Goal: Task Accomplishment & Management: Manage account settings

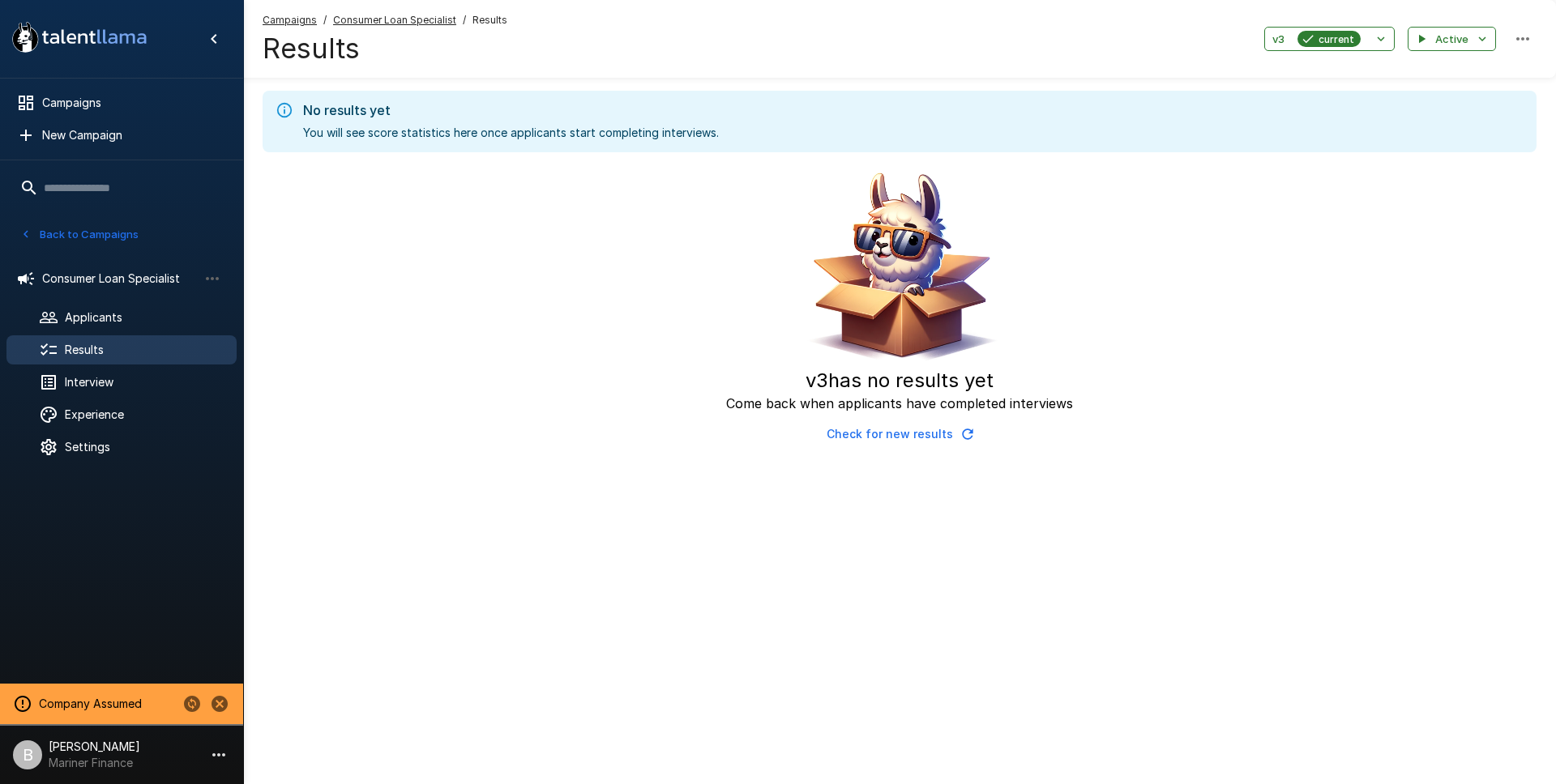
click at [105, 346] on span "Results" at bounding box center [144, 350] width 159 height 17
click at [1313, 39] on icon "button" at bounding box center [1308, 39] width 15 height 15
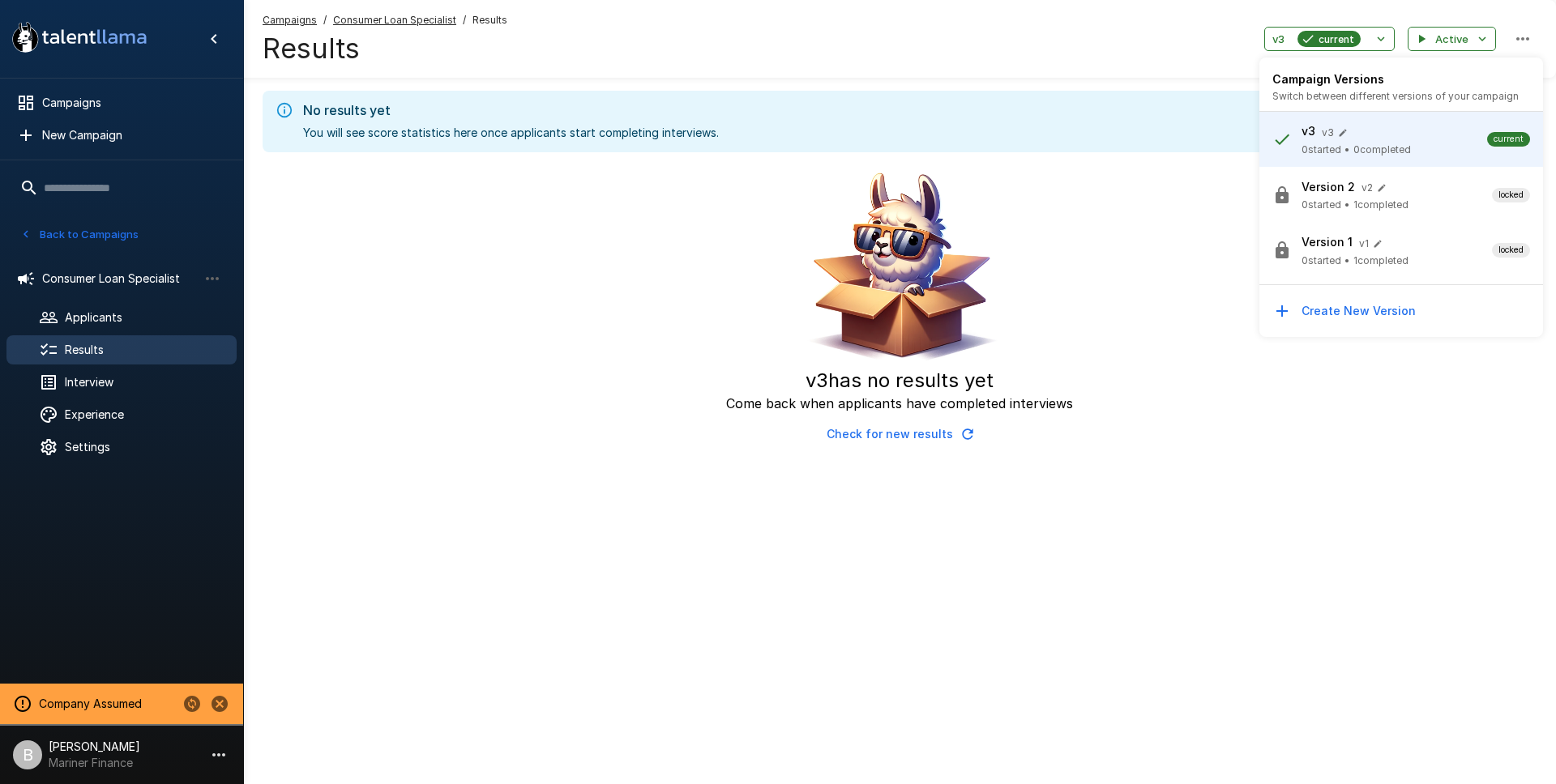
click at [1352, 198] on span "0 started • 1 completed" at bounding box center [1355, 205] width 107 height 17
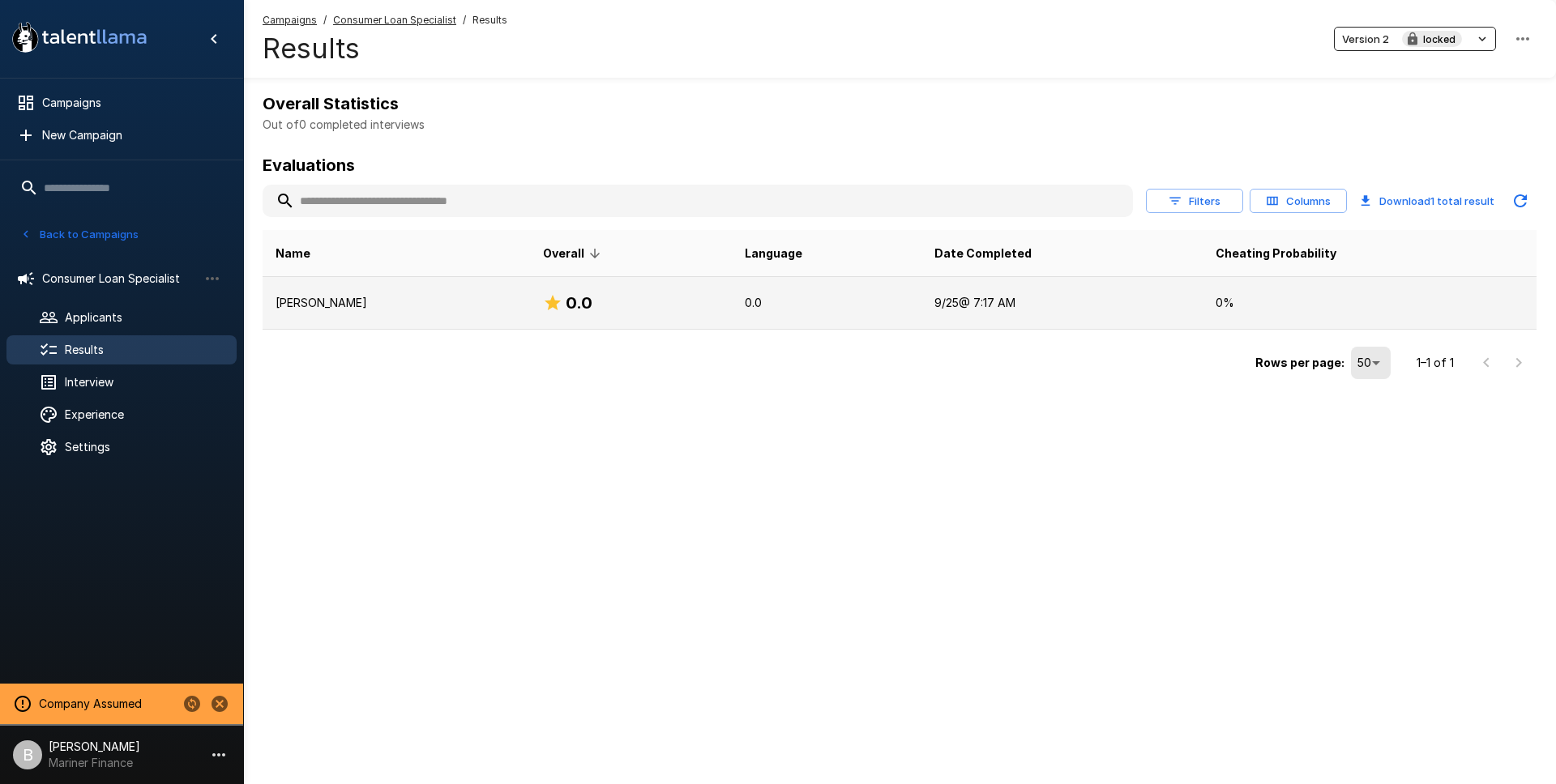
click at [432, 312] on td "Victoria Osborne" at bounding box center [397, 303] width 268 height 53
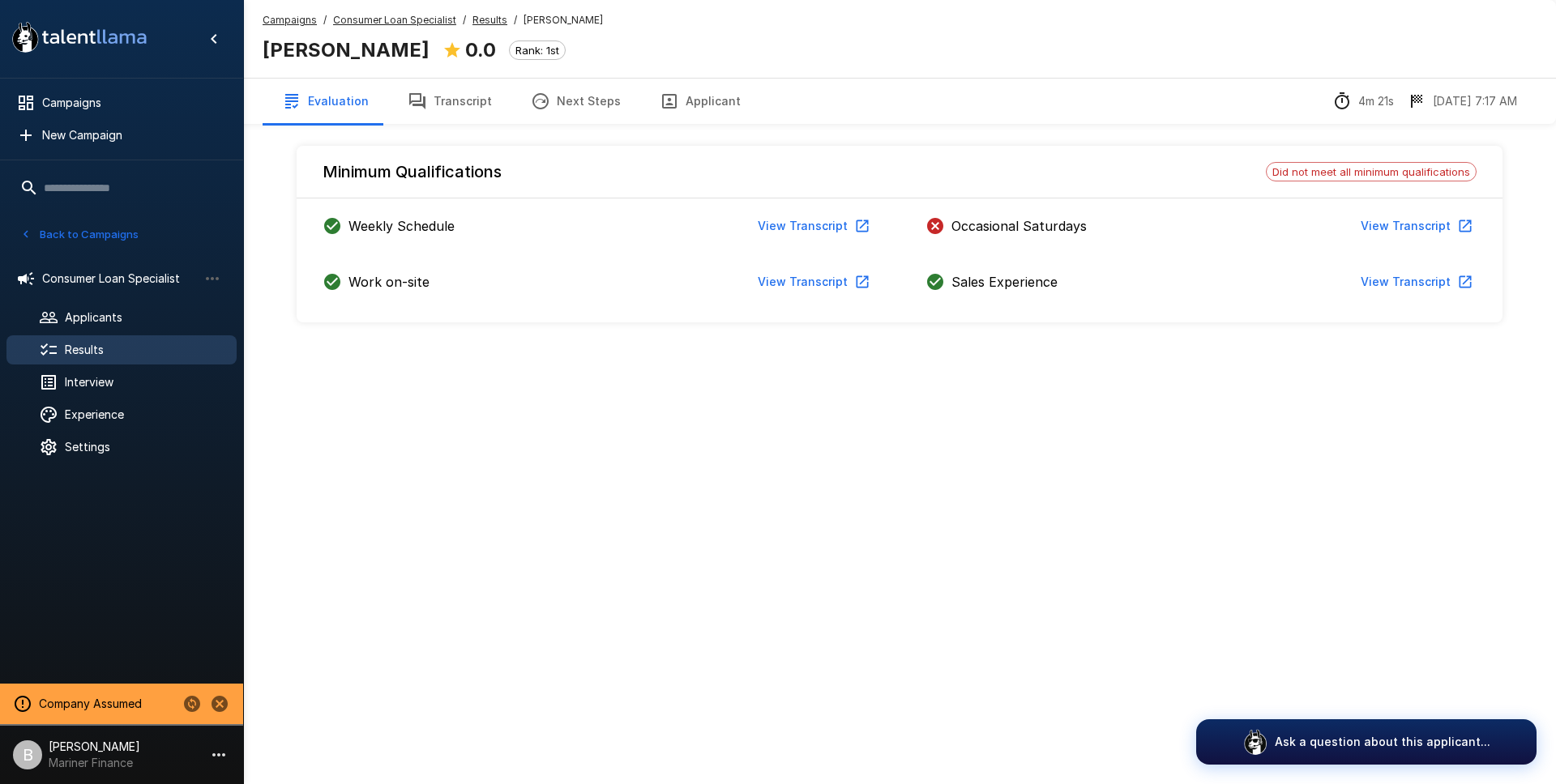
click at [1404, 289] on button "View Transcript" at bounding box center [1415, 282] width 123 height 30
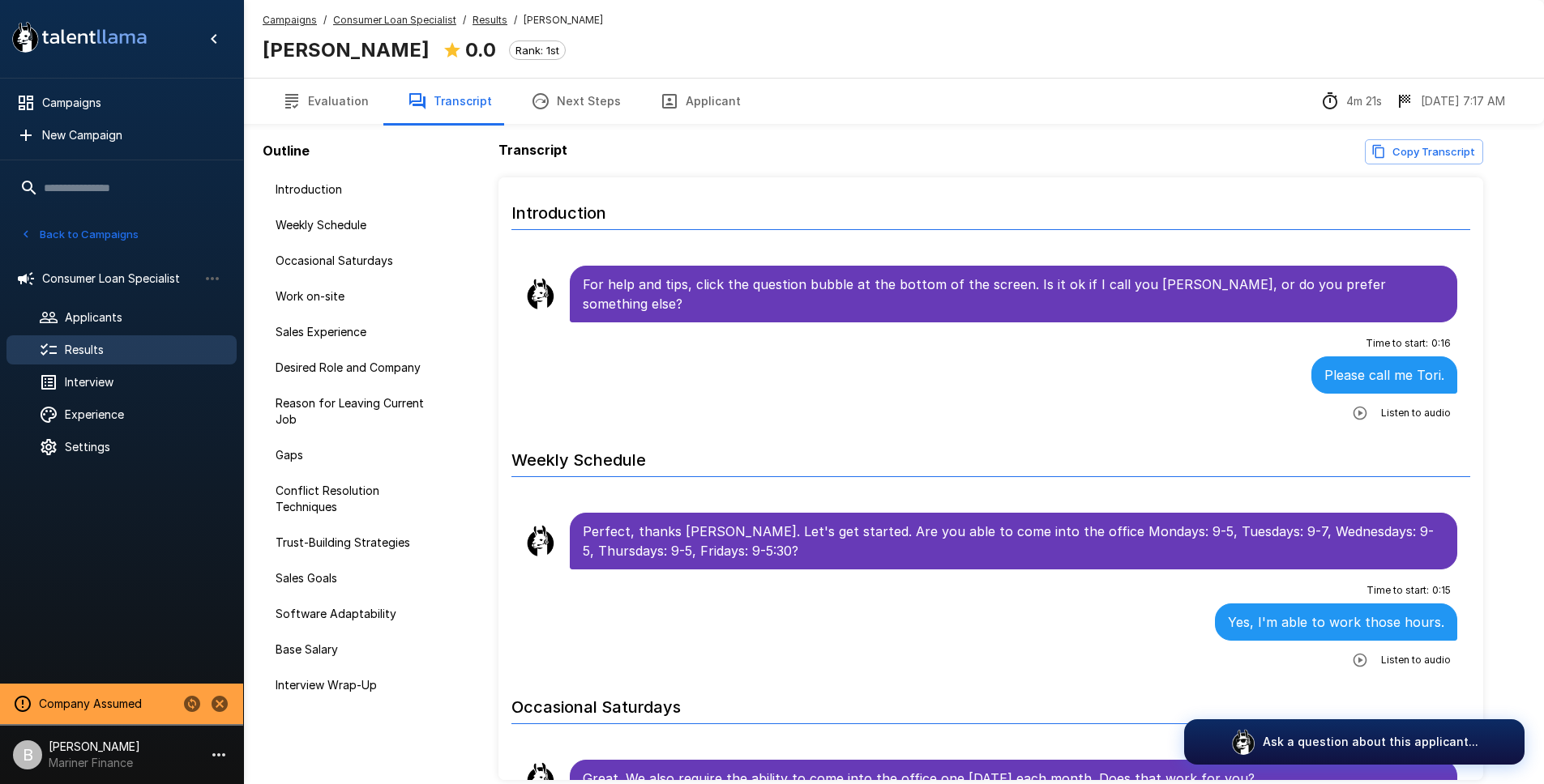
click at [484, 15] on u "Results" at bounding box center [490, 19] width 35 height 12
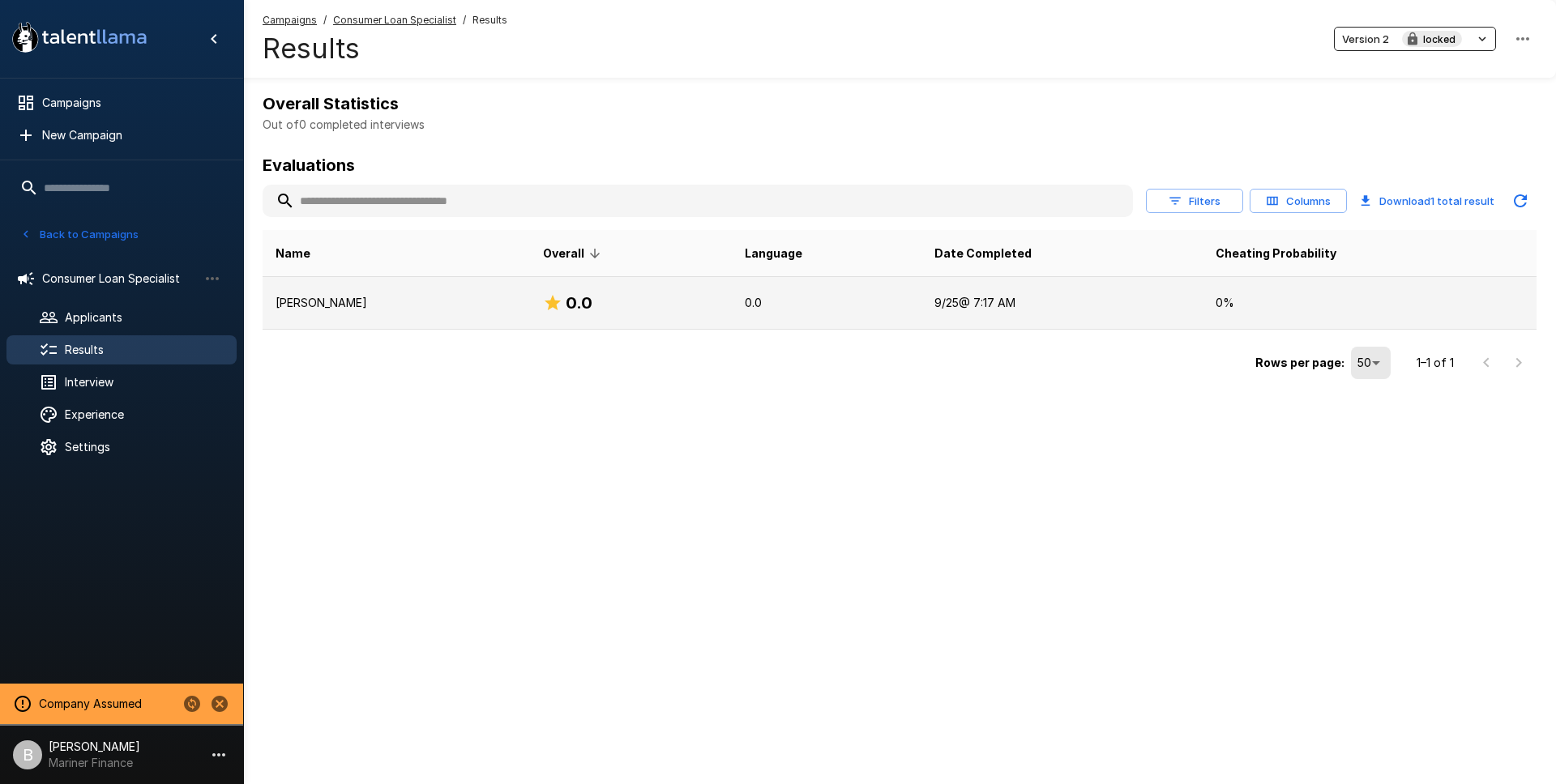
click at [374, 288] on td "Victoria Osborne" at bounding box center [397, 303] width 268 height 53
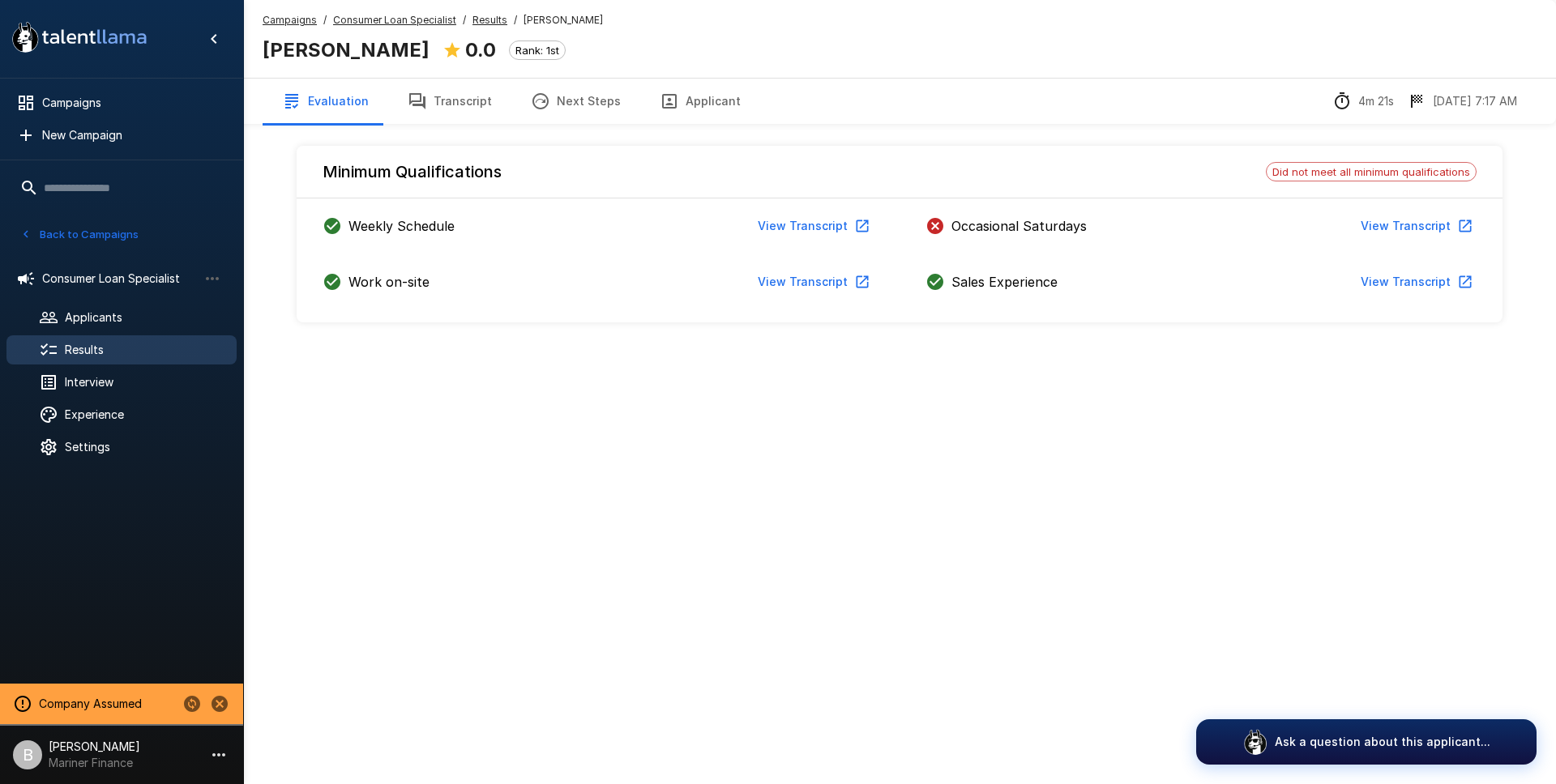
click at [1419, 230] on button "View Transcript" at bounding box center [1415, 226] width 123 height 30
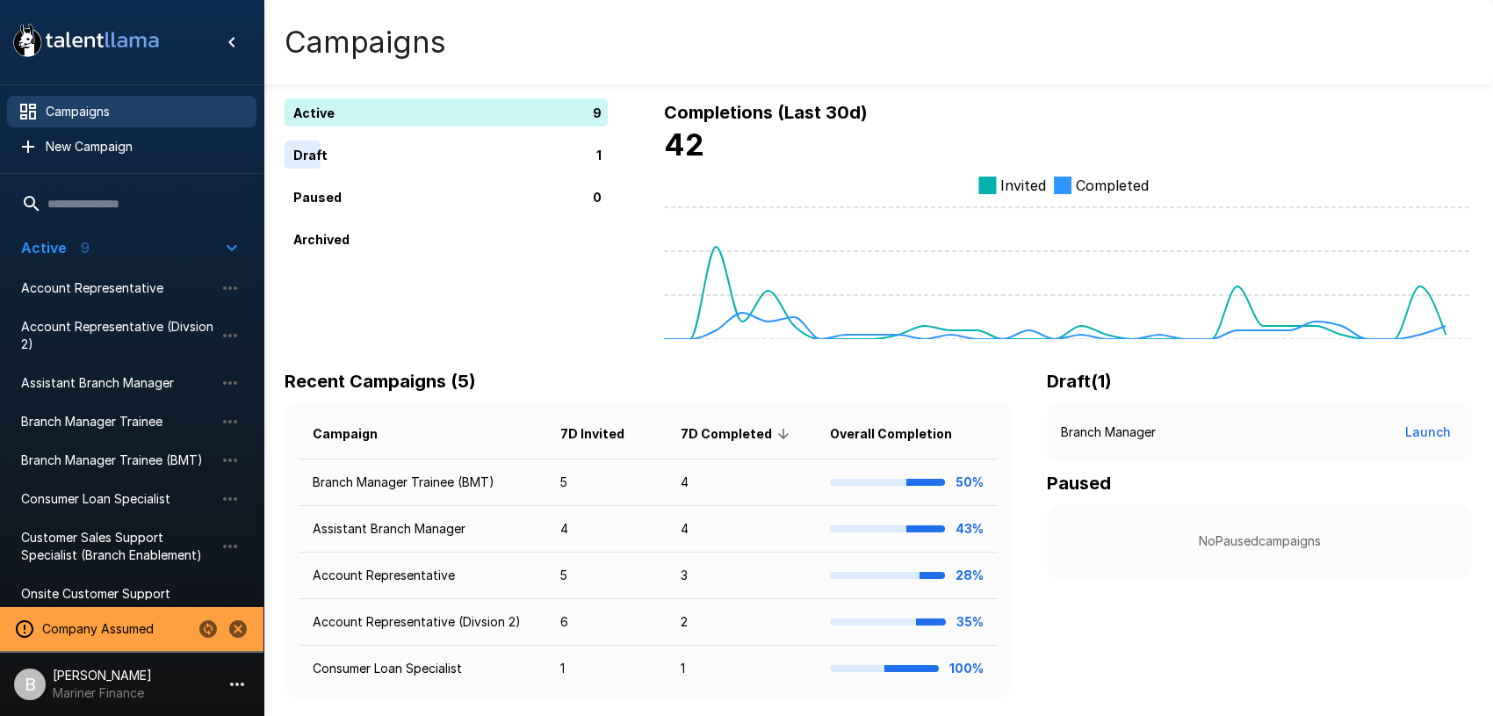
click at [107, 682] on p "[PERSON_NAME]" at bounding box center [102, 675] width 99 height 18
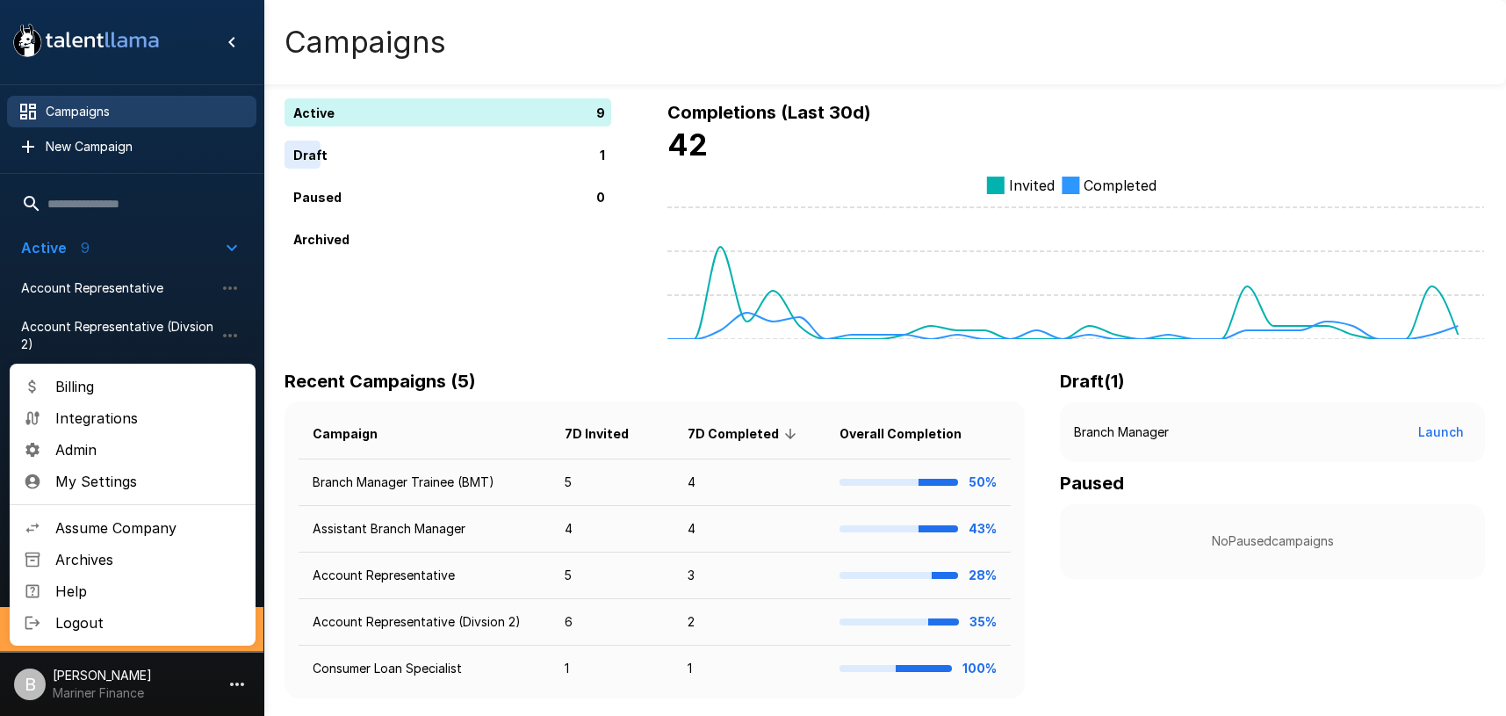
click at [292, 685] on div at bounding box center [753, 358] width 1506 height 716
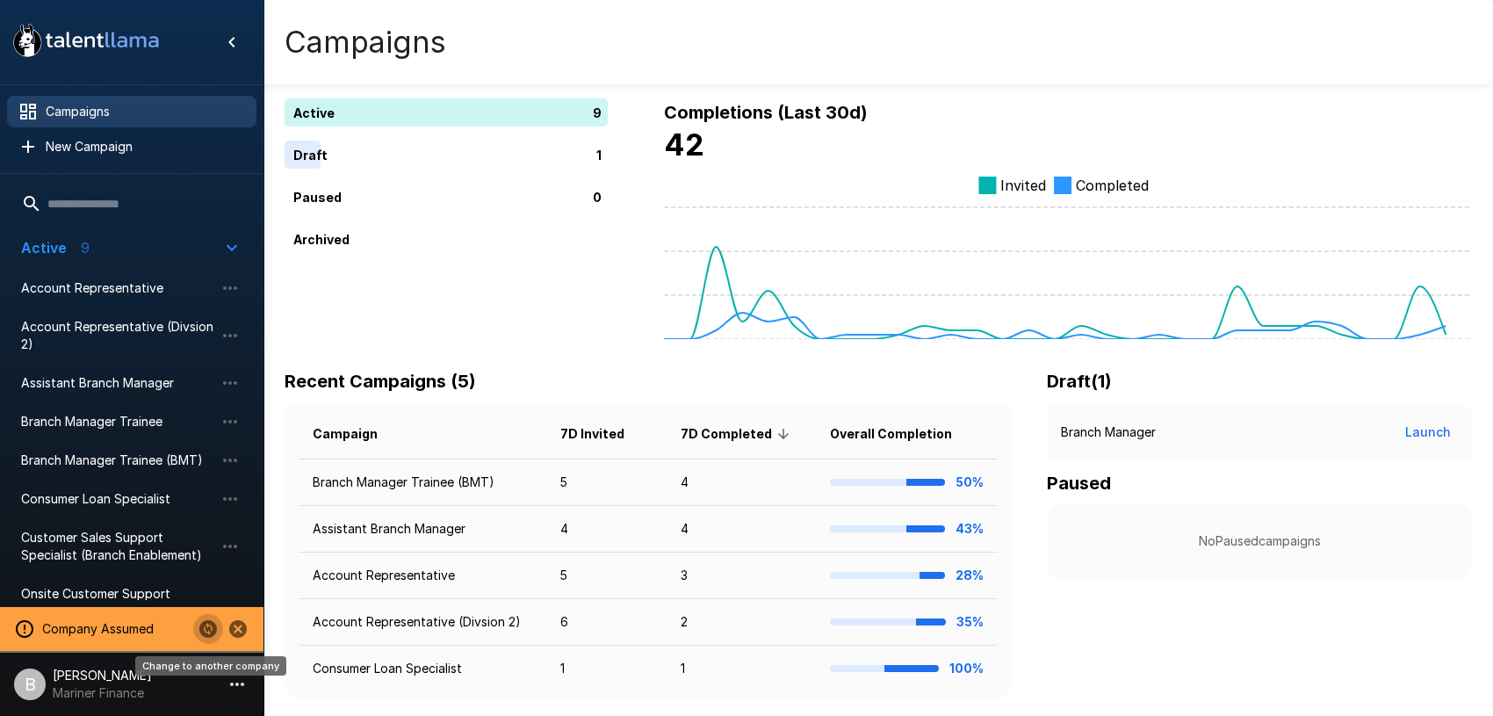
click at [212, 625] on icon "Change to another company" at bounding box center [208, 629] width 18 height 18
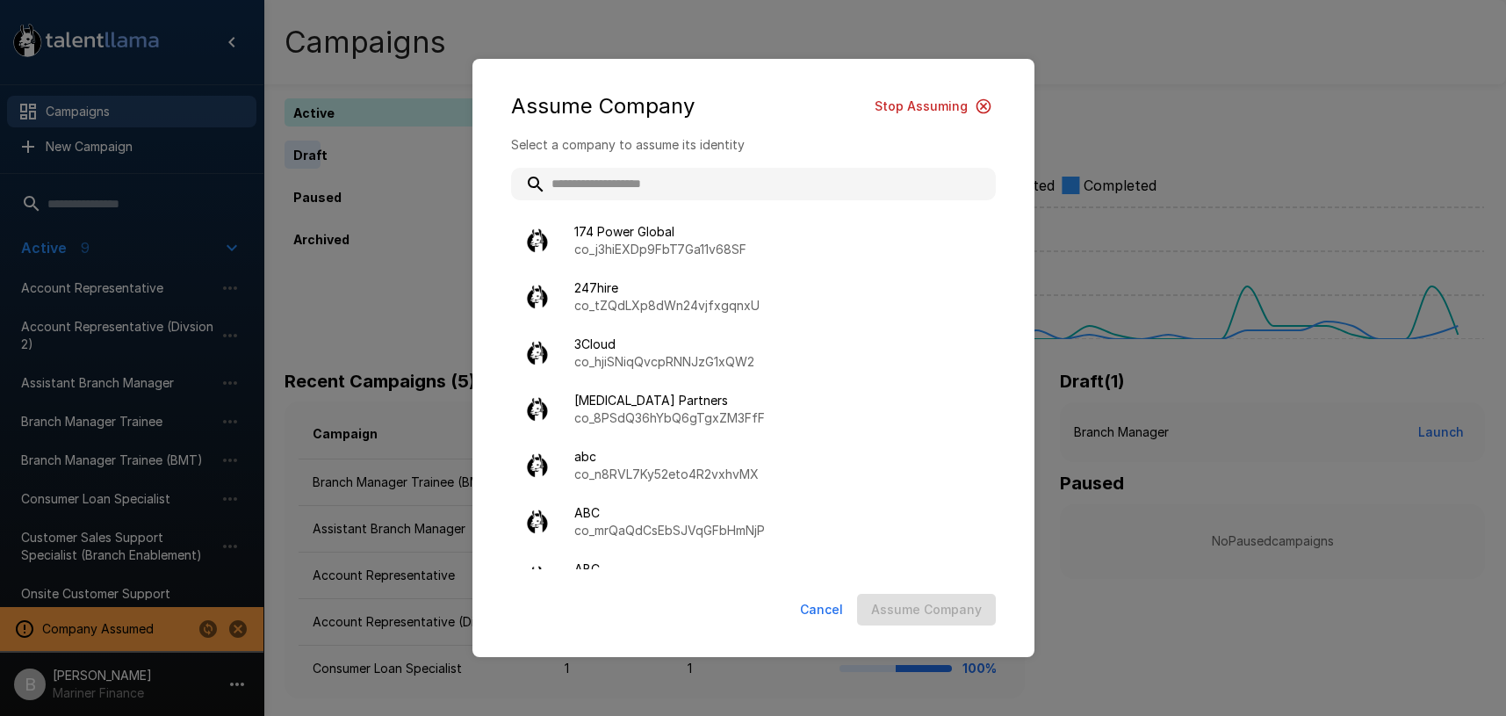
click at [757, 174] on input "text" at bounding box center [753, 184] width 485 height 32
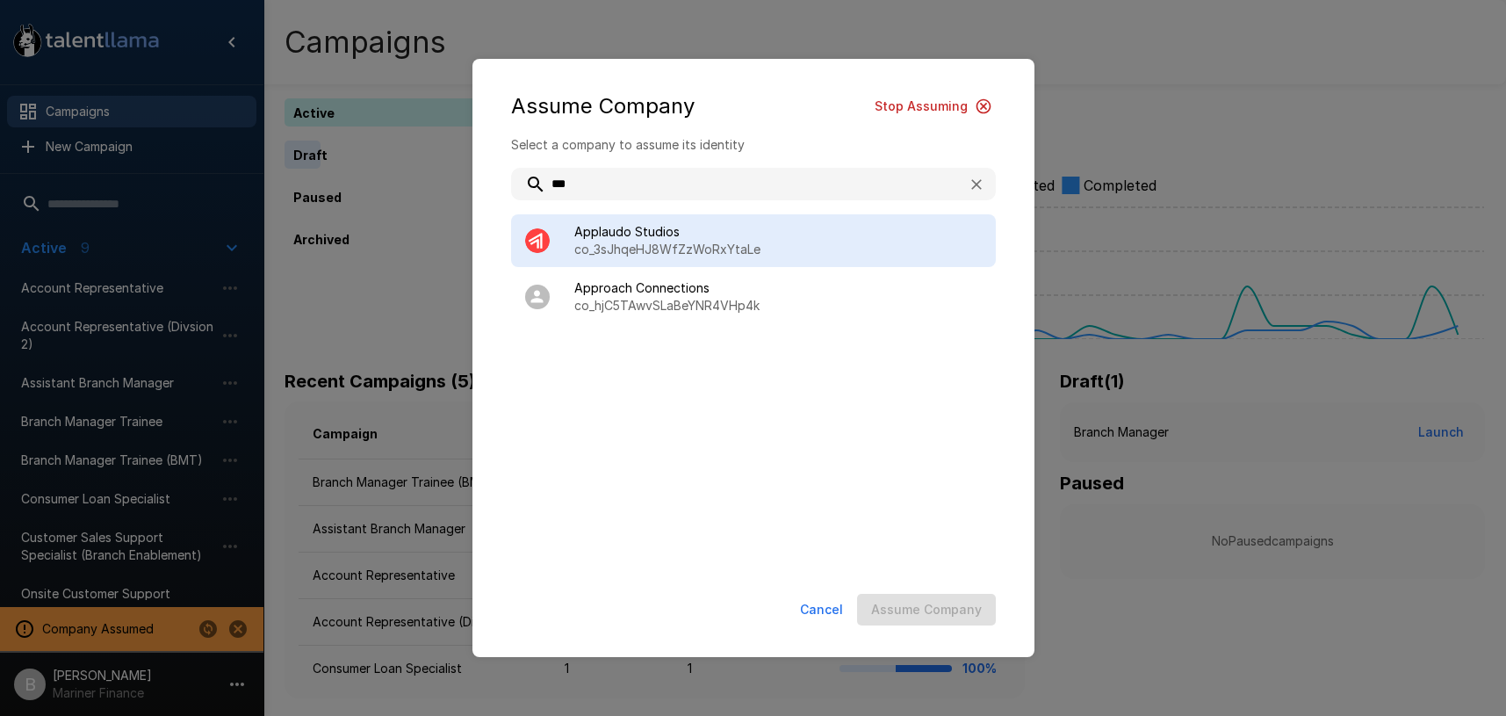
type input "***"
click at [608, 234] on span "Applaudo Studios" at bounding box center [777, 232] width 407 height 18
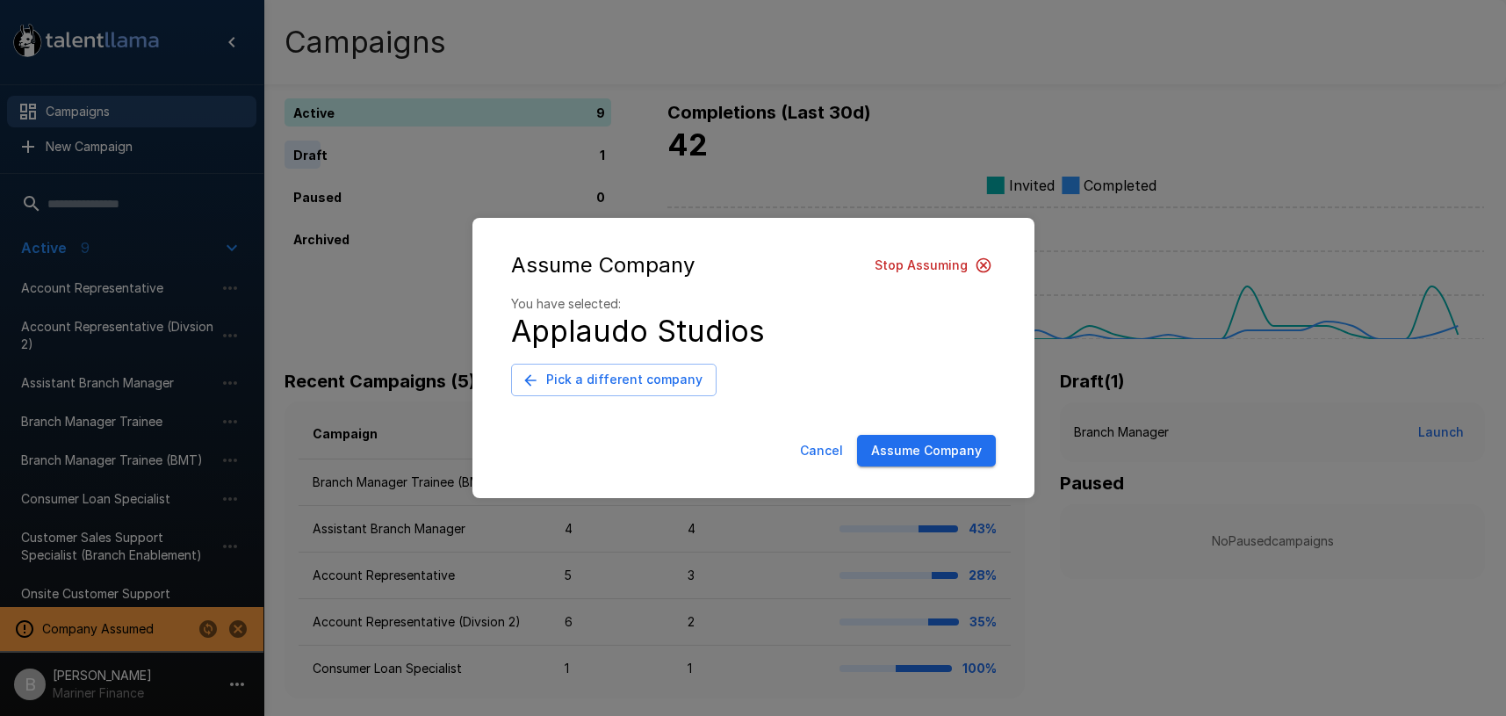
click at [936, 460] on button "Assume Company" at bounding box center [926, 451] width 139 height 32
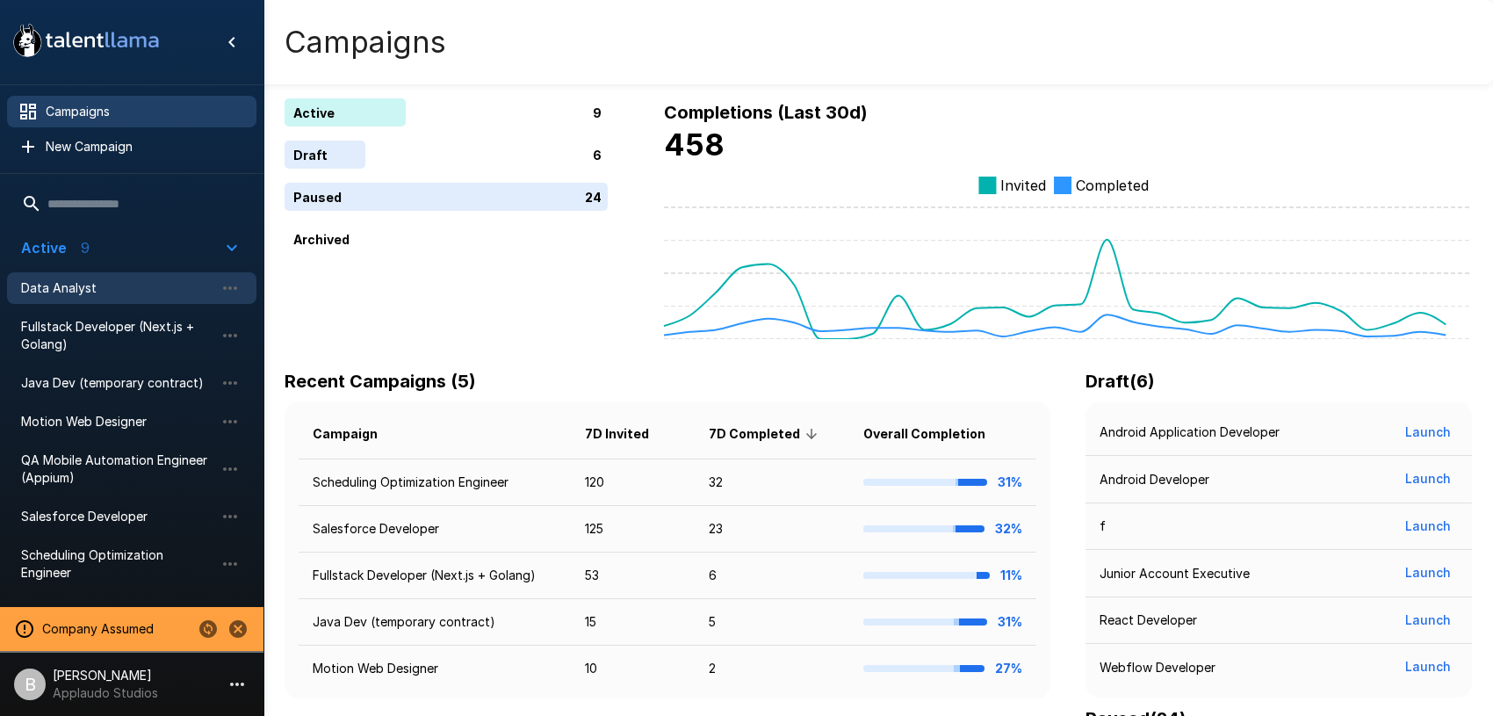
click at [83, 295] on span "Data Analyst" at bounding box center [117, 288] width 193 height 18
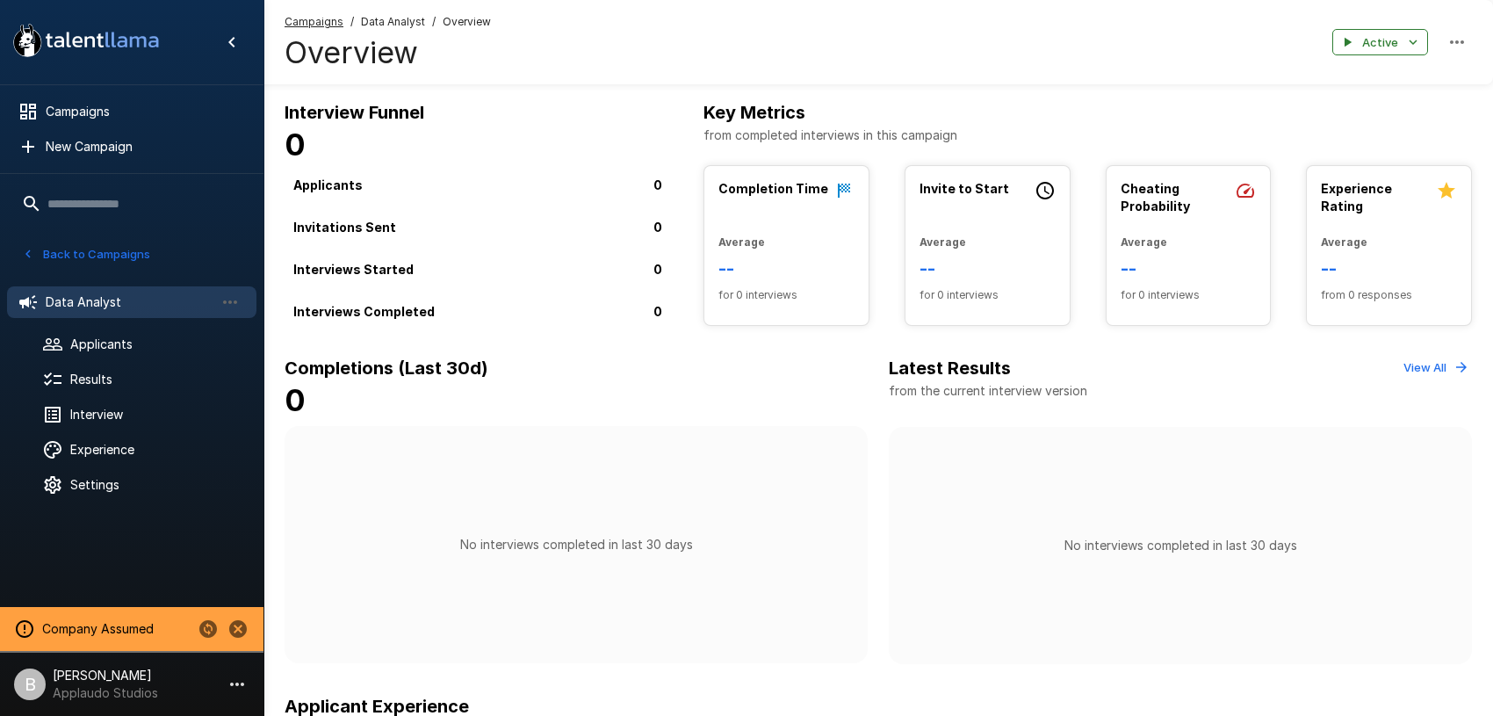
click at [69, 256] on button "Back to Campaigns" at bounding box center [86, 254] width 137 height 27
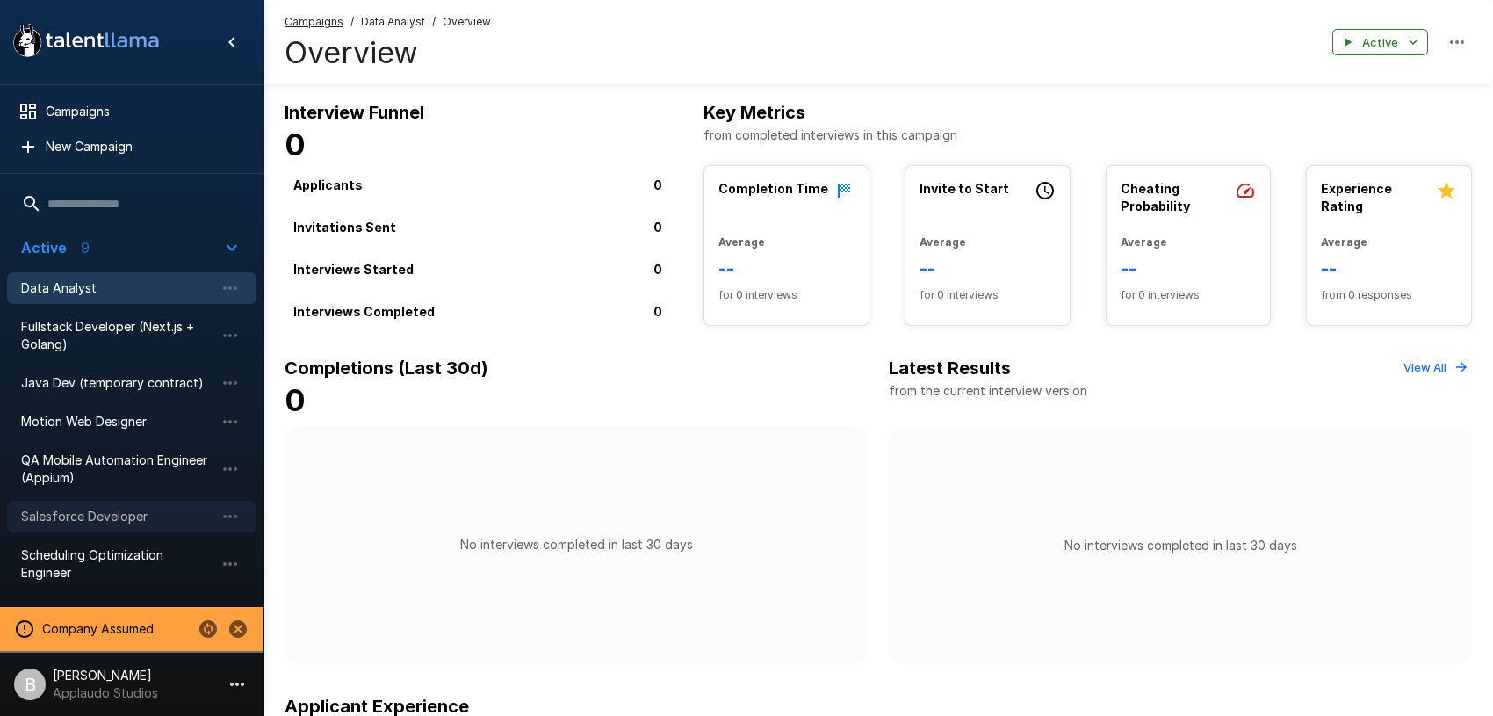
click at [133, 522] on span "Salesforce Developer" at bounding box center [117, 517] width 193 height 18
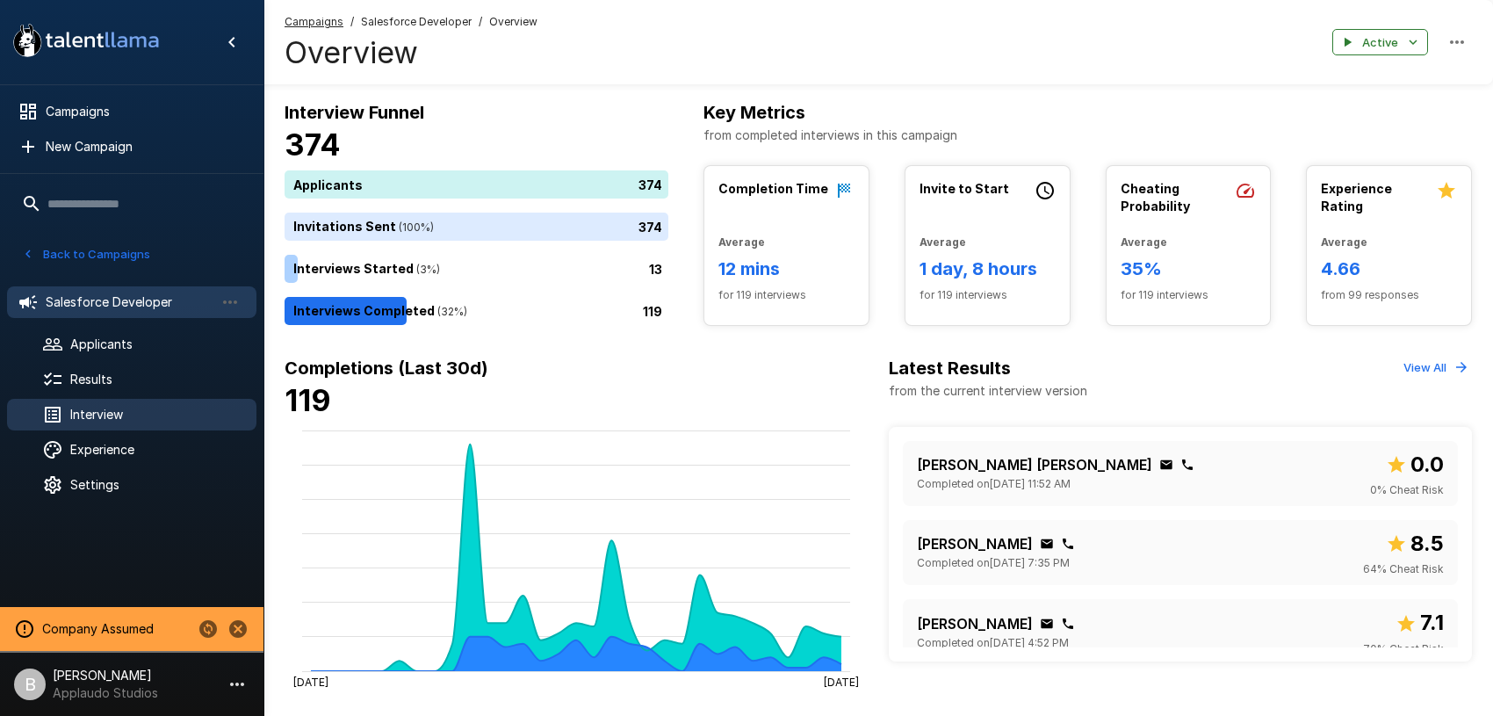
click at [111, 413] on span "Interview" at bounding box center [156, 415] width 172 height 18
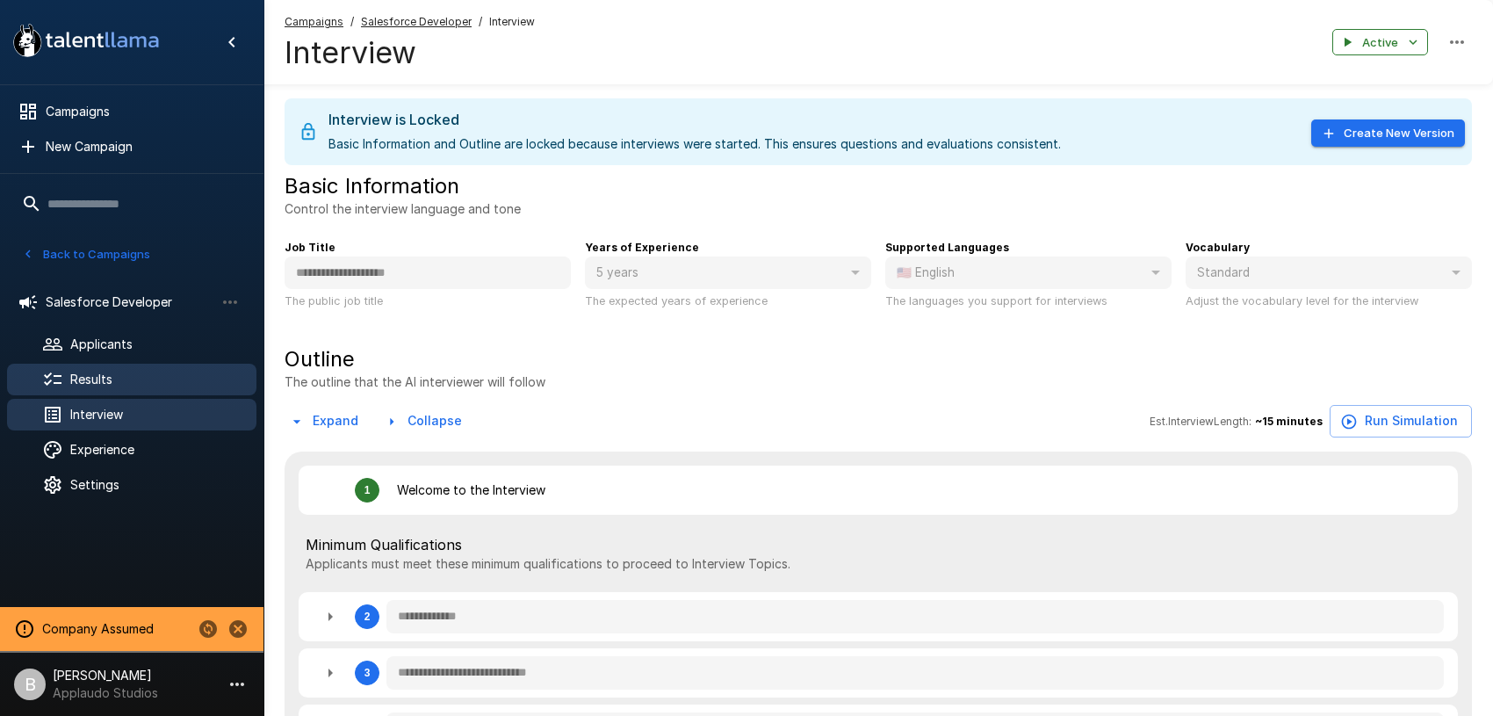
type textarea "*"
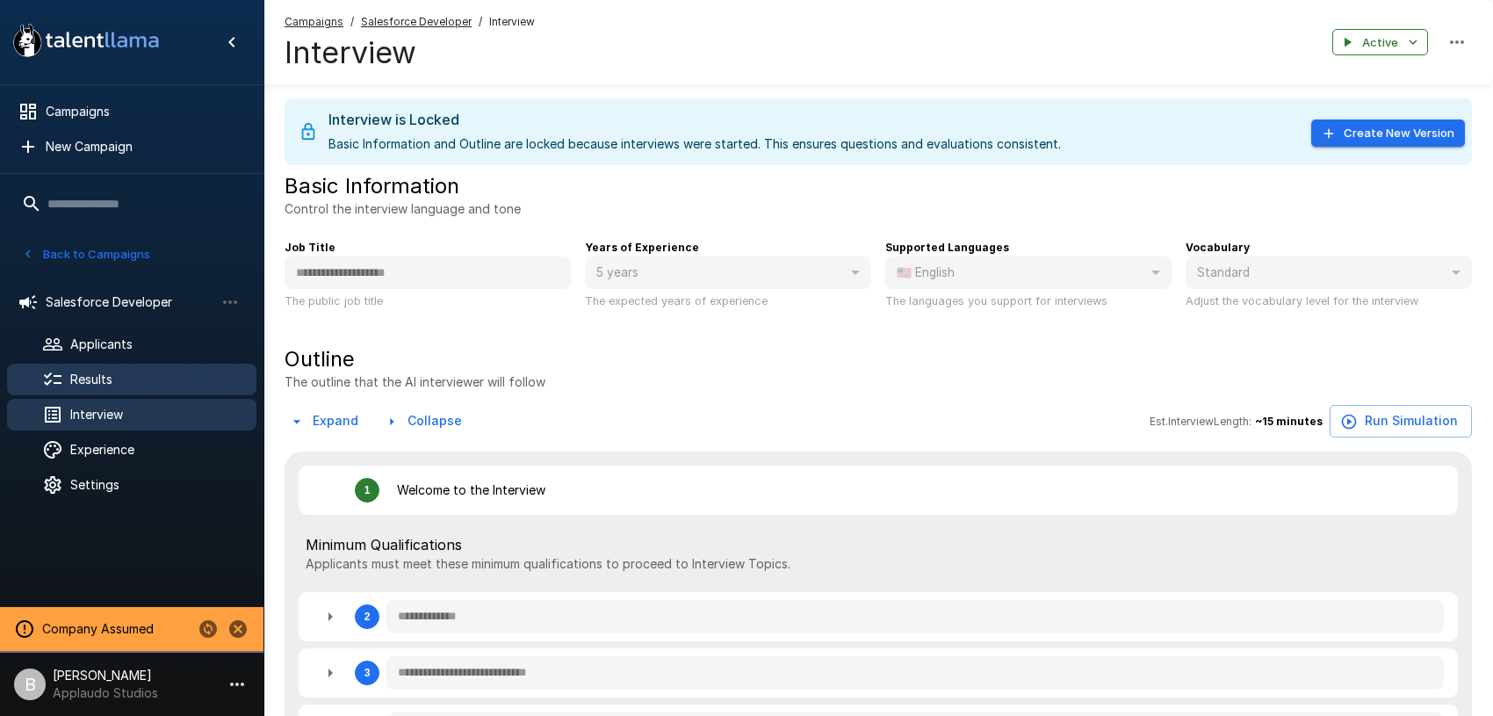
type textarea "*"
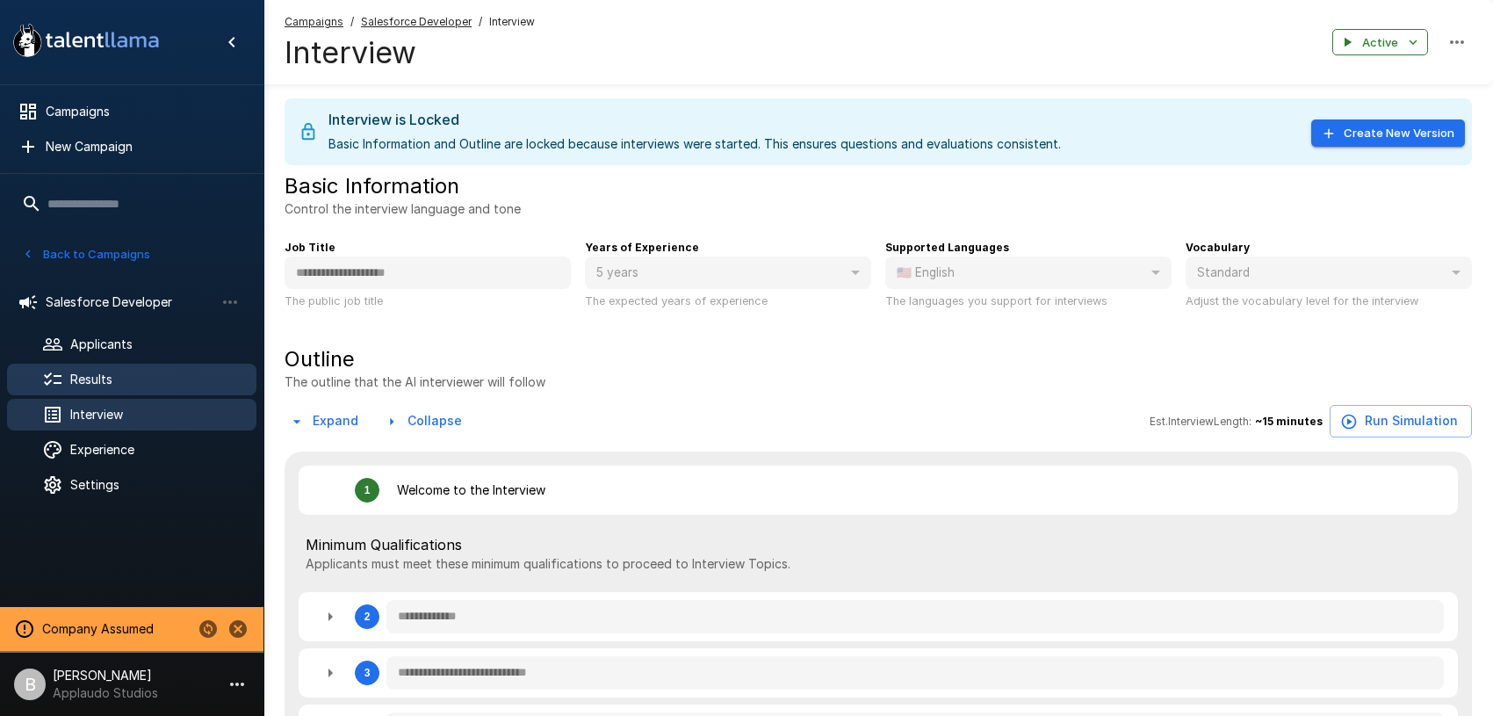
type textarea "*"
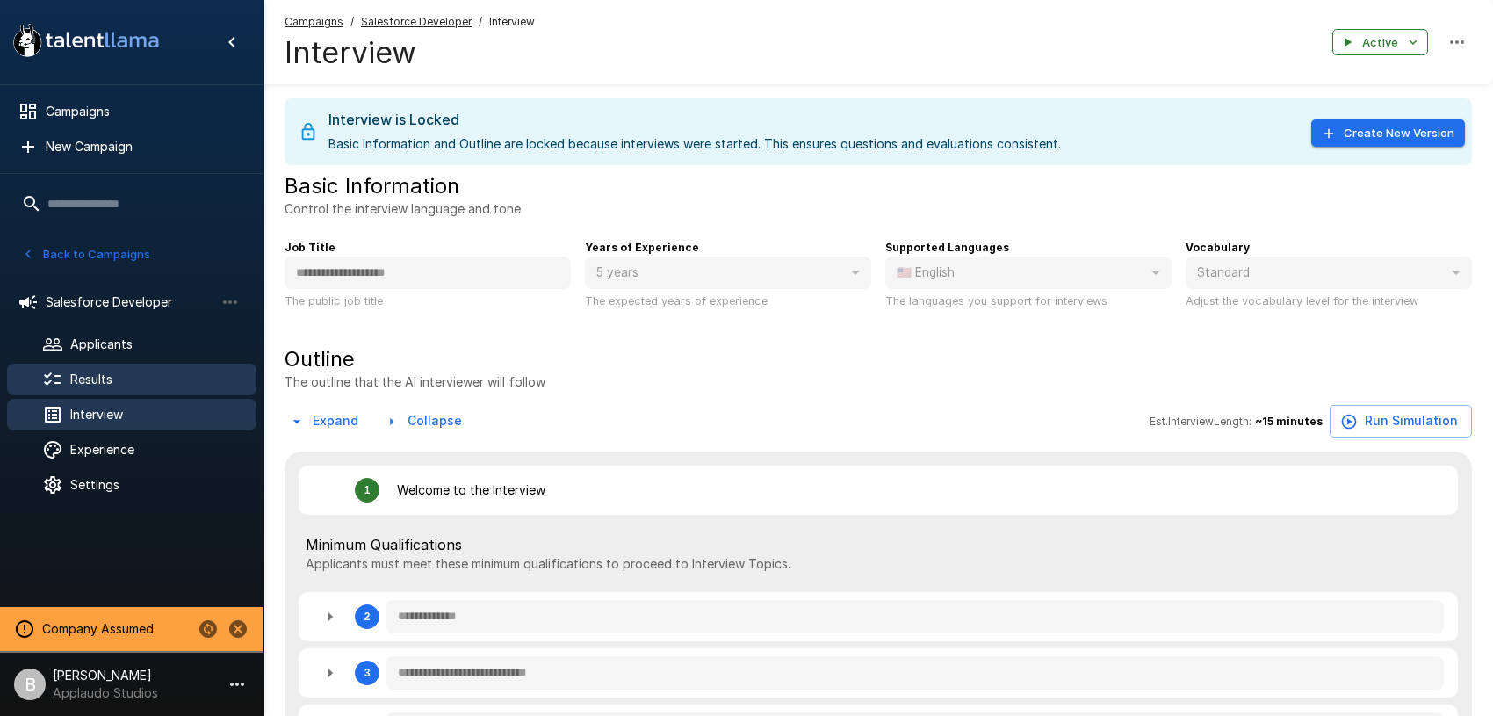
type textarea "*"
click at [99, 382] on span "Results" at bounding box center [156, 380] width 172 height 18
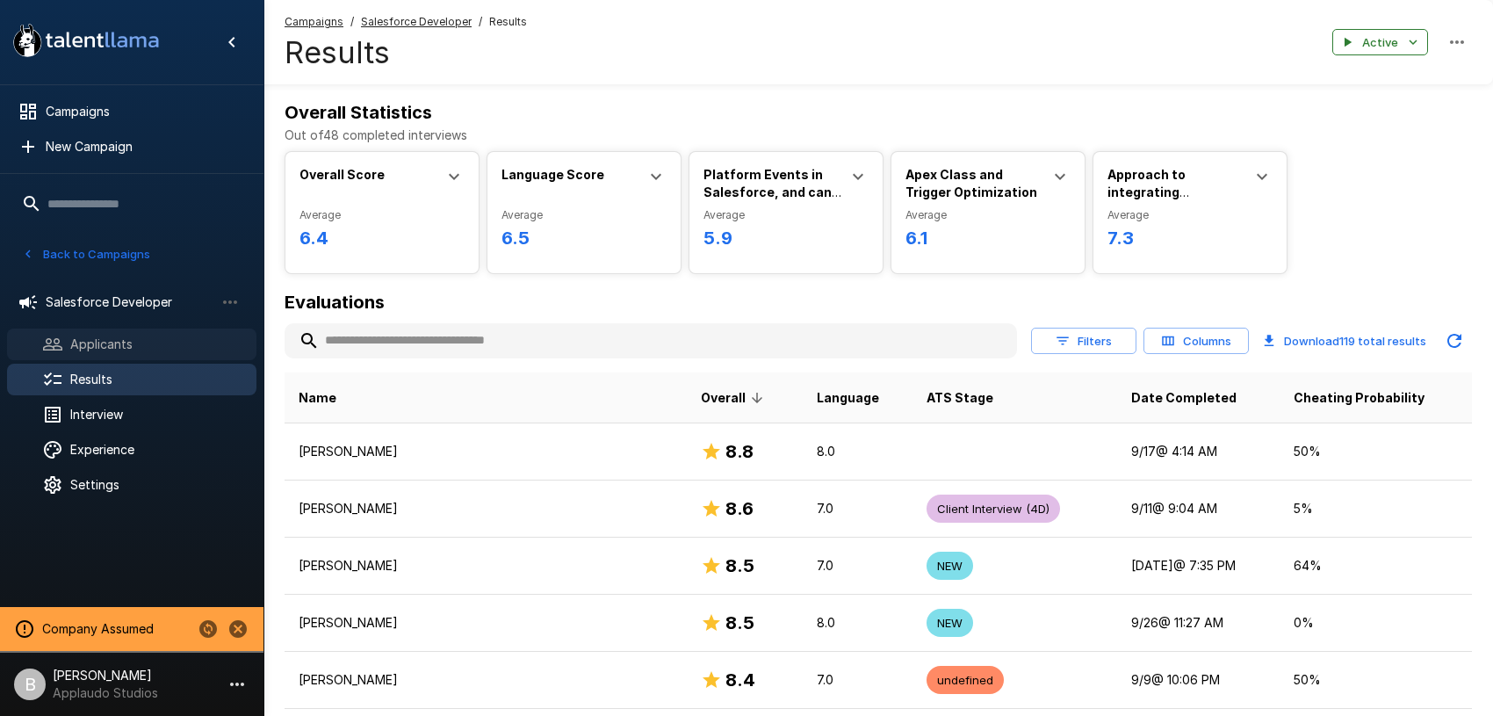
click at [124, 342] on span "Applicants" at bounding box center [156, 344] width 172 height 18
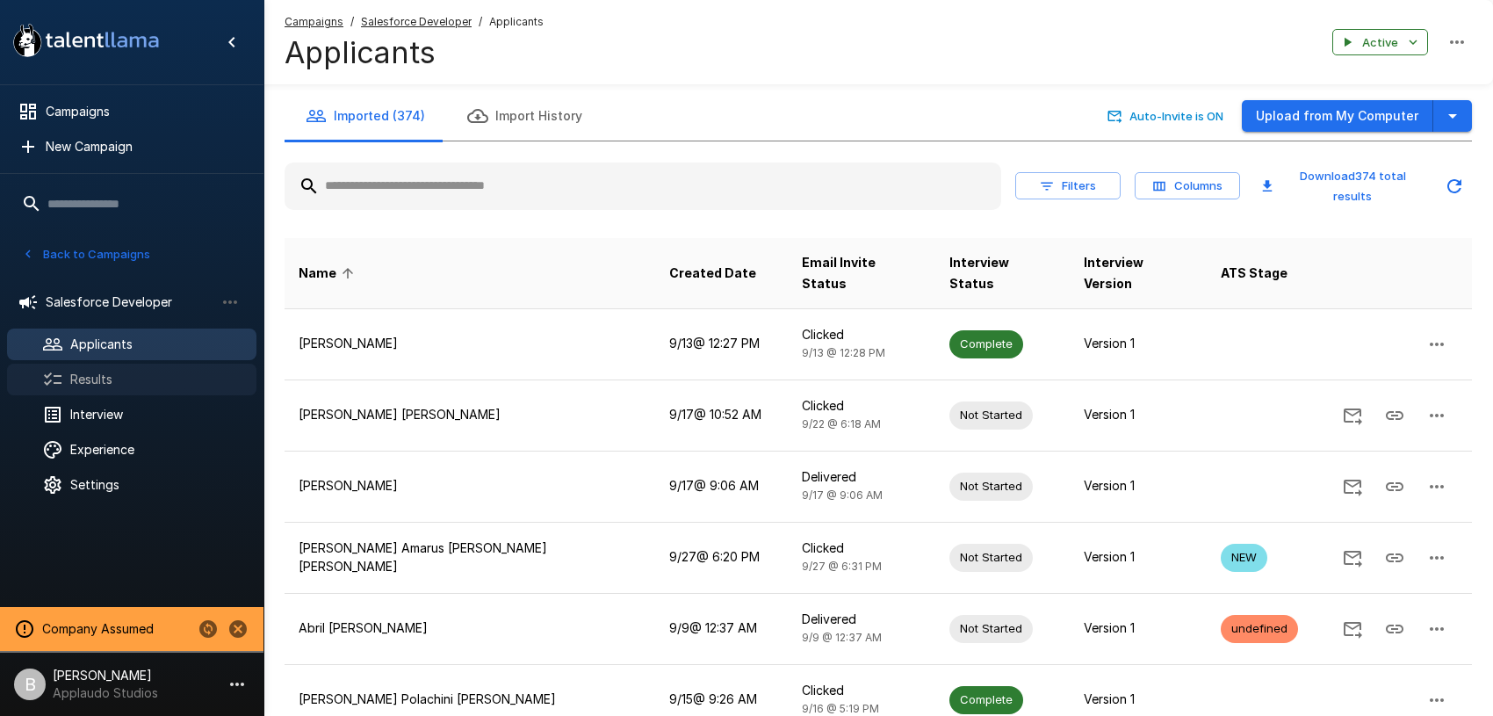
click at [117, 366] on div "Results" at bounding box center [131, 380] width 249 height 32
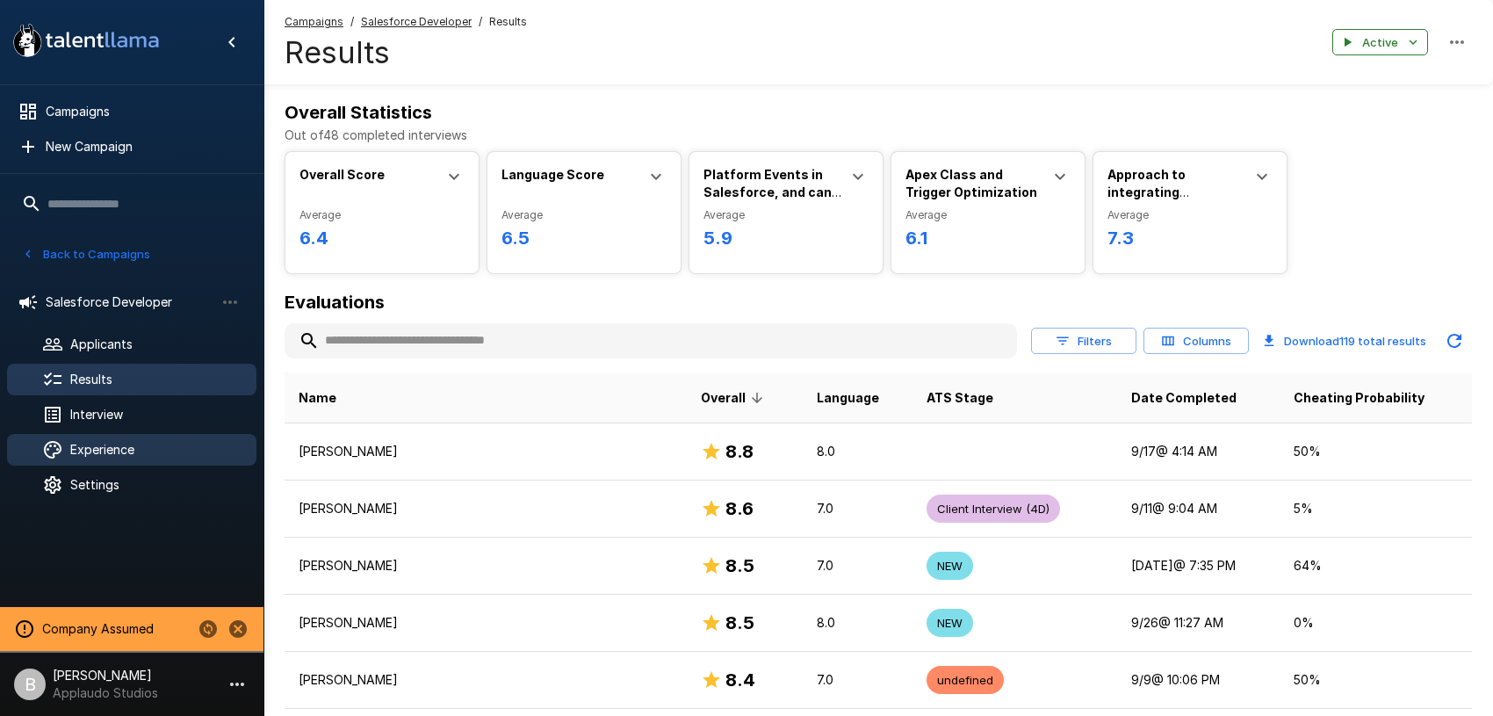
click at [80, 451] on span "Experience" at bounding box center [156, 450] width 172 height 18
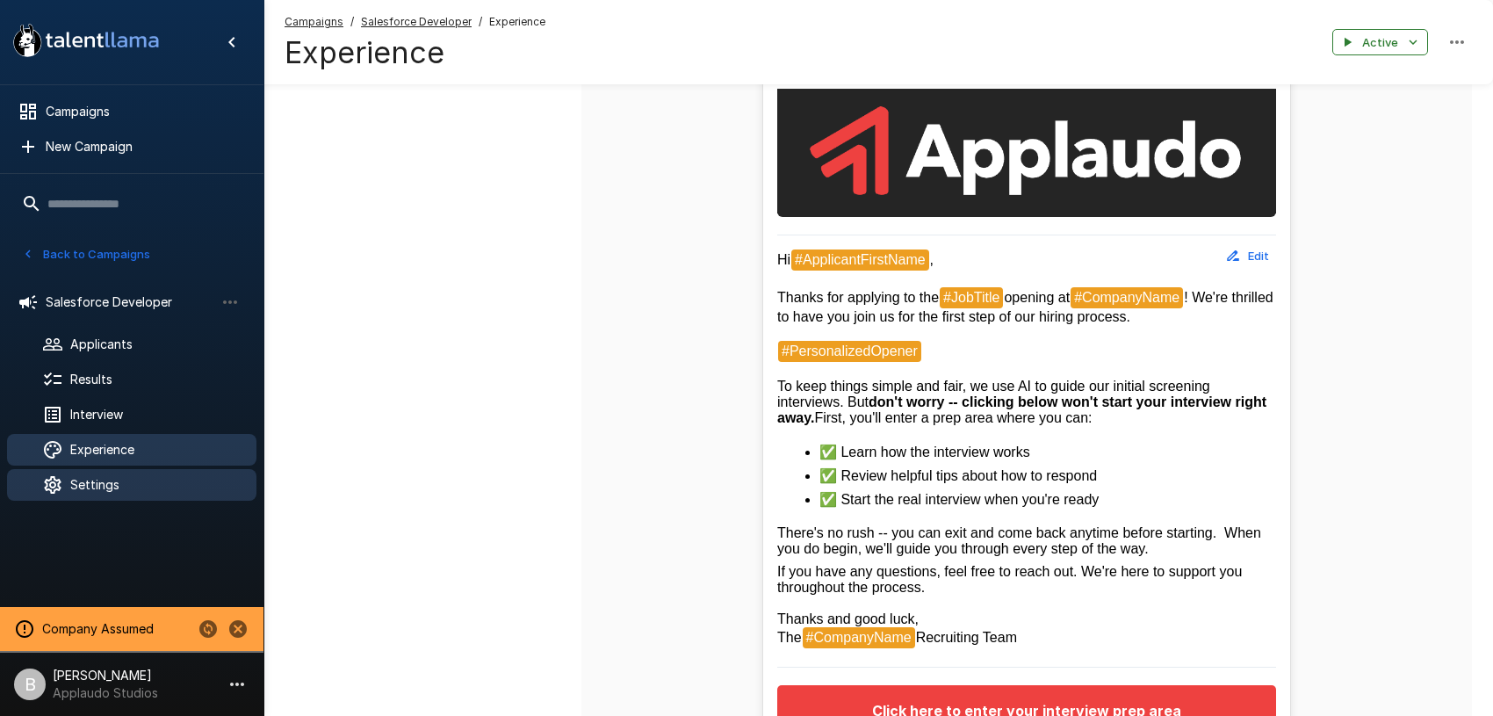
scroll to position [237, 0]
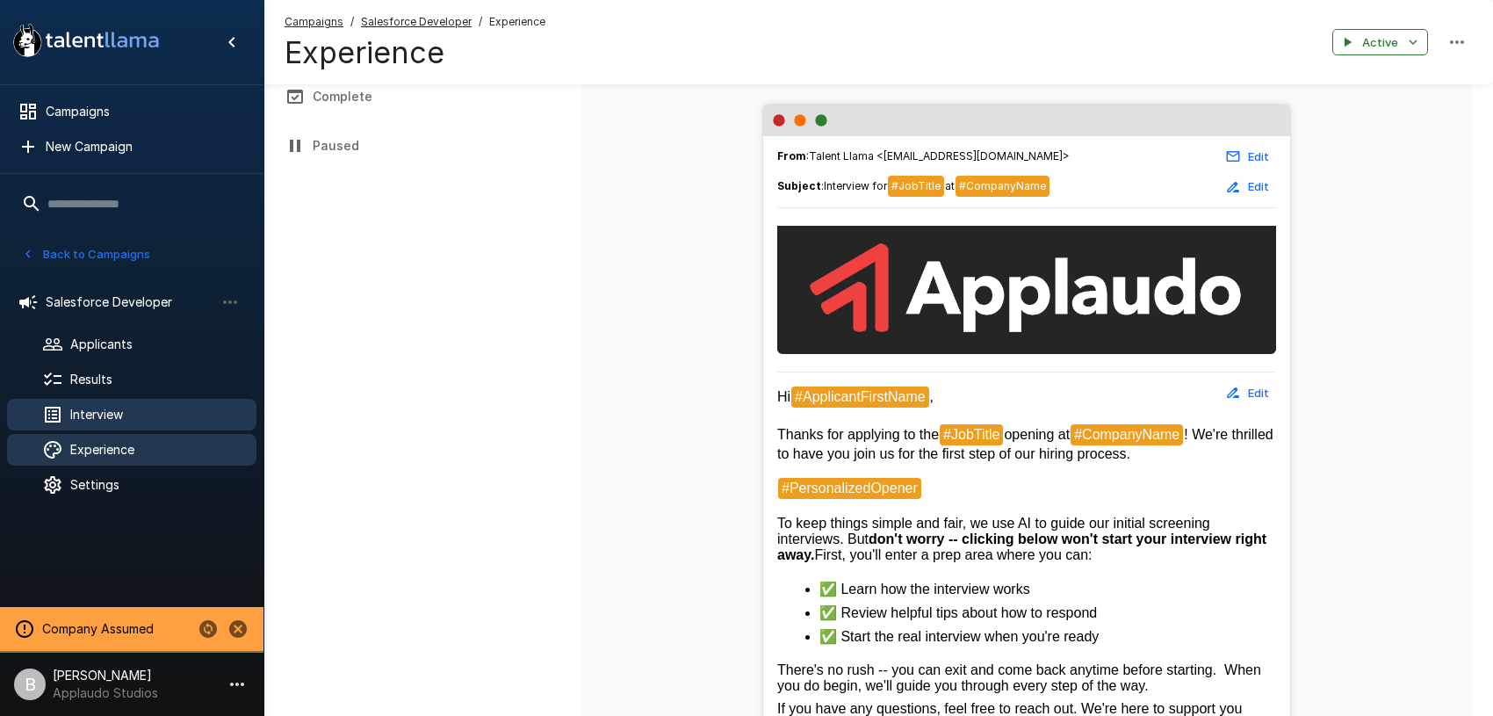
click at [126, 414] on span "Interview" at bounding box center [156, 415] width 172 height 18
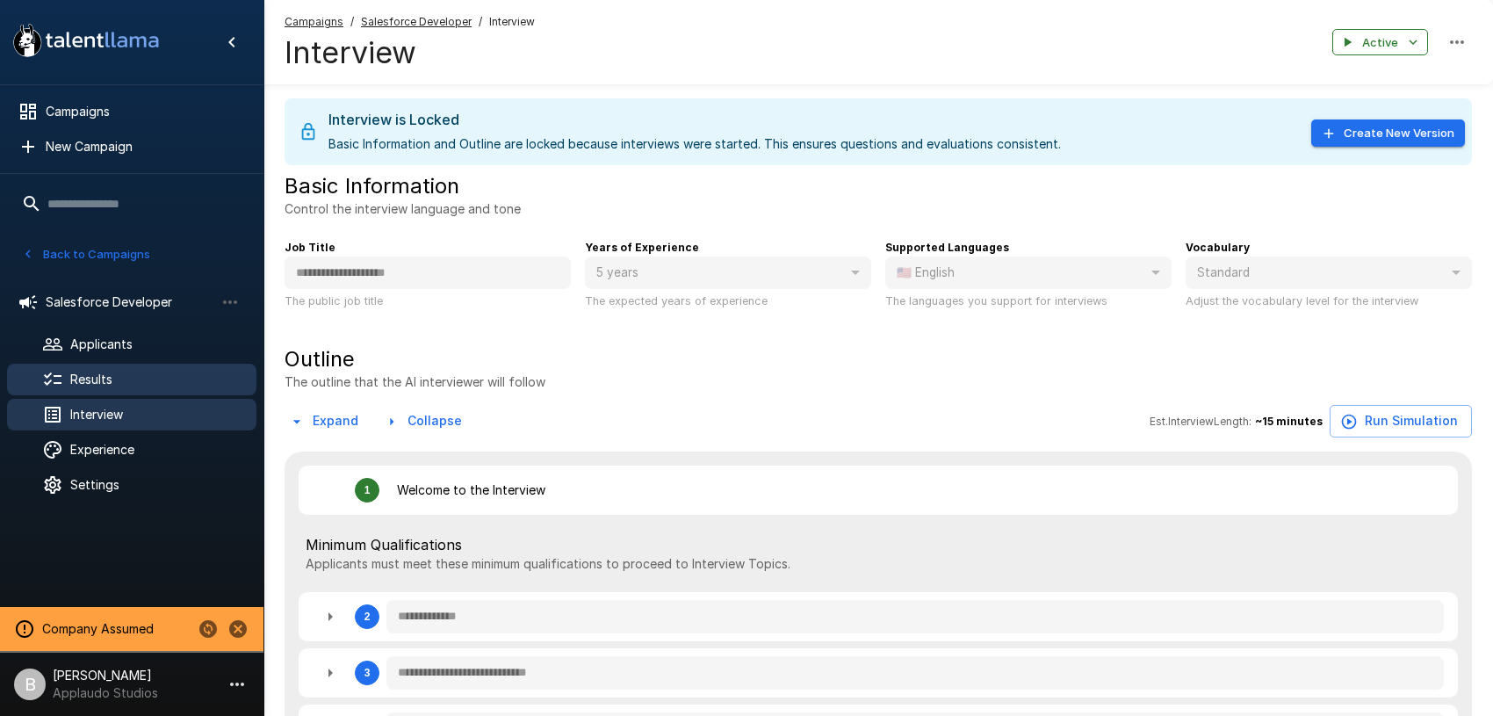
type textarea "*"
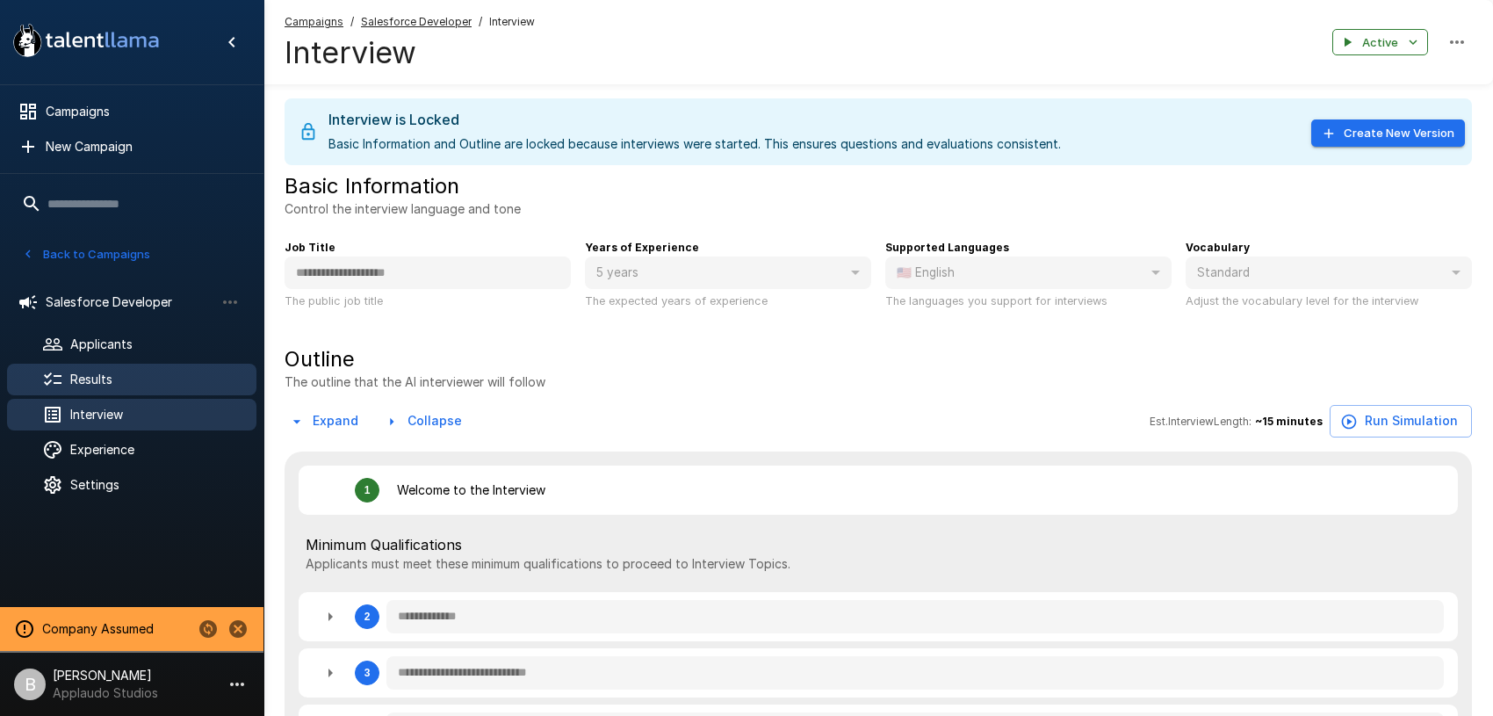
type textarea "*"
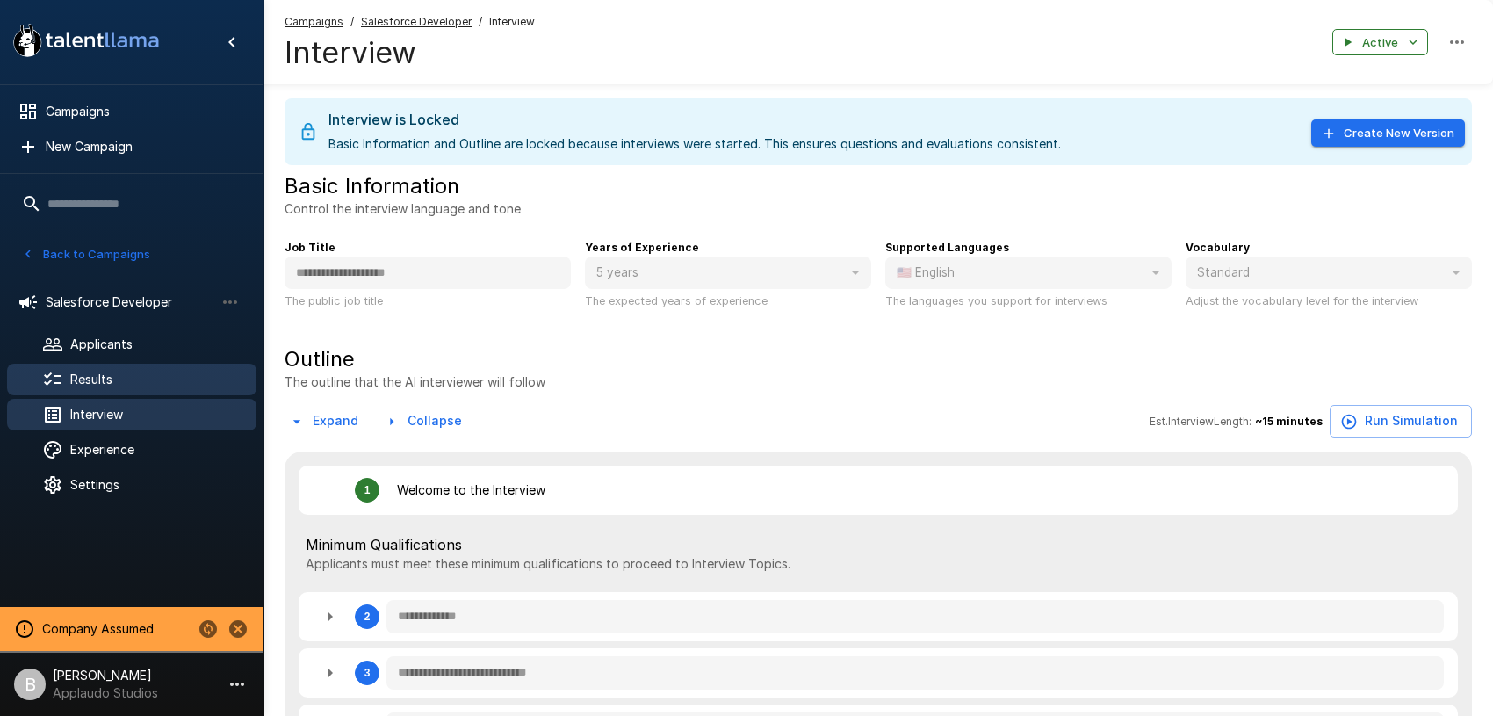
type textarea "*"
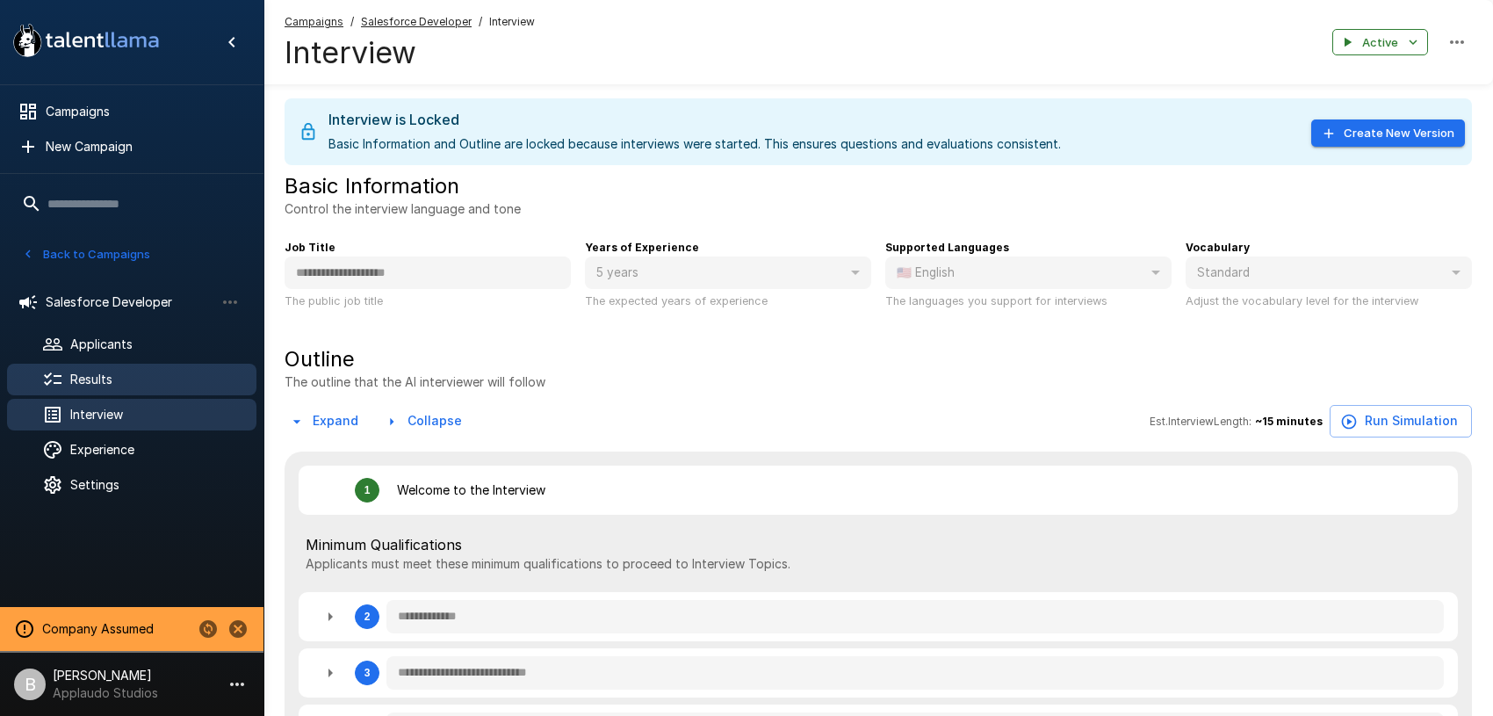
type textarea "*"
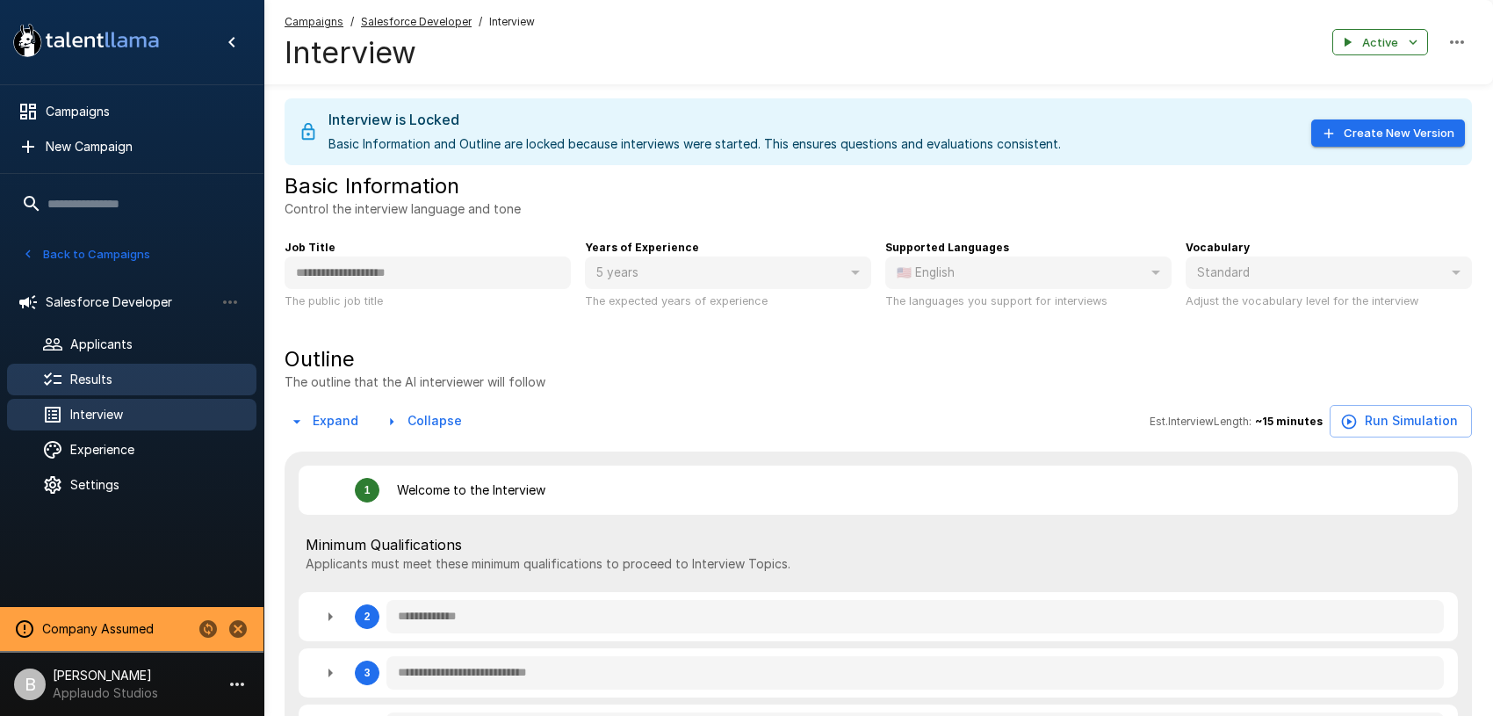
type textarea "*"
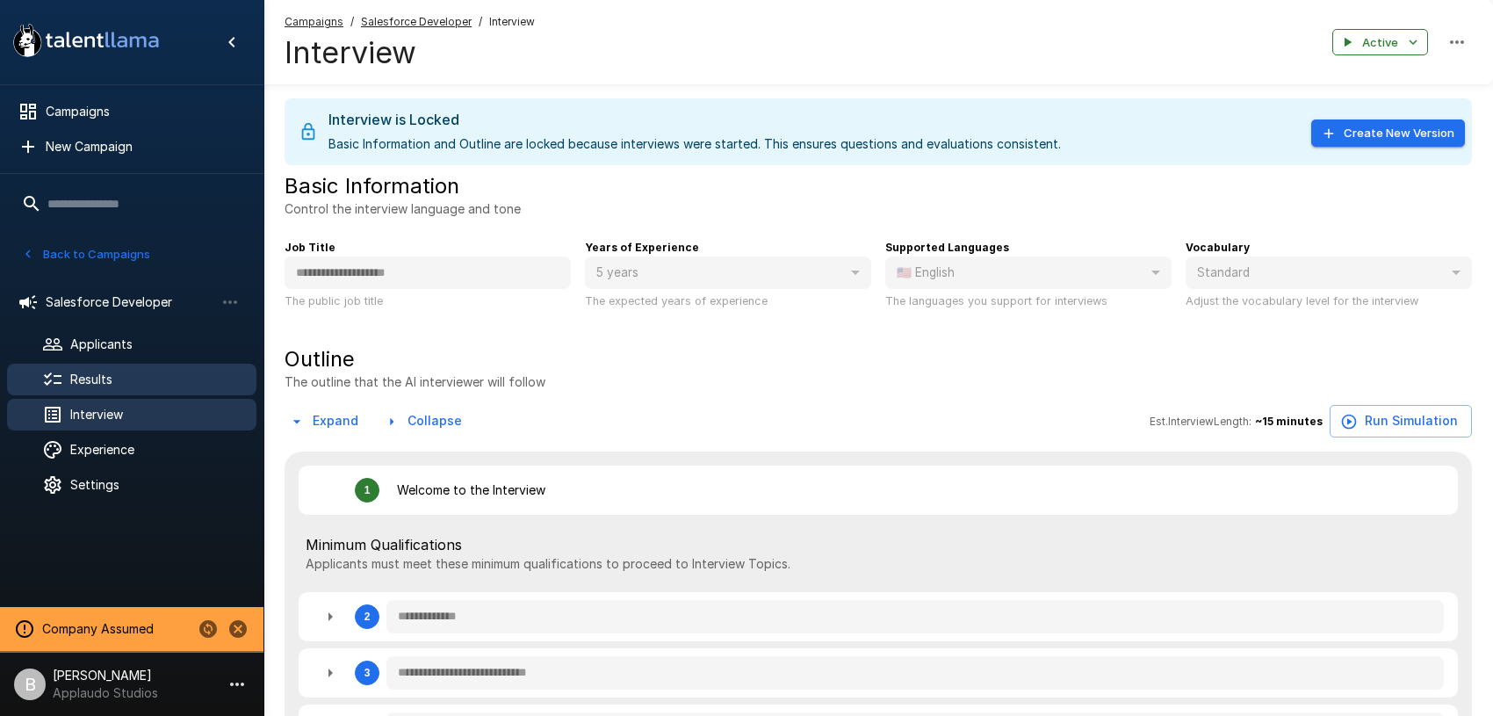
type textarea "*"
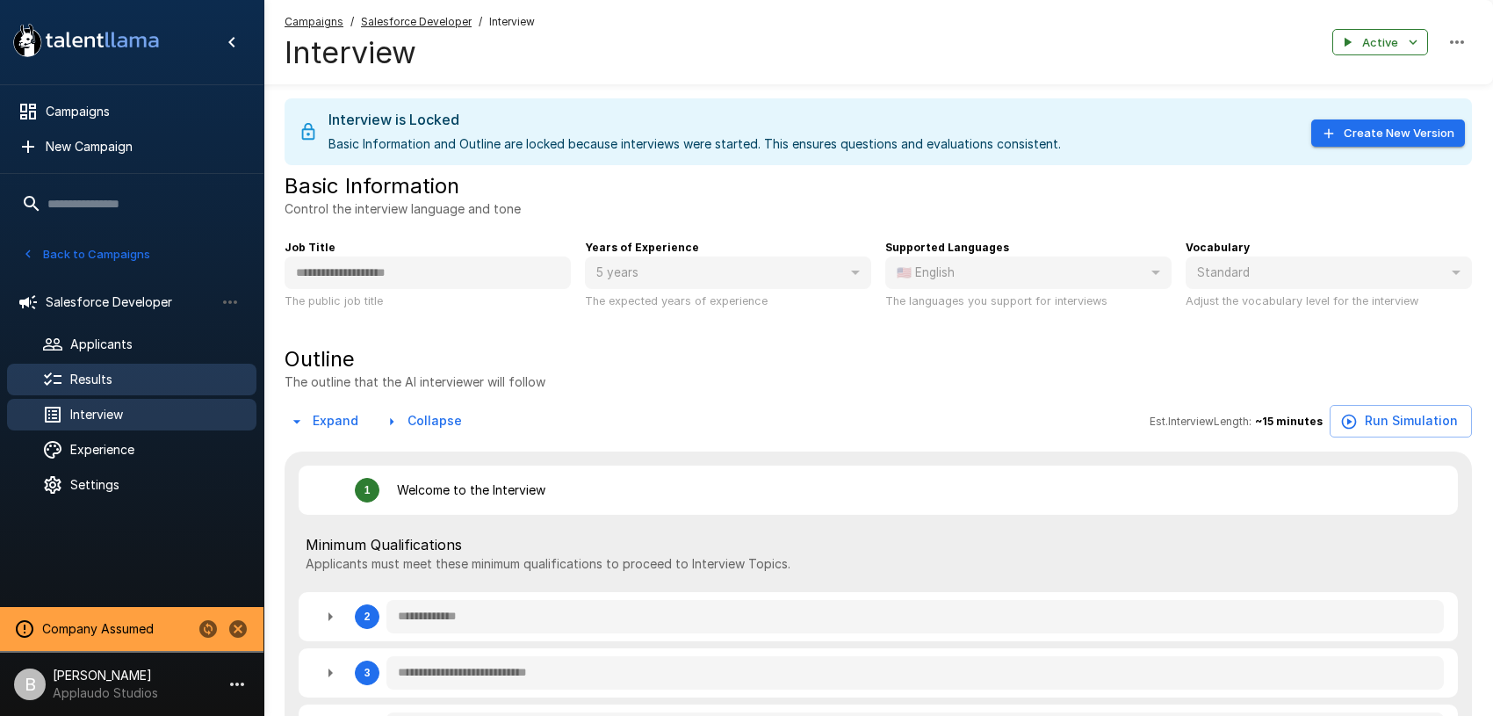
type textarea "*"
click at [110, 373] on span "Results" at bounding box center [156, 380] width 172 height 18
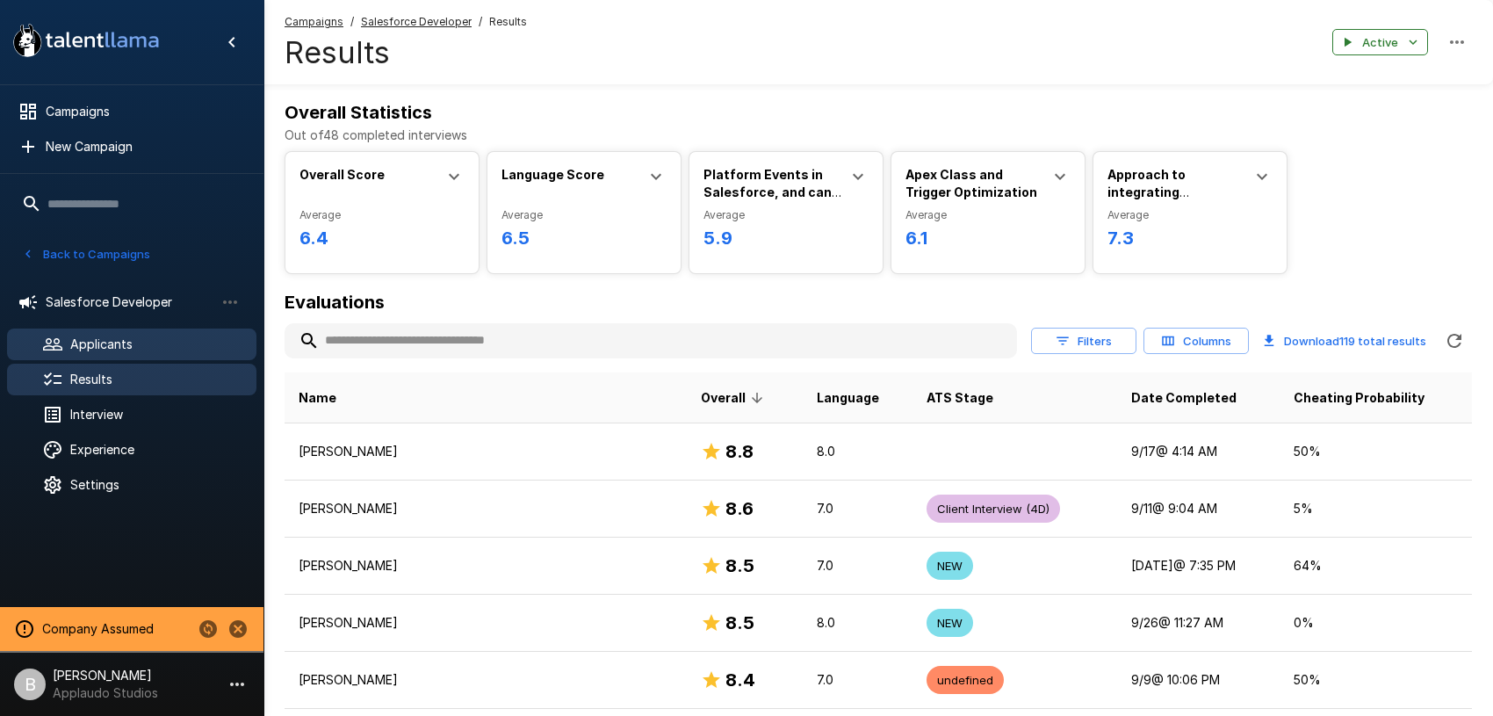
click at [119, 346] on span "Applicants" at bounding box center [156, 344] width 172 height 18
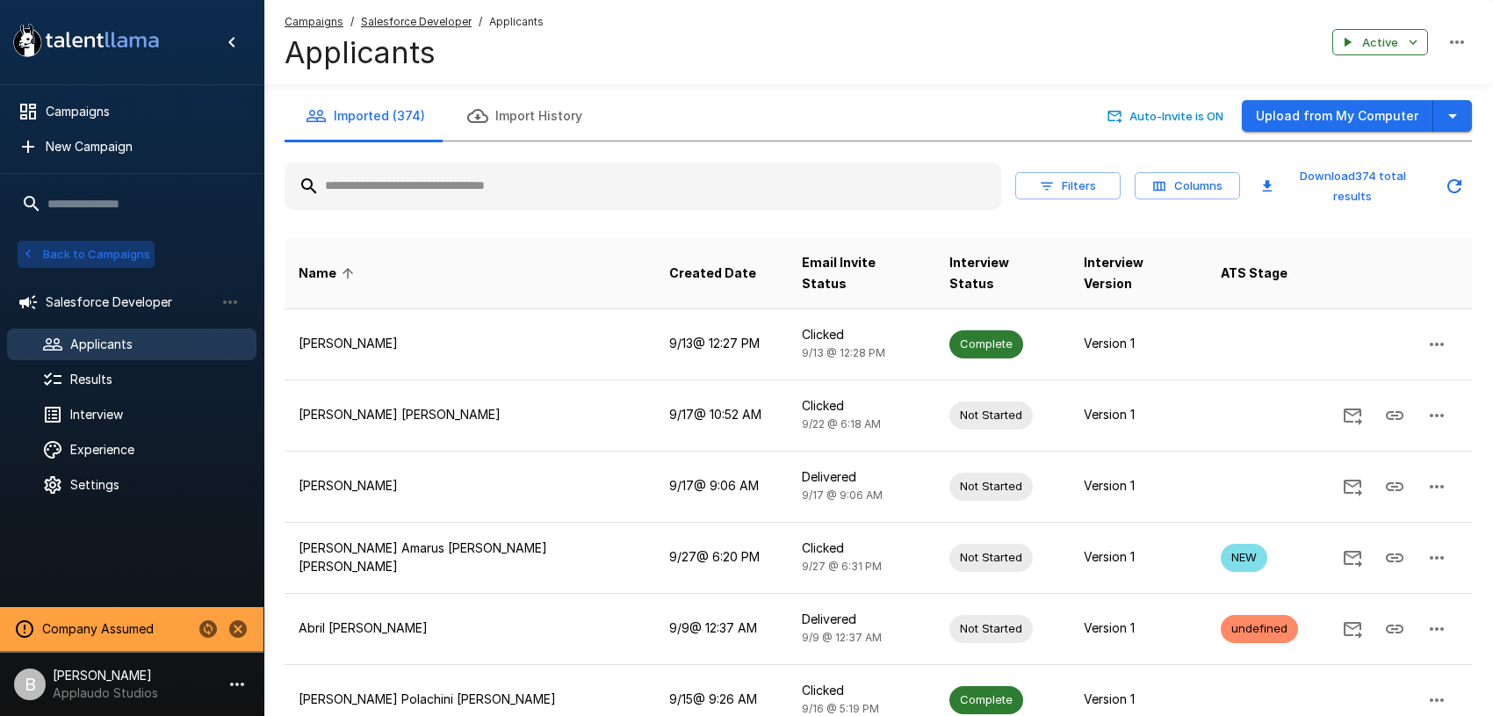
click at [128, 260] on button "Back to Campaigns" at bounding box center [86, 254] width 137 height 27
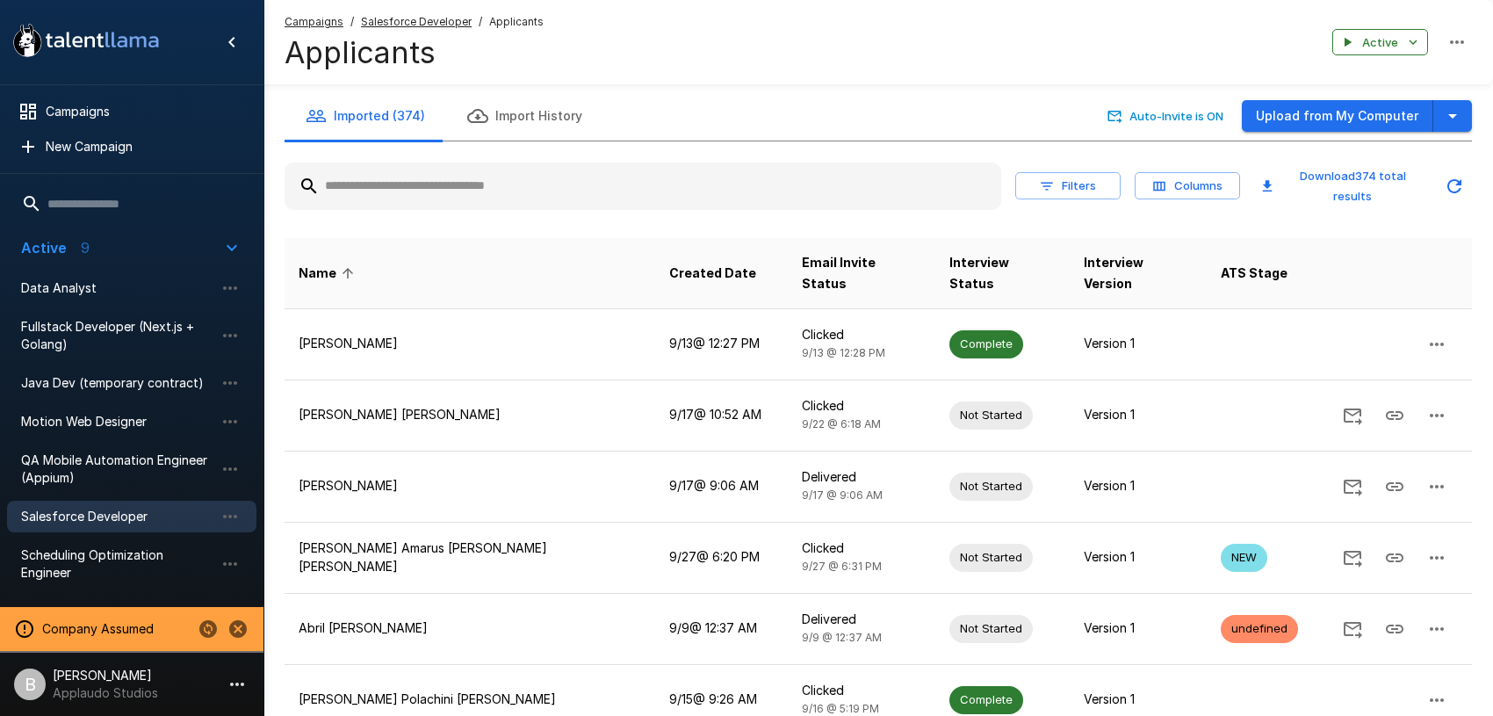
click at [529, 122] on button "Import History" at bounding box center [524, 115] width 157 height 49
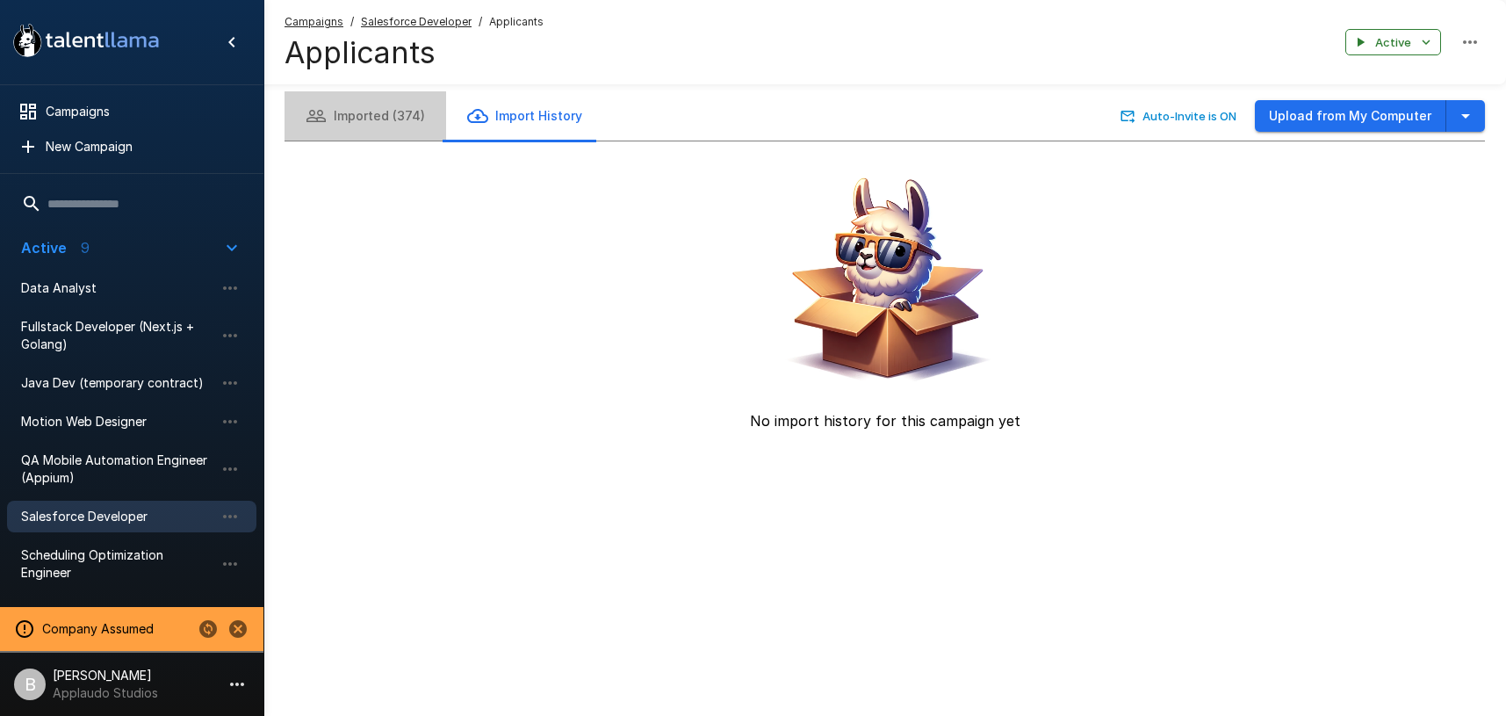
click at [405, 123] on button "Imported (374)" at bounding box center [366, 115] width 162 height 49
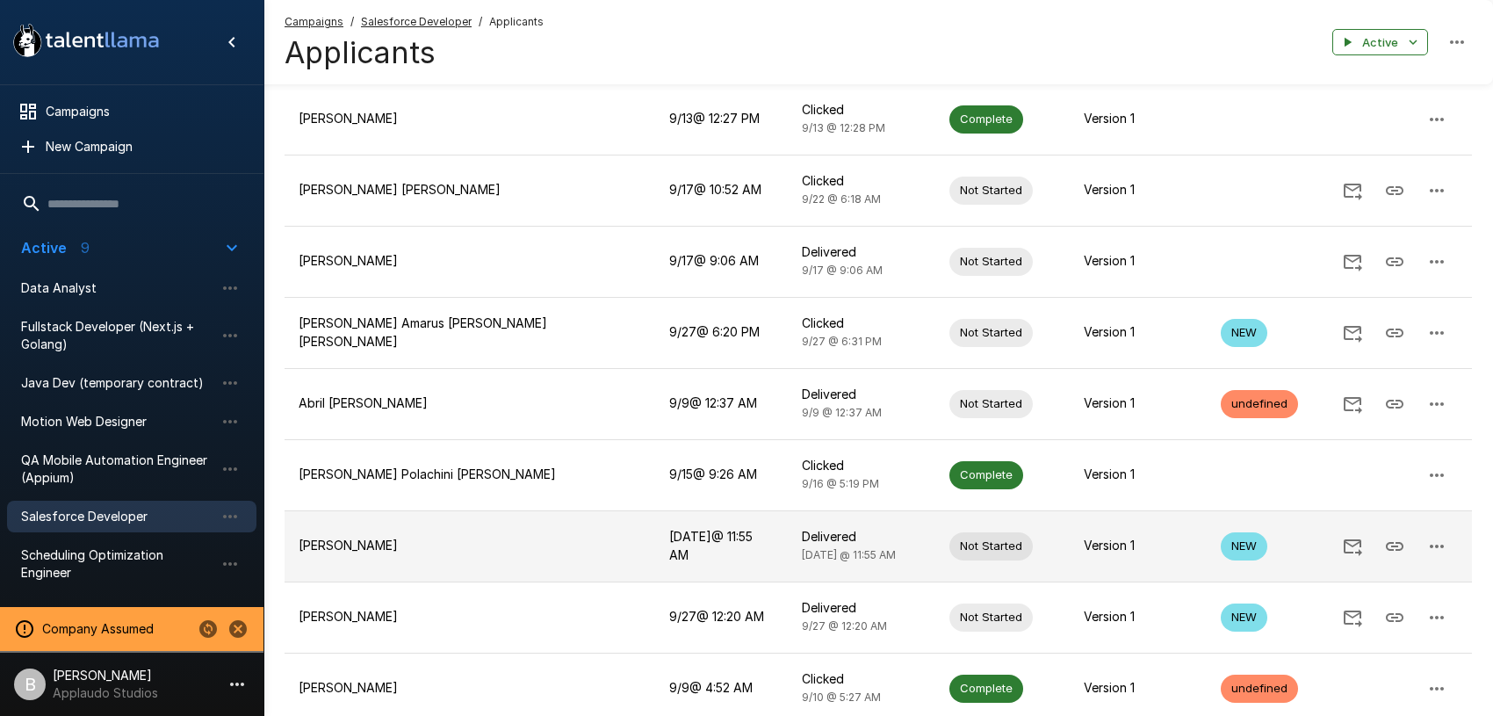
scroll to position [414, 0]
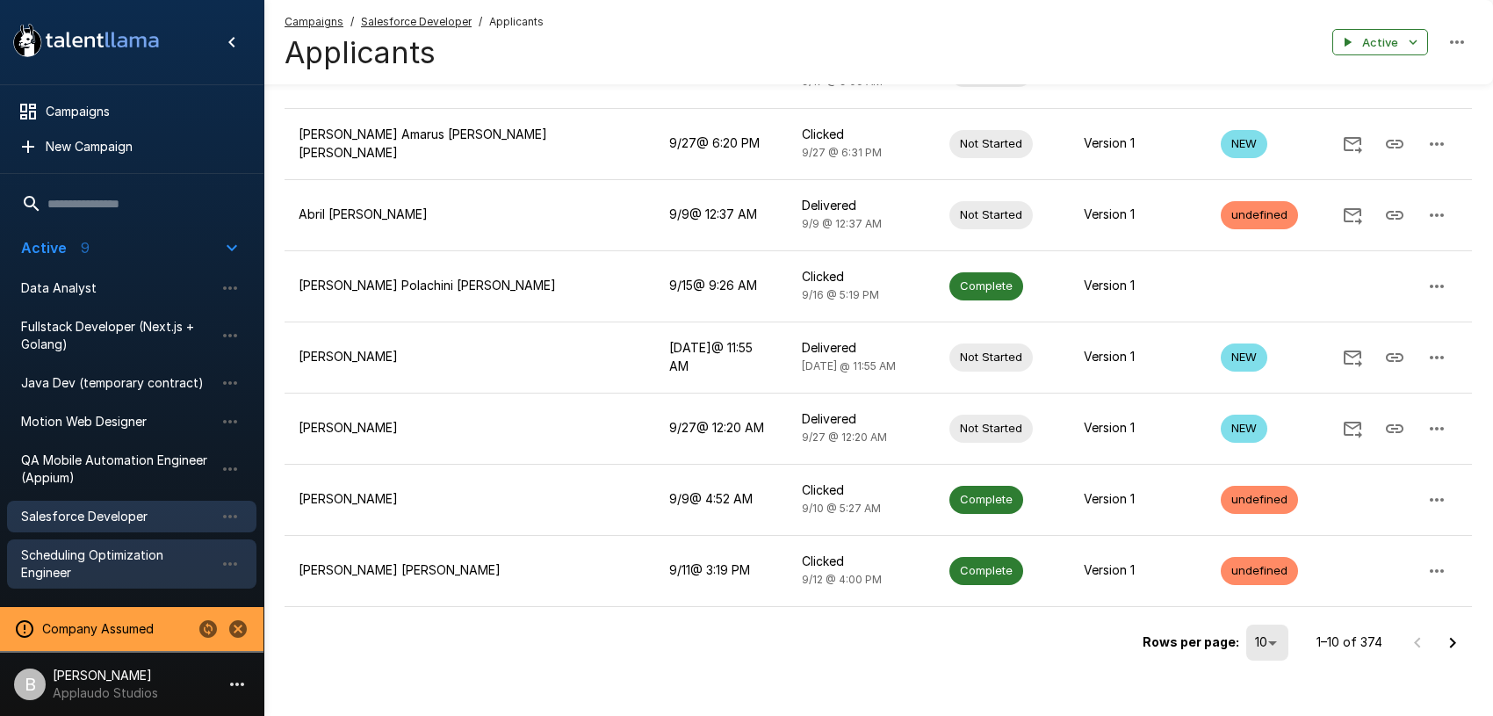
click at [128, 558] on span "Scheduling Optimization Engineer" at bounding box center [117, 563] width 193 height 35
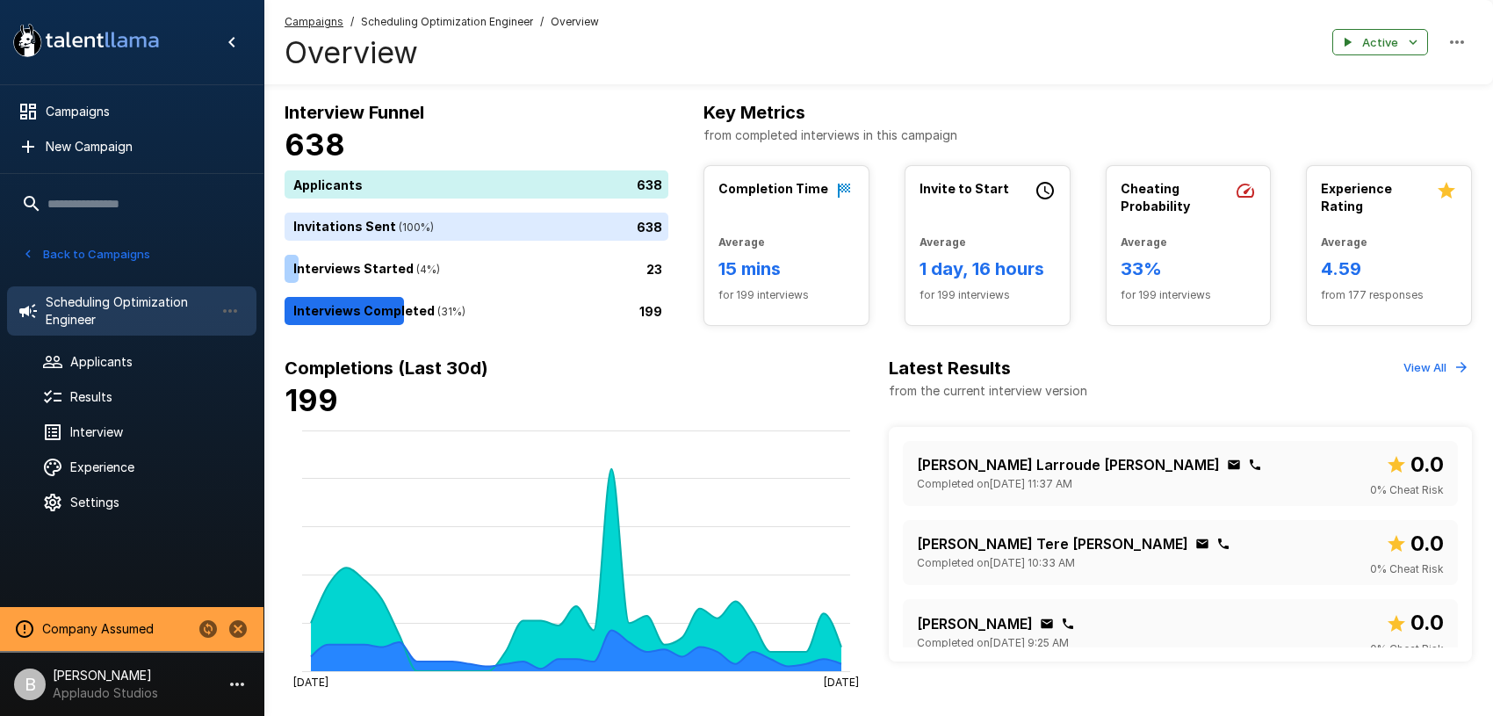
click at [36, 248] on button "Back to Campaigns" at bounding box center [86, 254] width 137 height 27
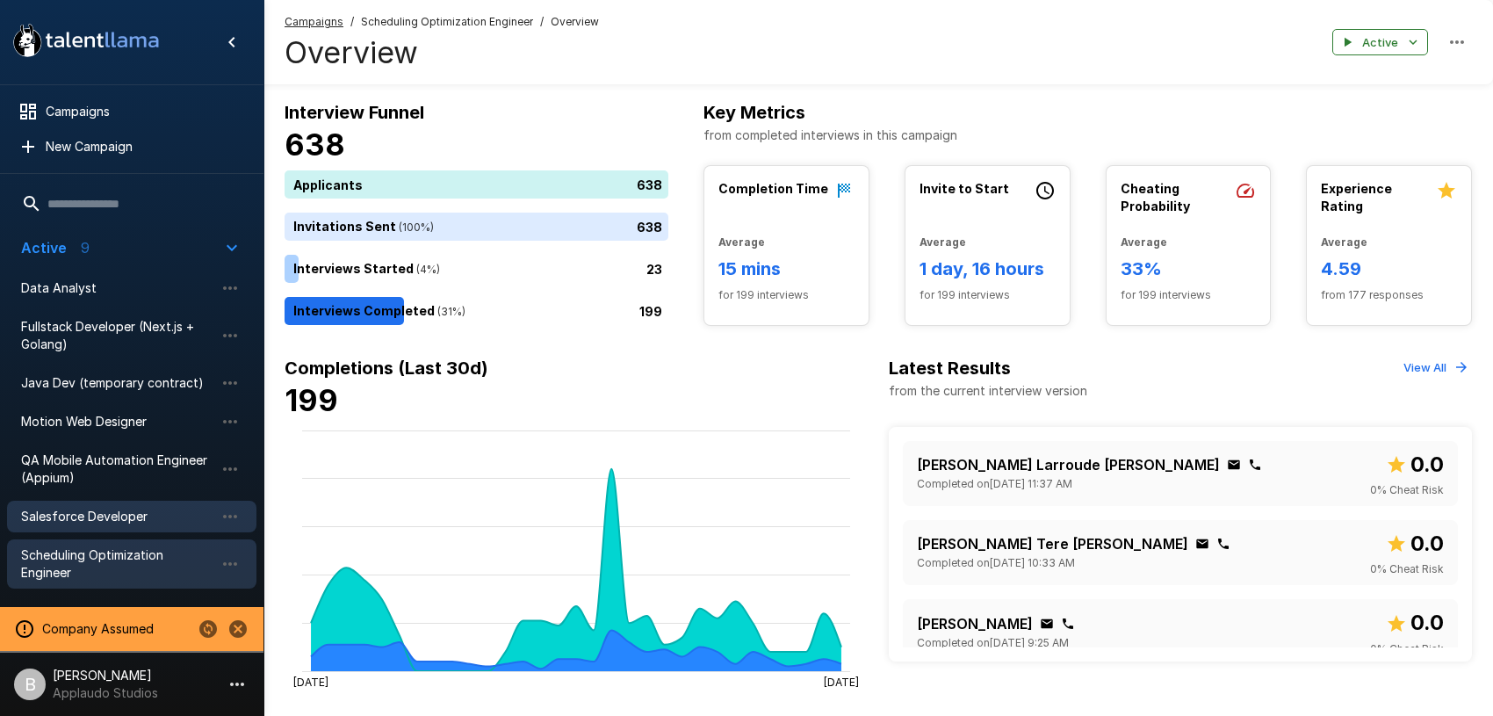
click at [119, 520] on span "Salesforce Developer" at bounding box center [117, 517] width 193 height 18
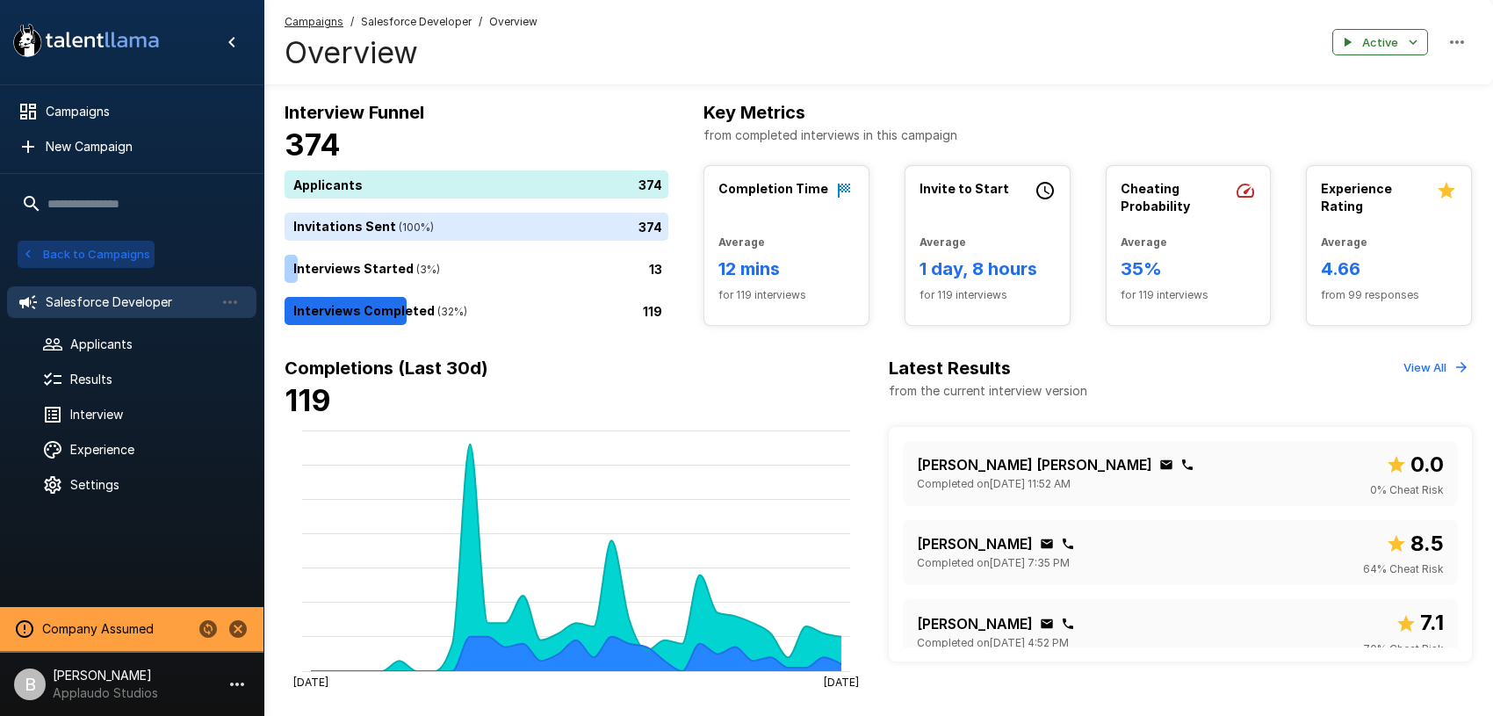
click at [43, 242] on button "Back to Campaigns" at bounding box center [86, 254] width 137 height 27
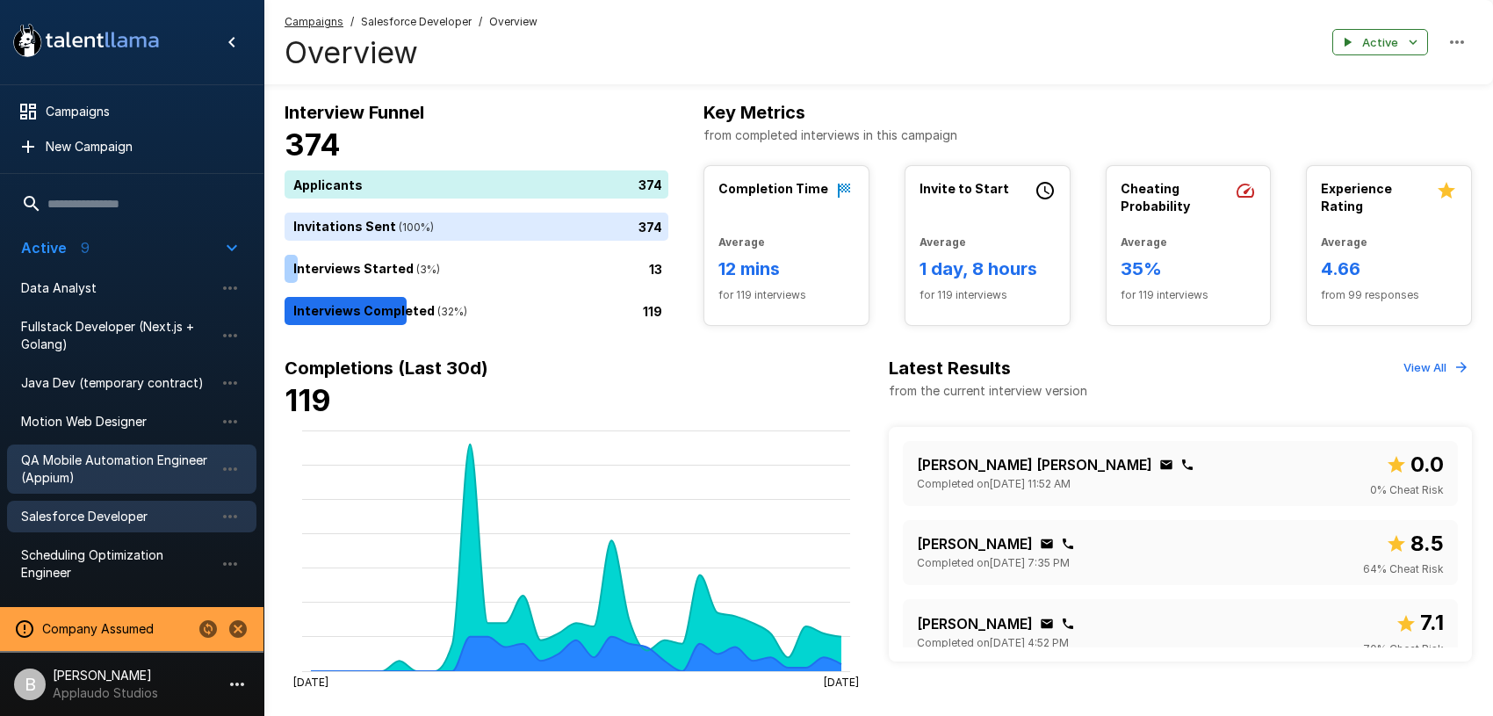
click at [101, 472] on span "QA Mobile Automation Engineer (Appium)" at bounding box center [117, 468] width 193 height 35
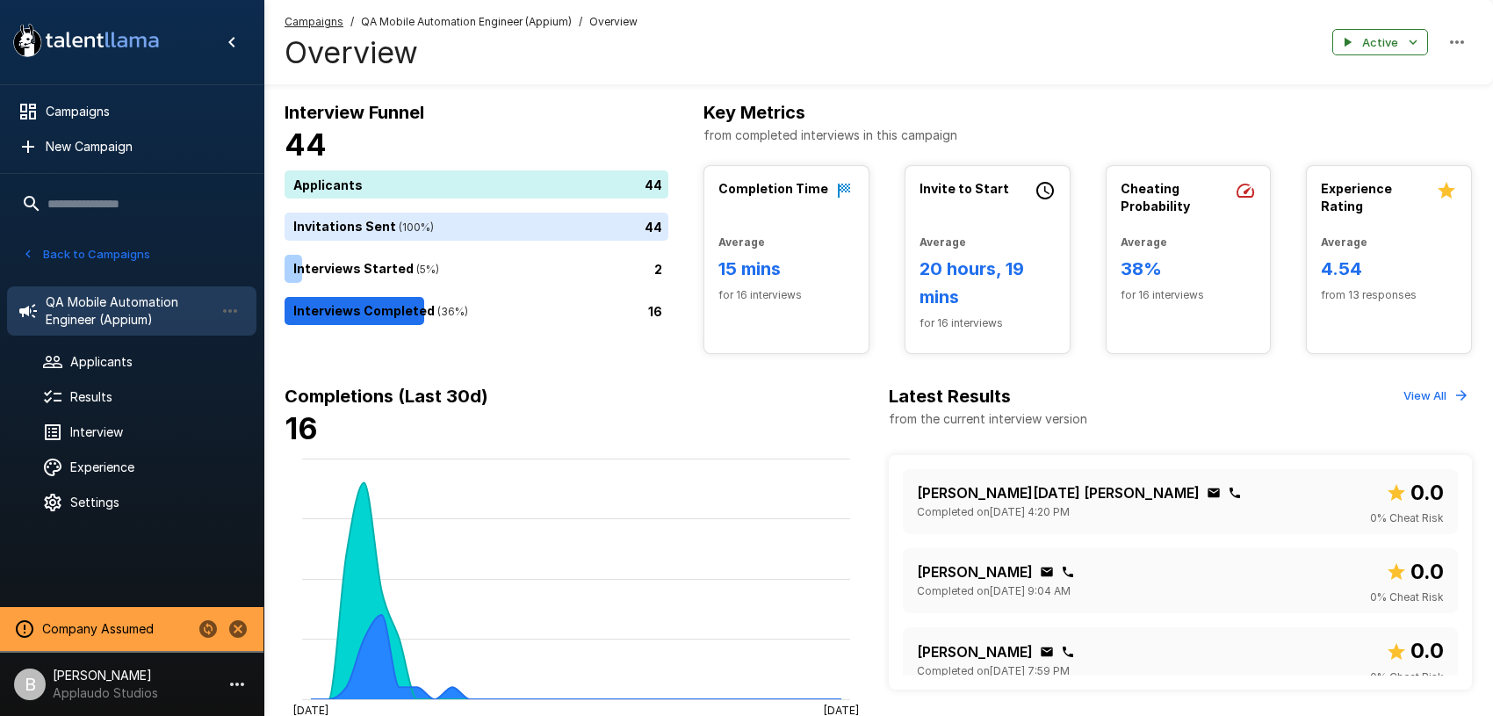
click at [18, 248] on button "Back to Campaigns" at bounding box center [86, 254] width 137 height 27
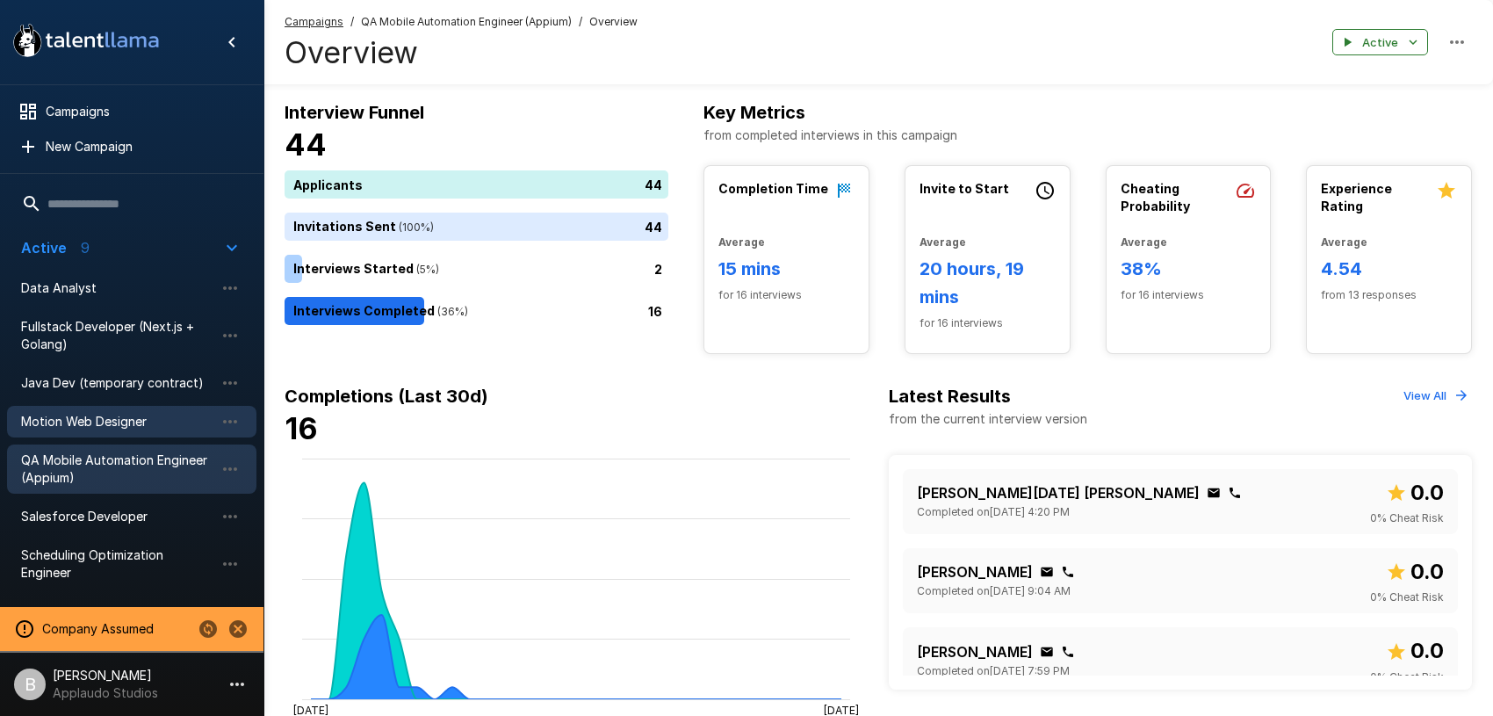
click at [110, 426] on span "Motion Web Designer" at bounding box center [117, 422] width 193 height 18
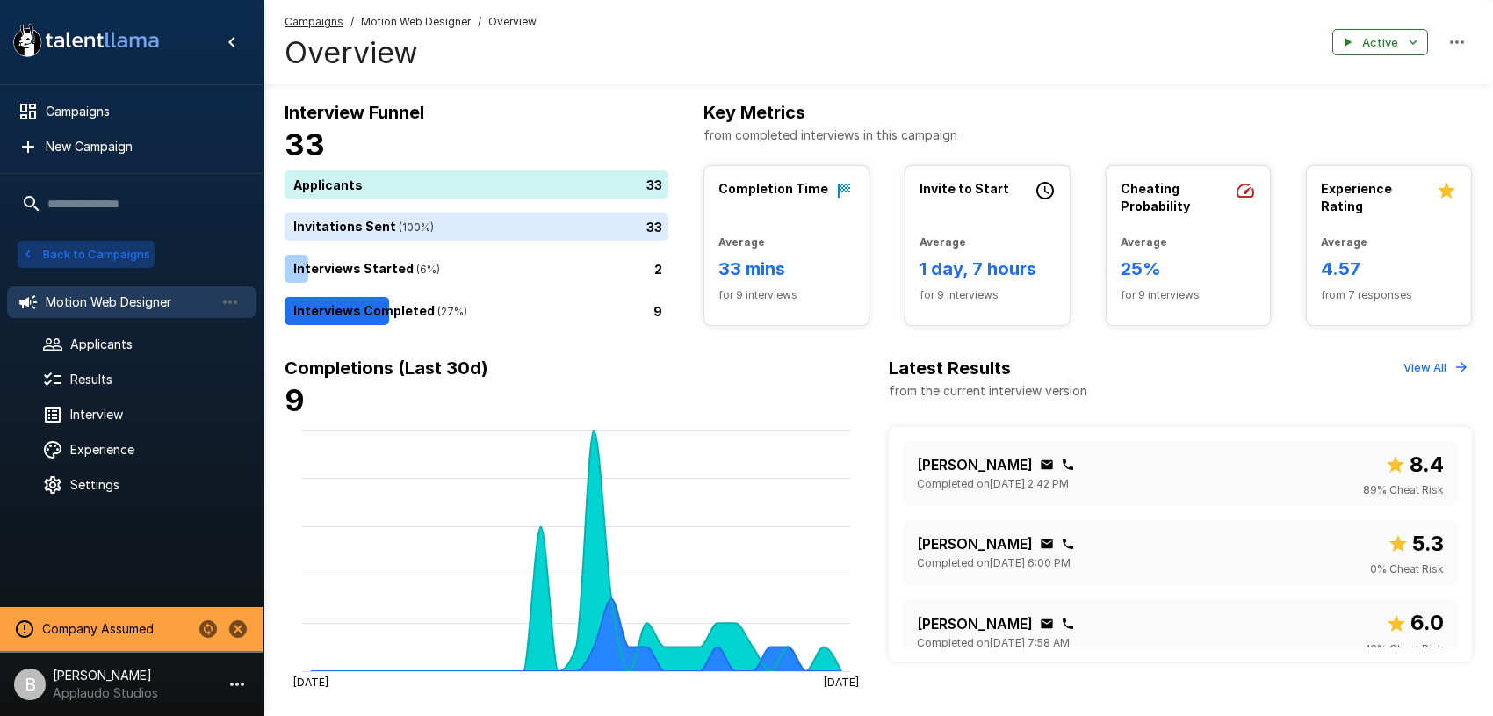
click at [21, 256] on icon "button" at bounding box center [28, 254] width 16 height 16
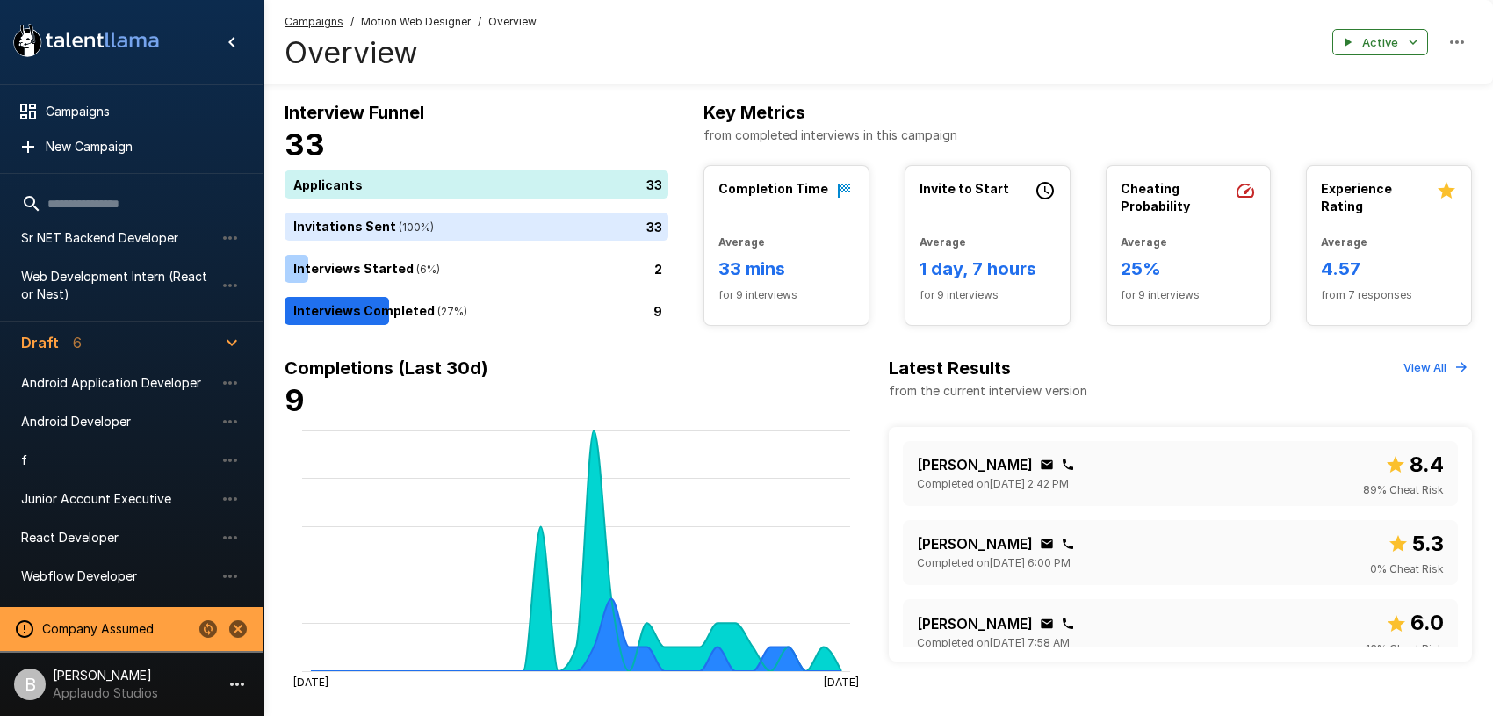
scroll to position [348, 0]
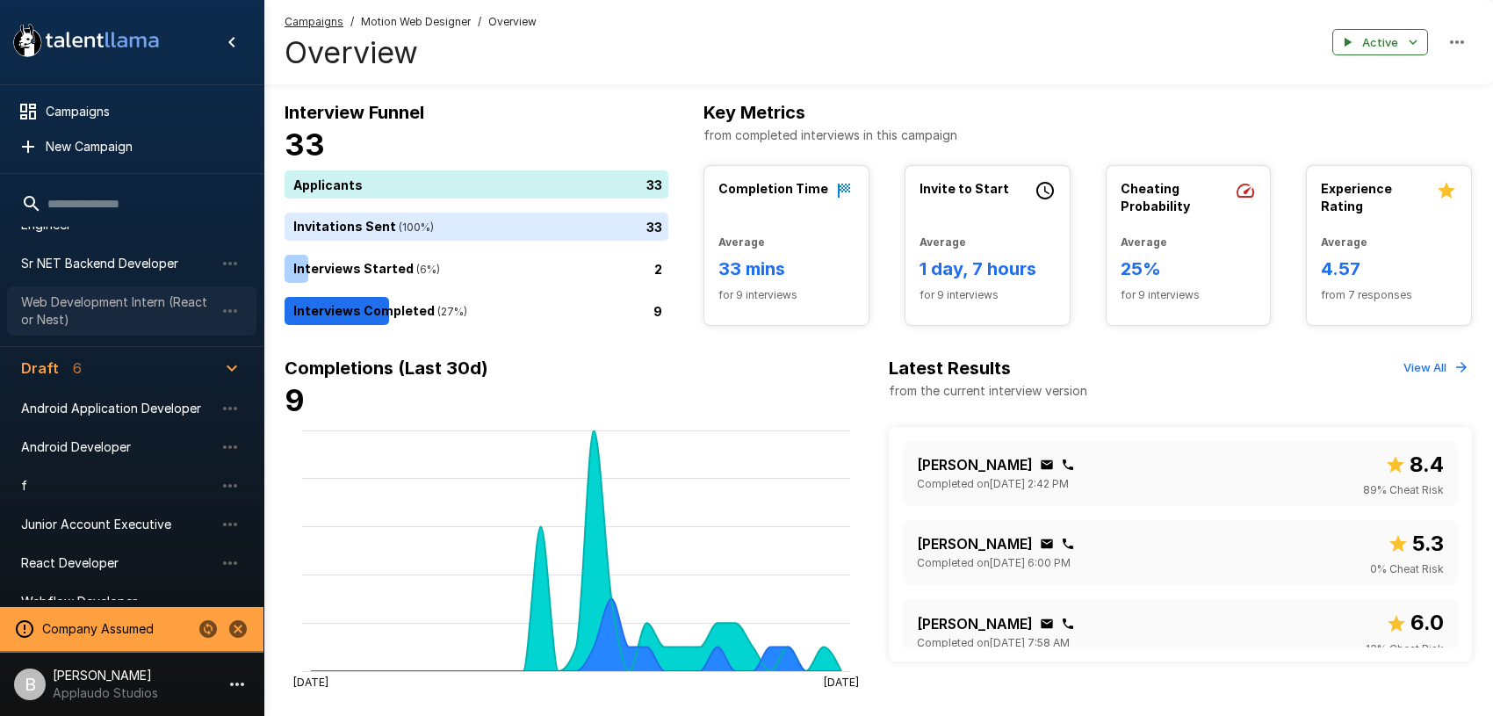
click at [129, 313] on span "Web Development Intern (React or Nest)" at bounding box center [117, 310] width 193 height 35
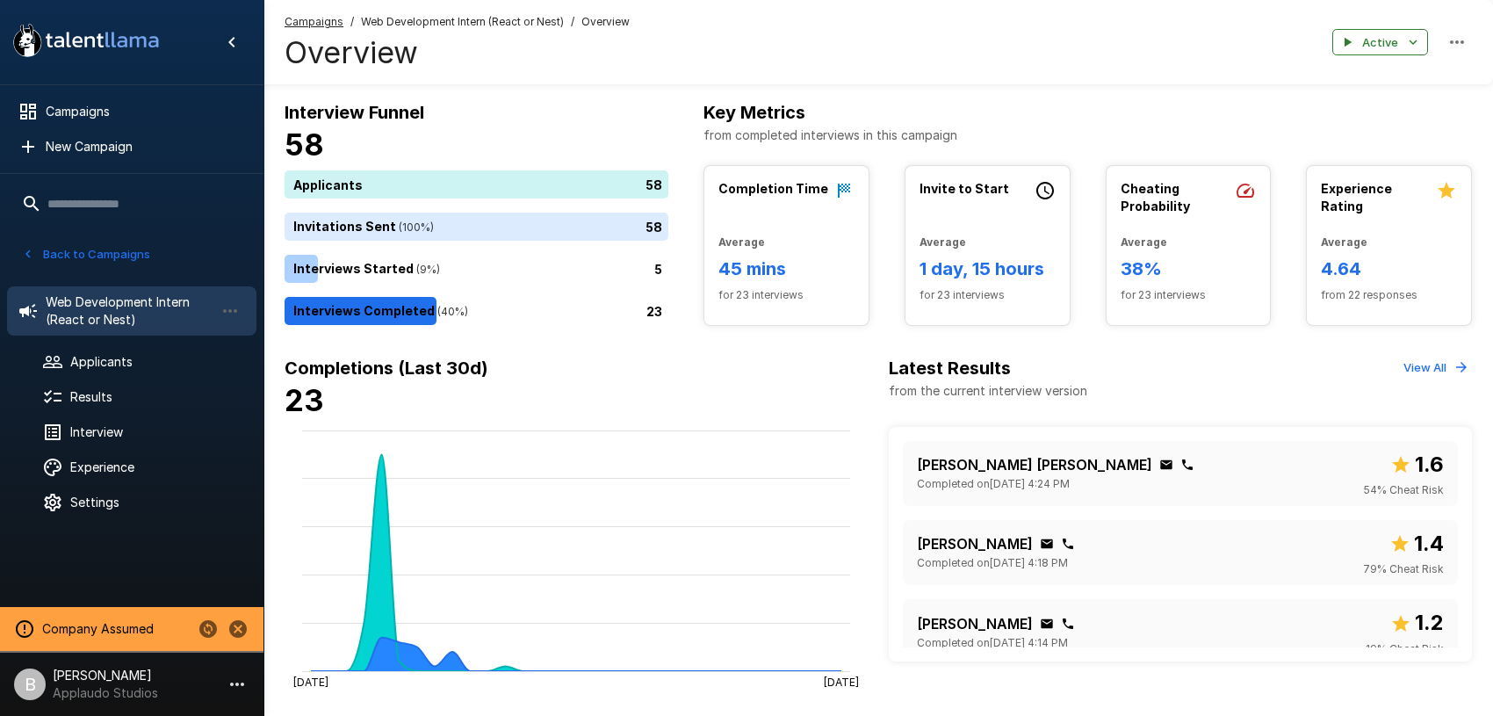
click at [9, 245] on div "Back to Campaigns" at bounding box center [131, 250] width 263 height 46
click at [33, 250] on icon "button" at bounding box center [28, 254] width 16 height 16
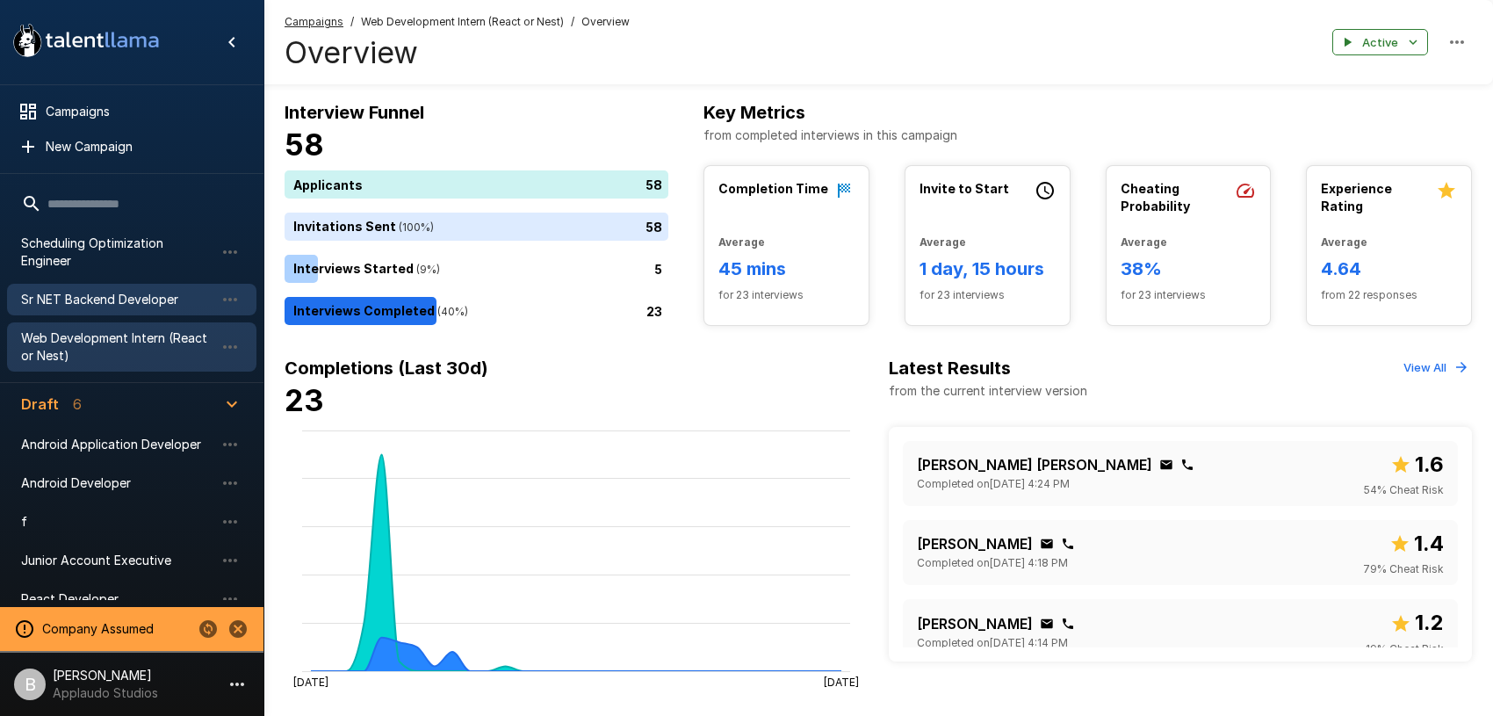
scroll to position [277, 0]
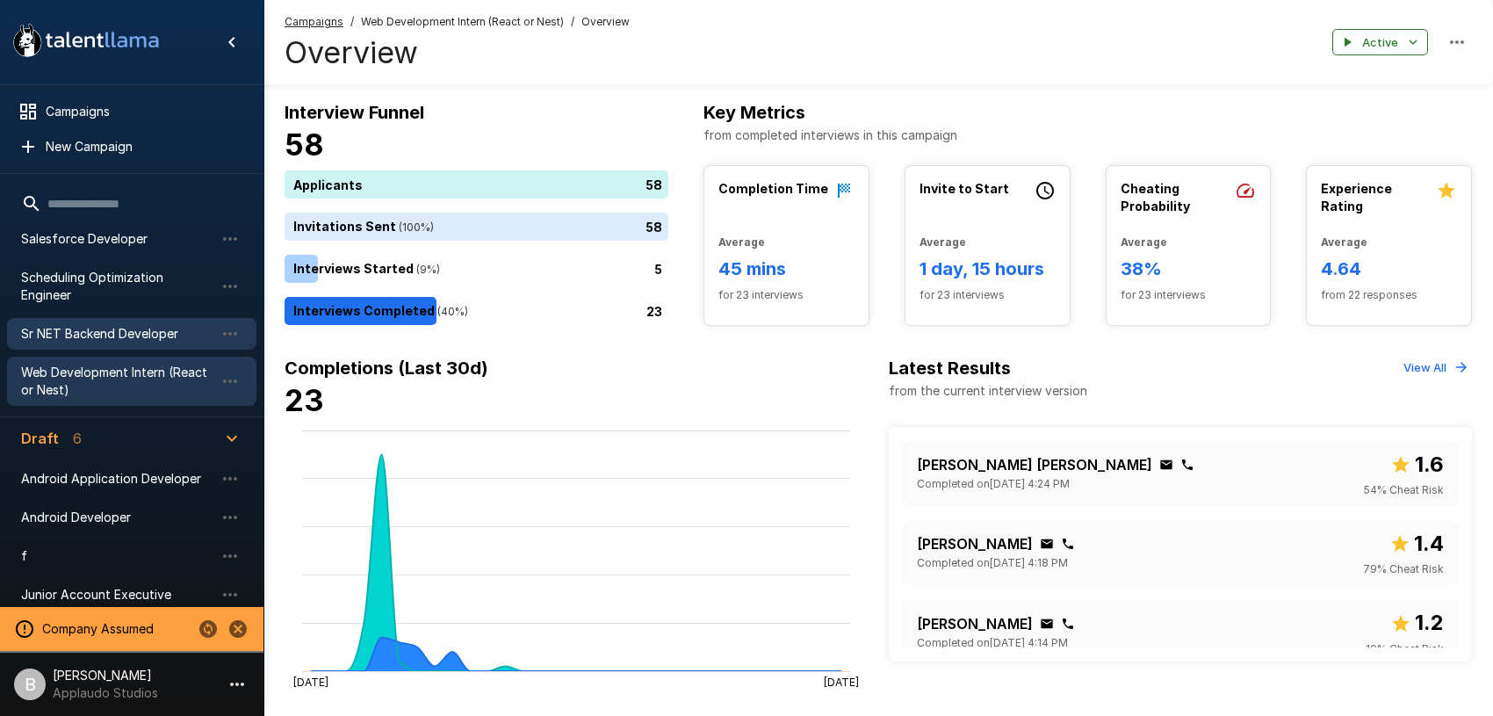
click at [108, 344] on div "Sr NET Backend Developer" at bounding box center [131, 334] width 249 height 32
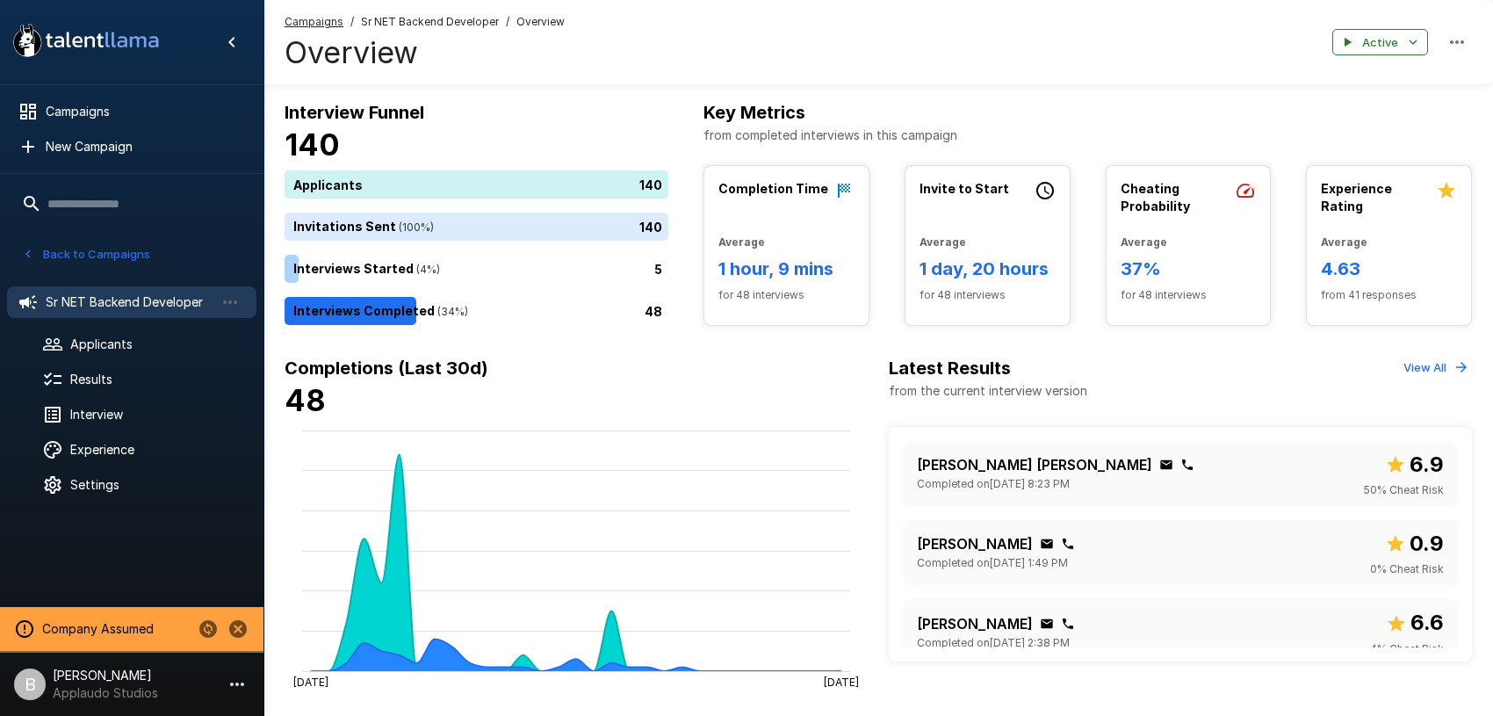
click at [34, 260] on icon "button" at bounding box center [28, 254] width 16 height 16
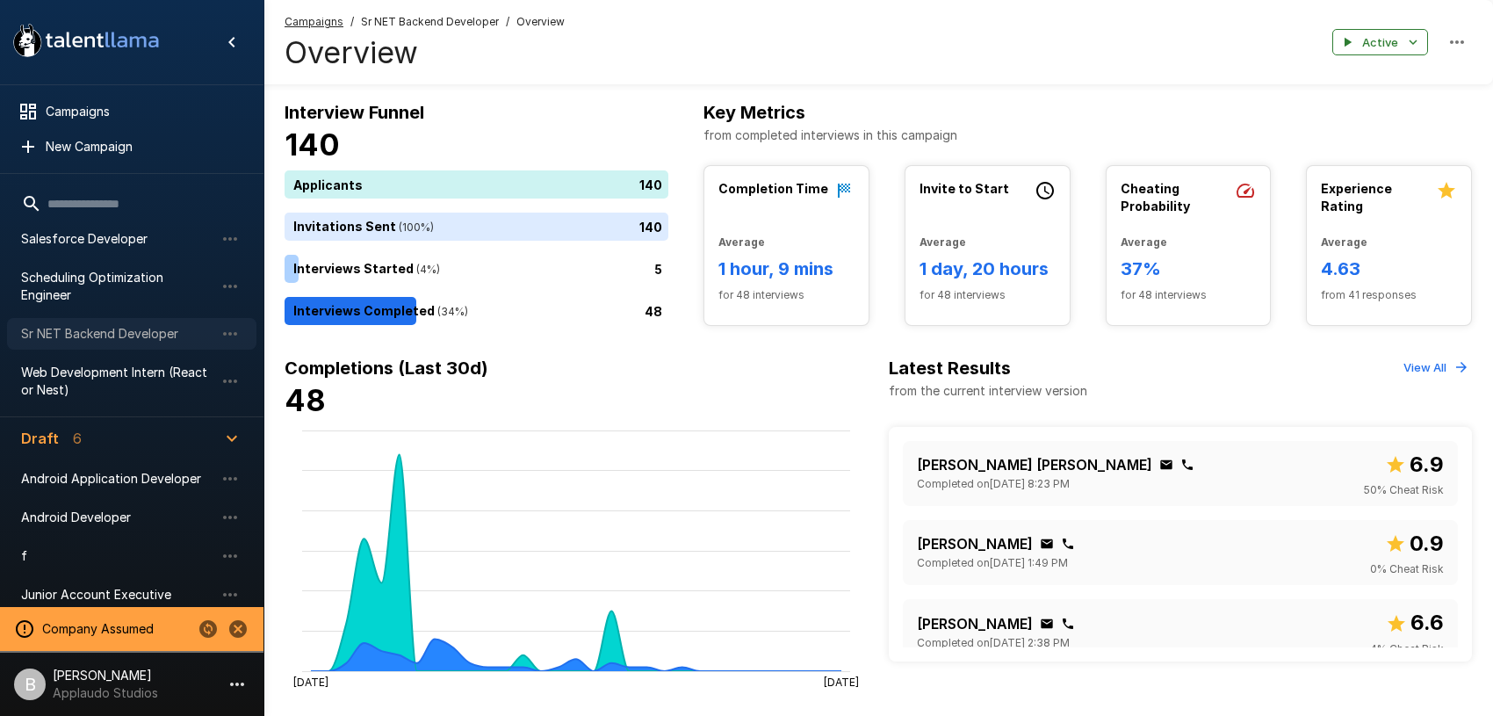
click at [103, 335] on span "Sr NET Backend Developer" at bounding box center [117, 334] width 193 height 18
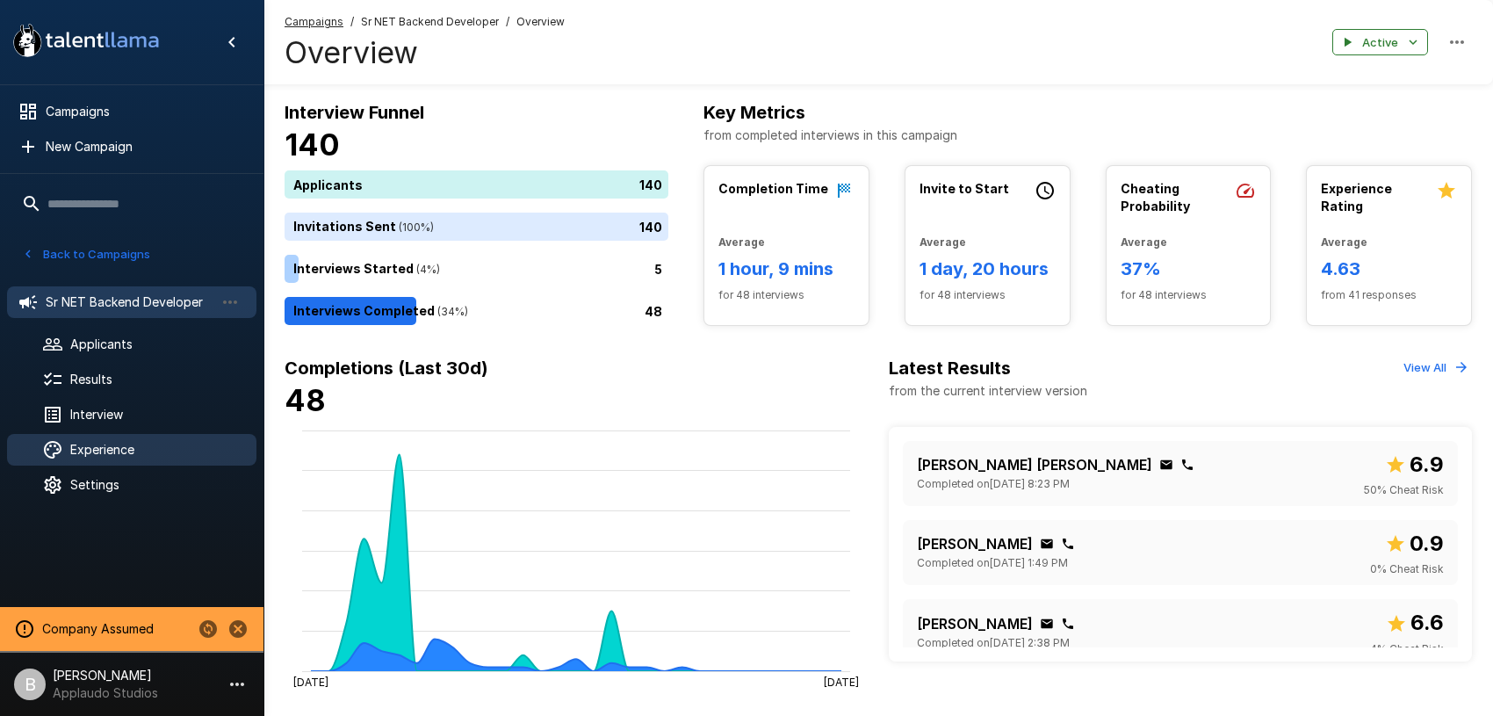
click at [139, 438] on div "Experience" at bounding box center [131, 450] width 249 height 32
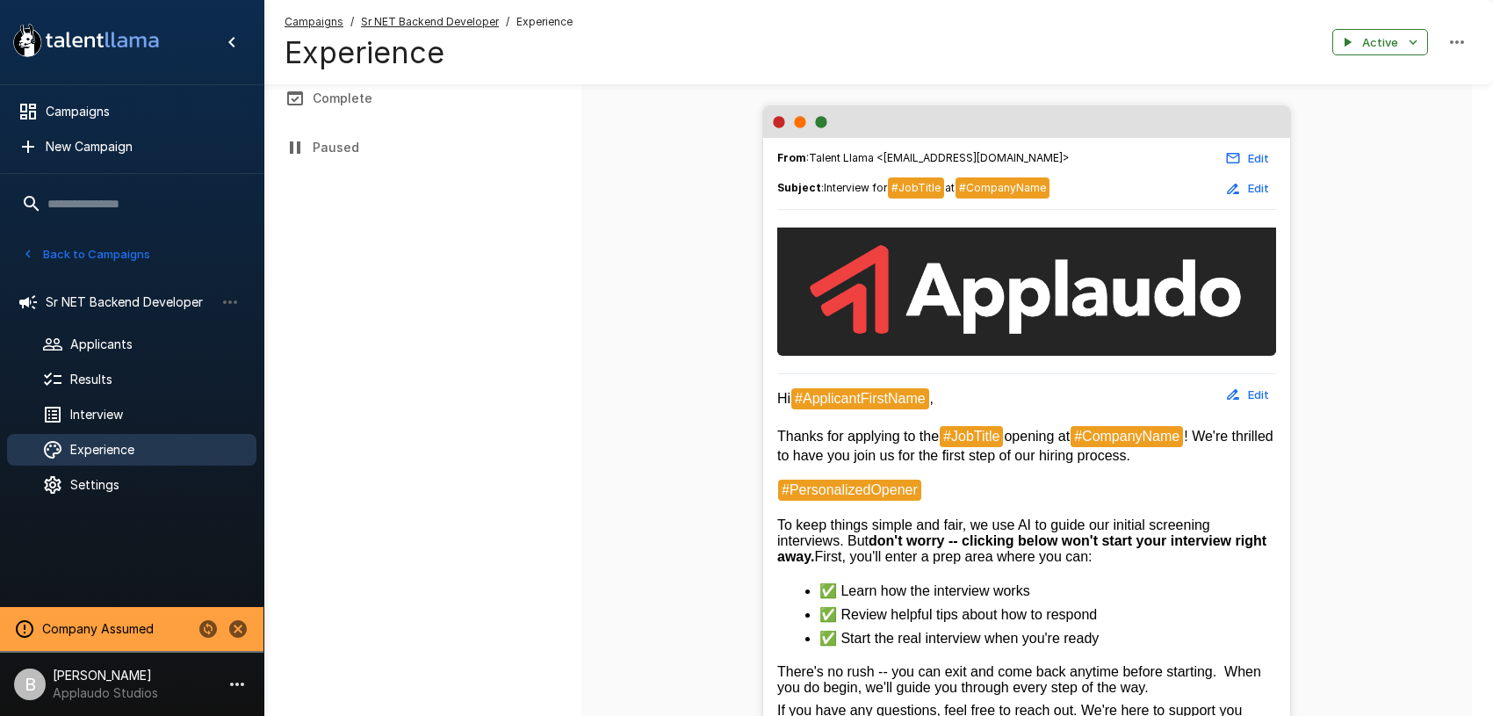
scroll to position [214, 0]
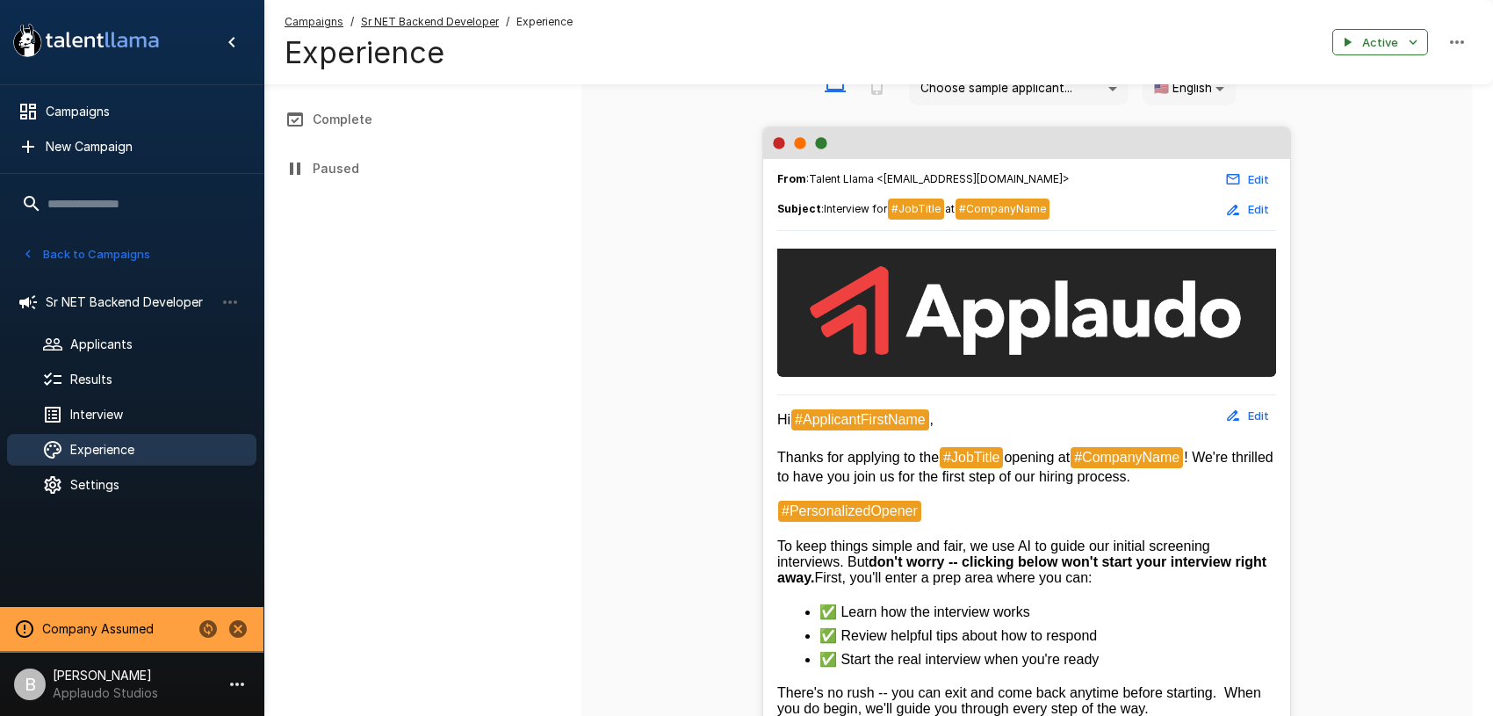
click at [70, 251] on button "Back to Campaigns" at bounding box center [86, 254] width 137 height 27
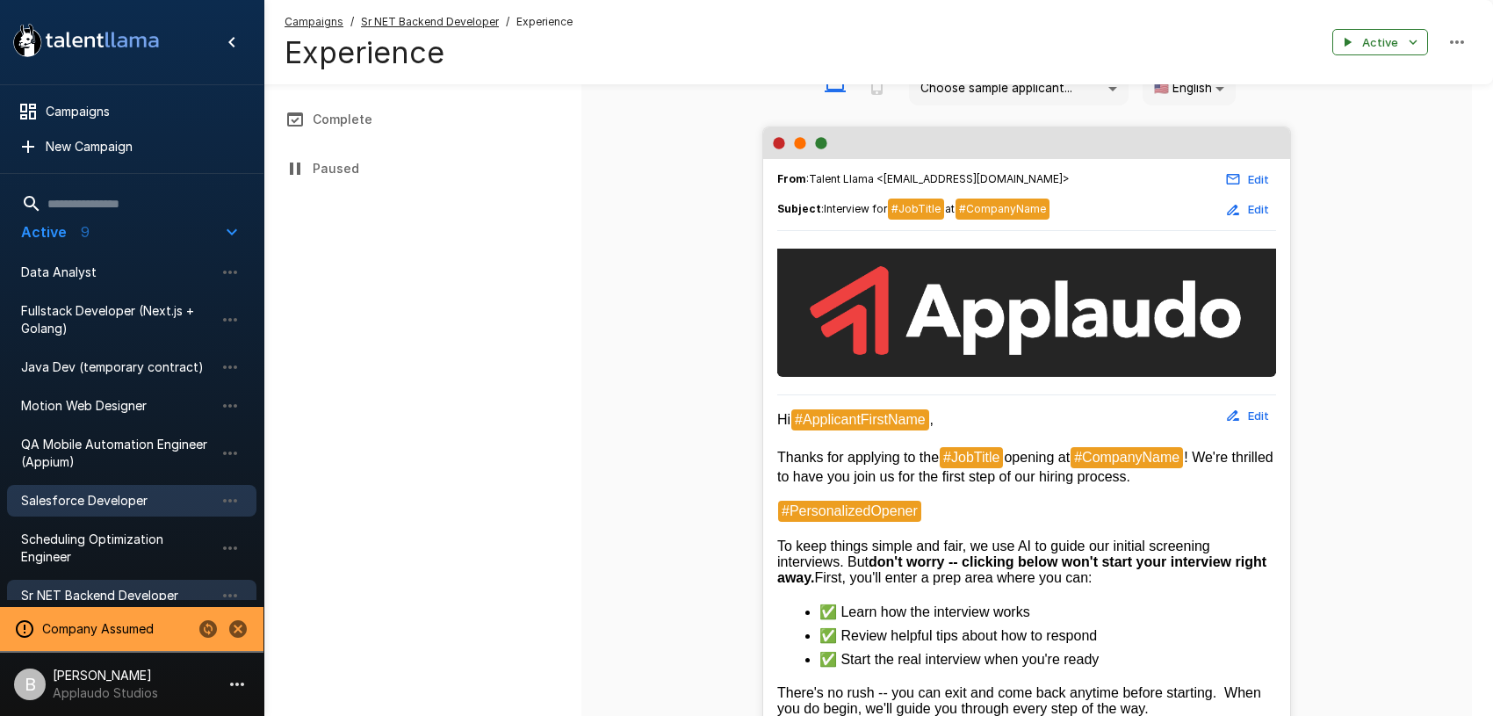
scroll to position [33, 0]
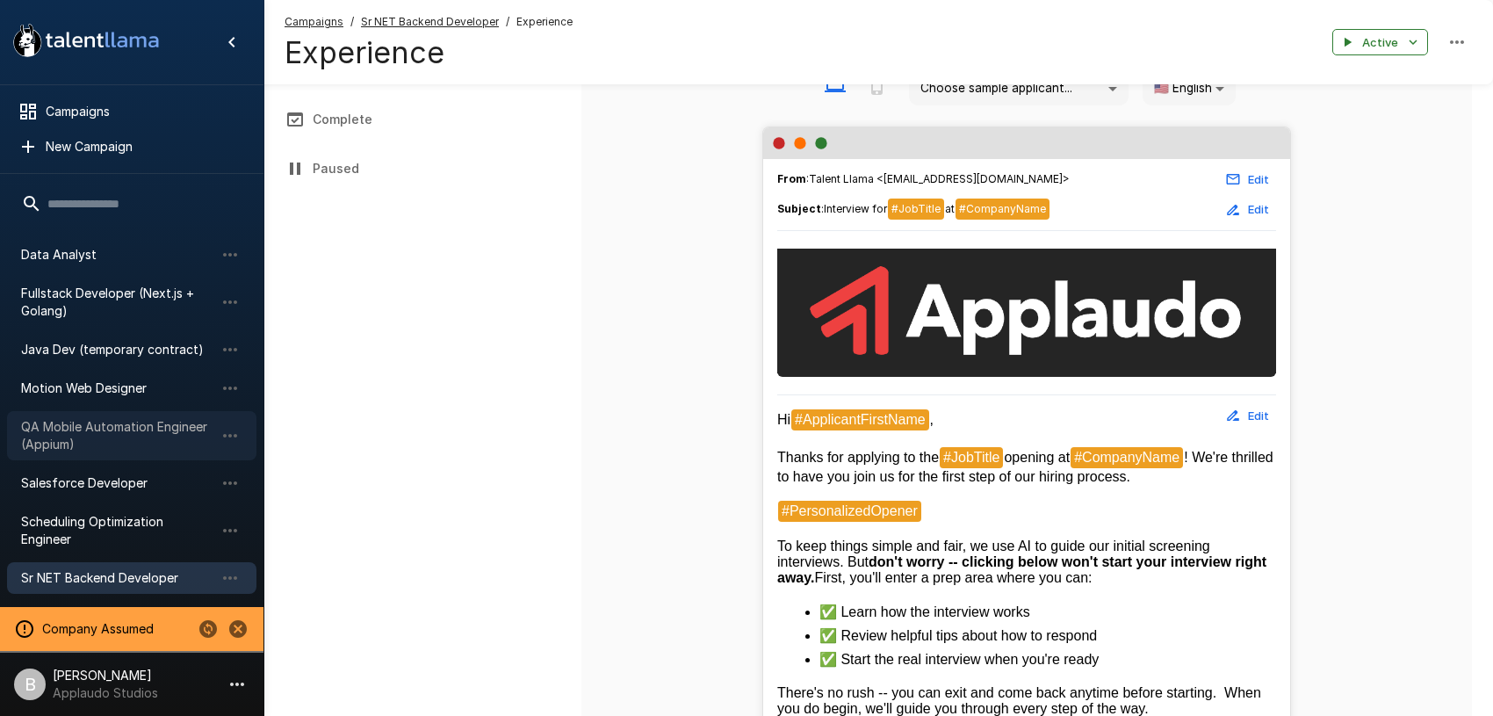
click at [117, 433] on span "QA Mobile Automation Engineer (Appium)" at bounding box center [117, 435] width 193 height 35
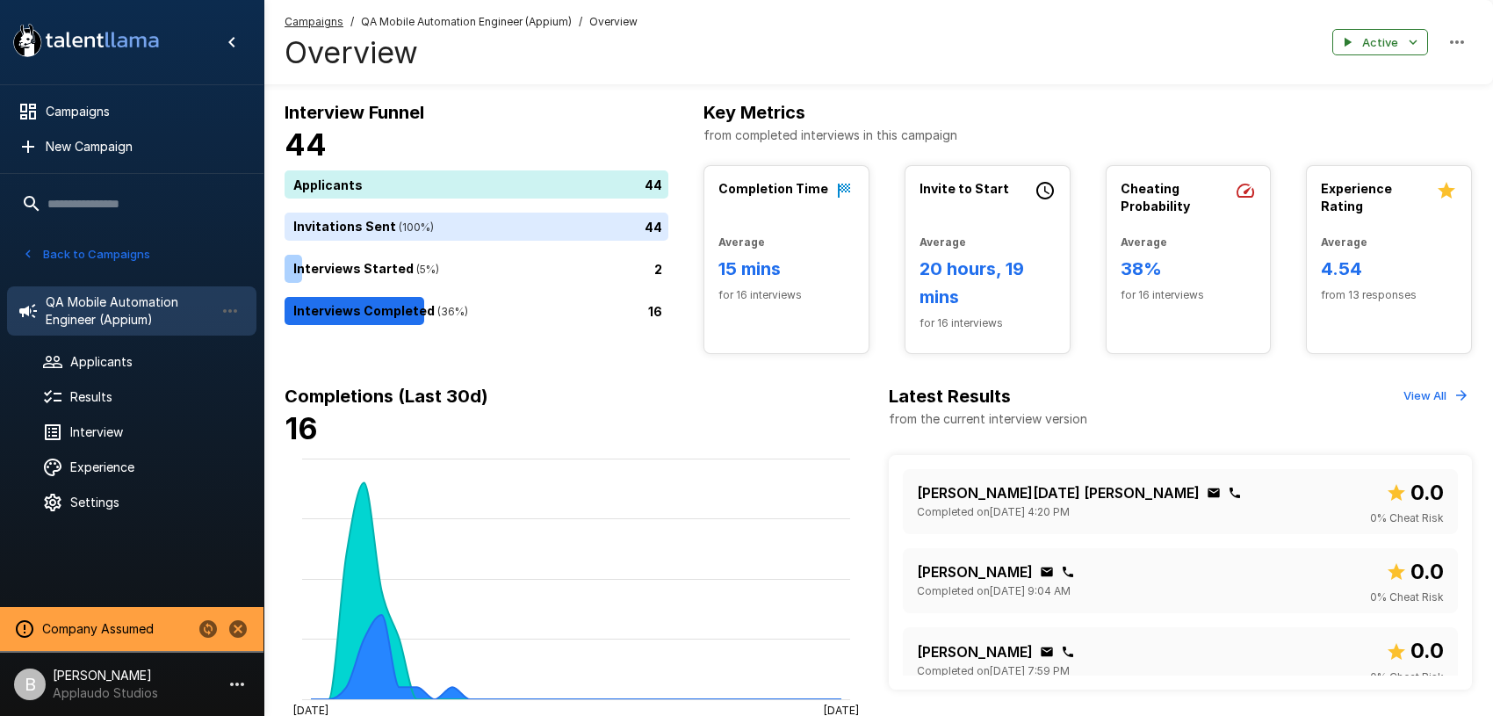
click at [14, 268] on div "Back to Campaigns" at bounding box center [131, 250] width 263 height 46
click at [63, 251] on button "Back to Campaigns" at bounding box center [86, 254] width 137 height 27
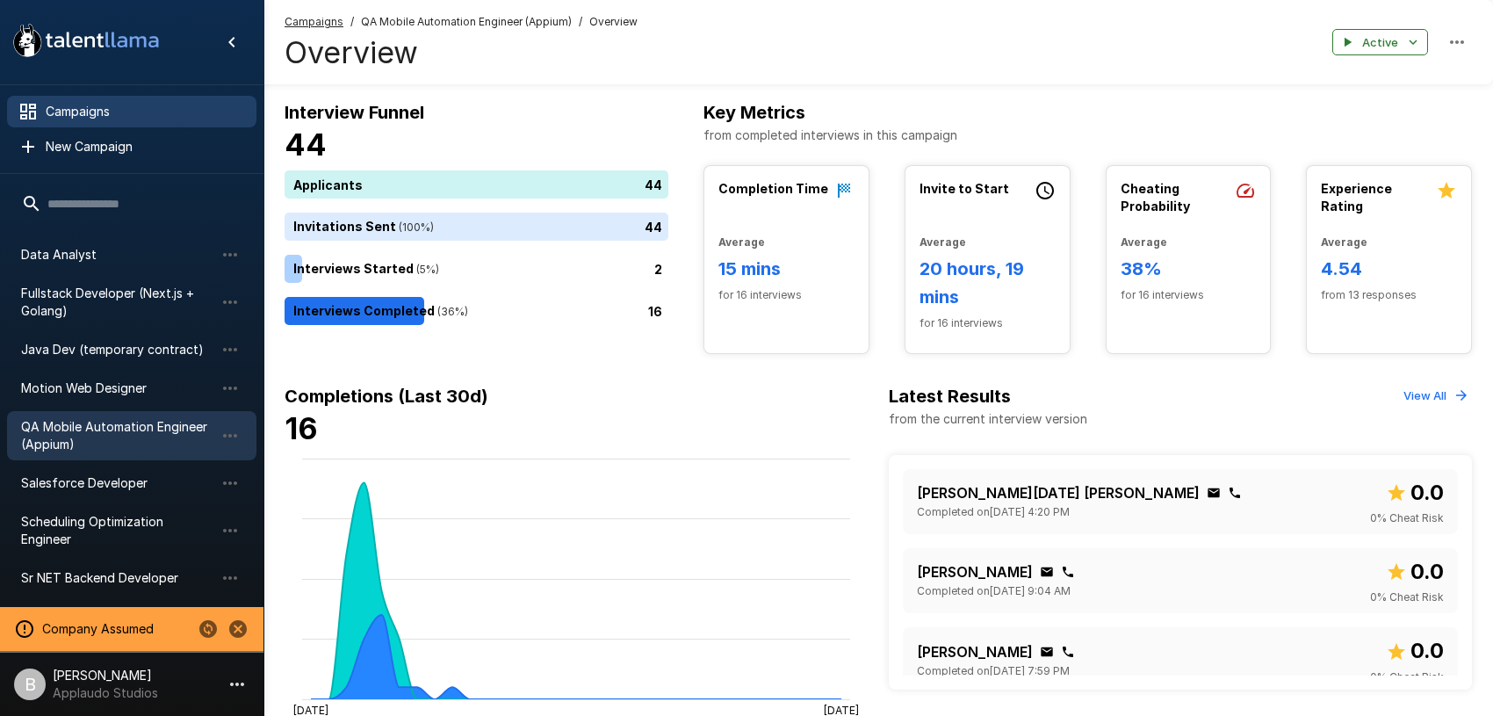
click at [104, 100] on div "Campaigns" at bounding box center [131, 112] width 249 height 32
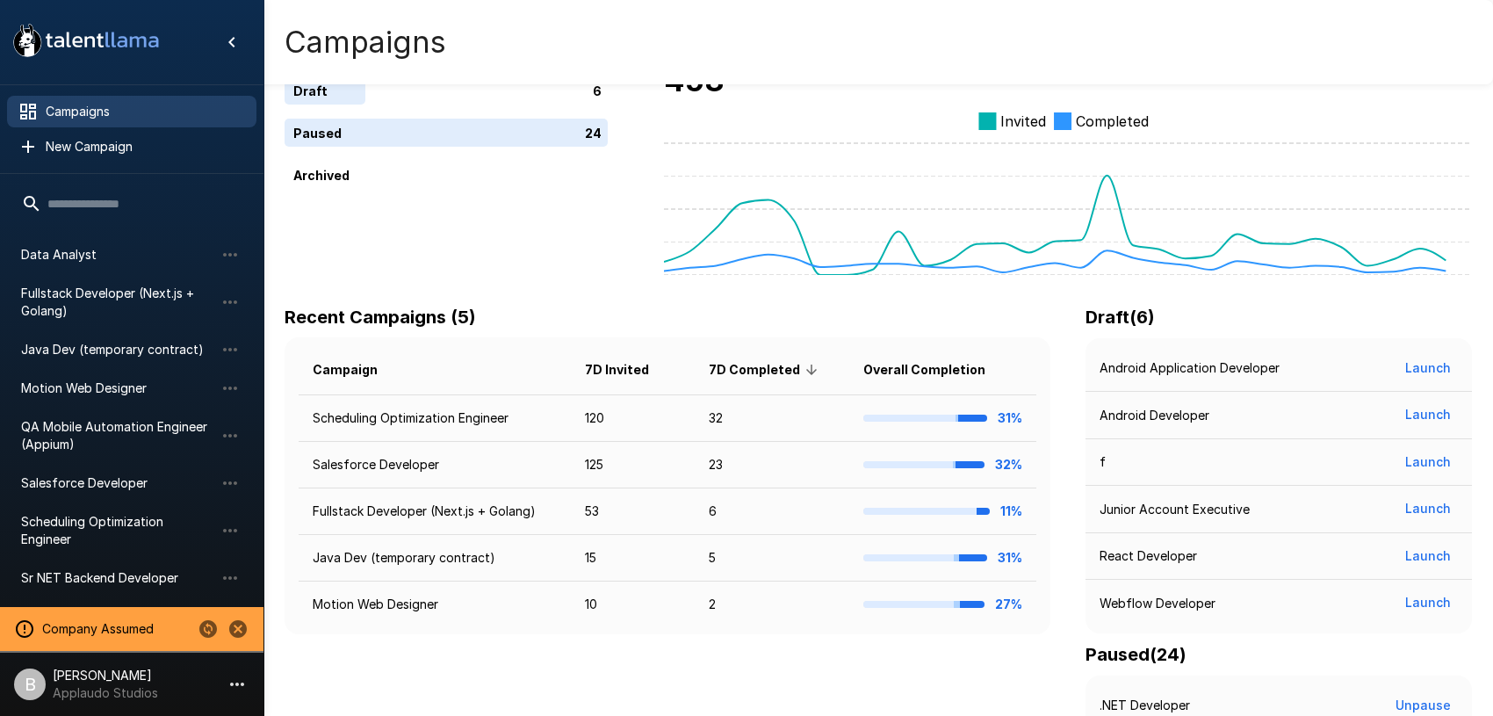
scroll to position [80, 0]
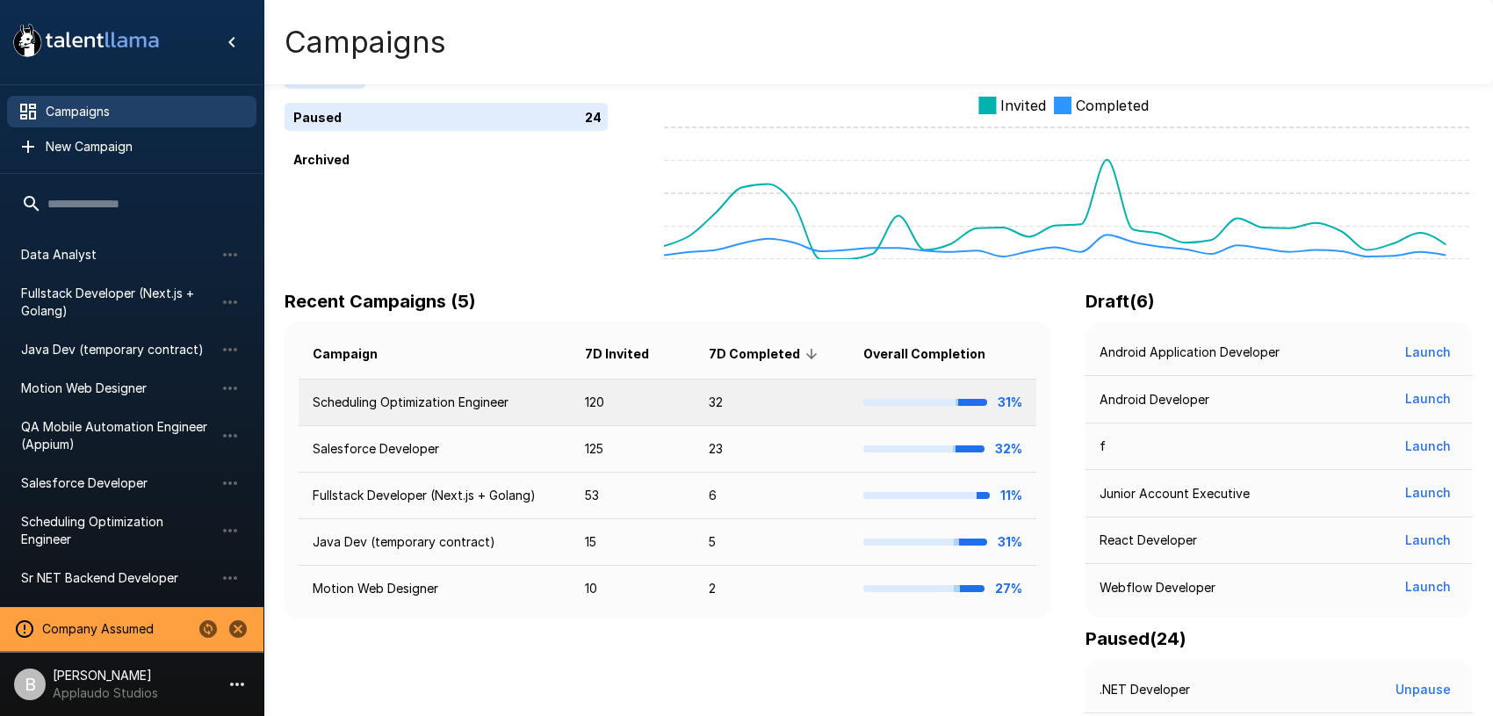
click at [457, 393] on td "Scheduling Optimization Engineer" at bounding box center [435, 402] width 272 height 47
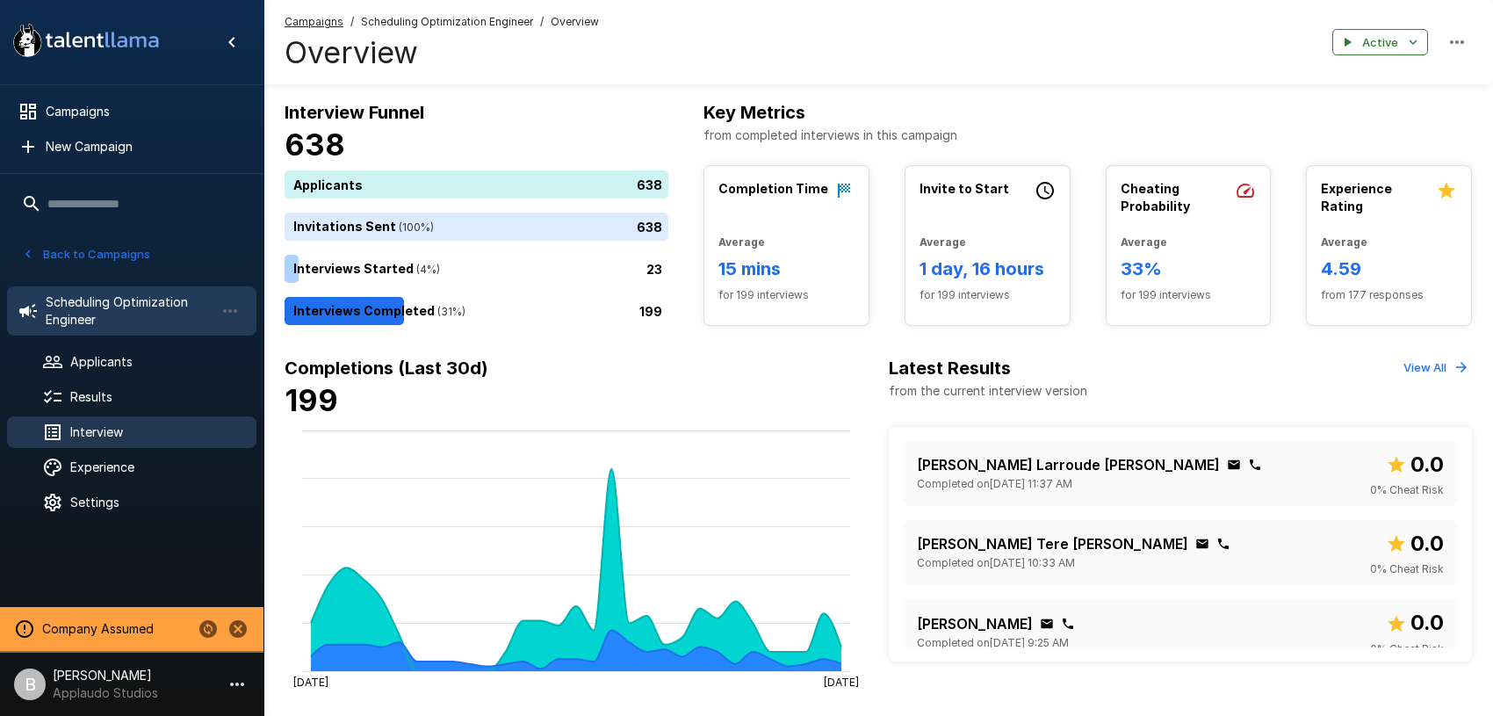
click at [93, 436] on span "Interview" at bounding box center [156, 432] width 172 height 18
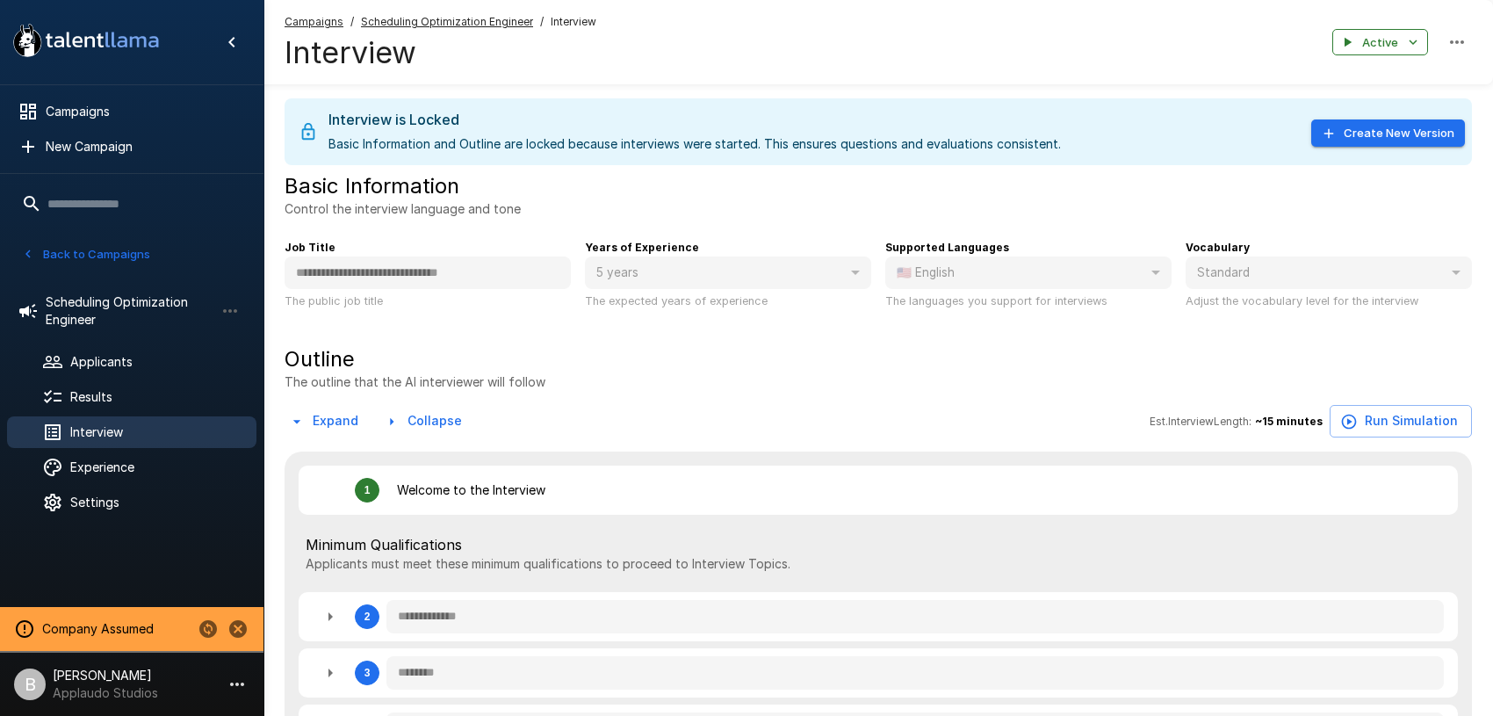
type textarea "*"
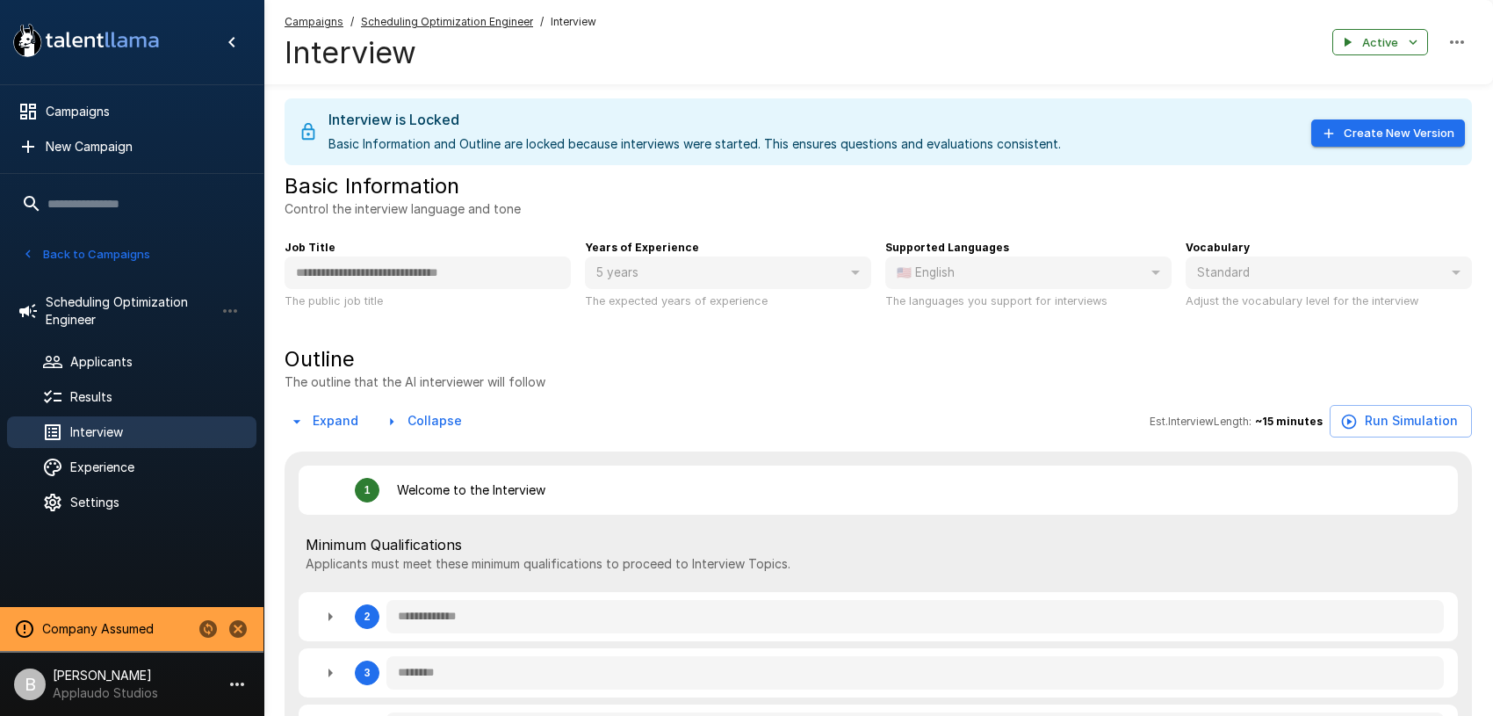
type textarea "*"
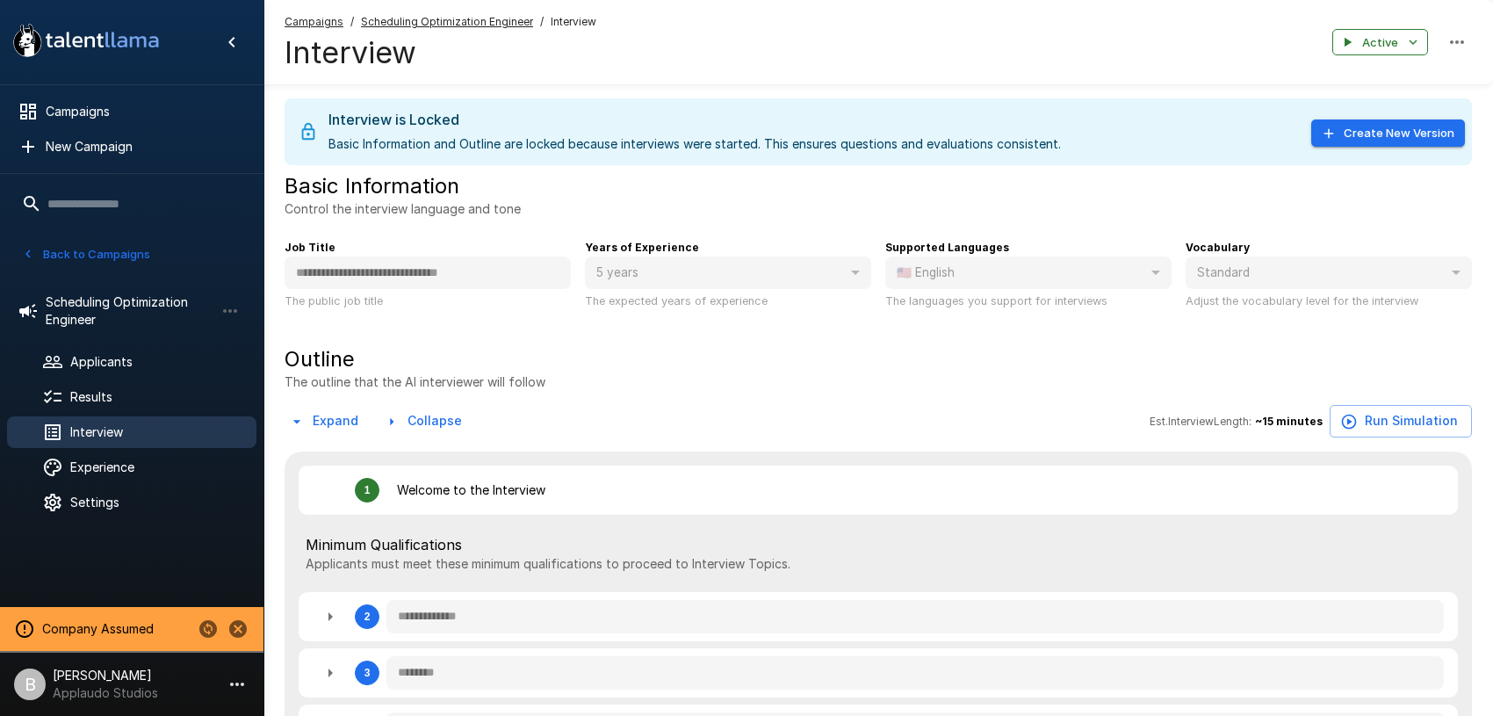
type textarea "*"
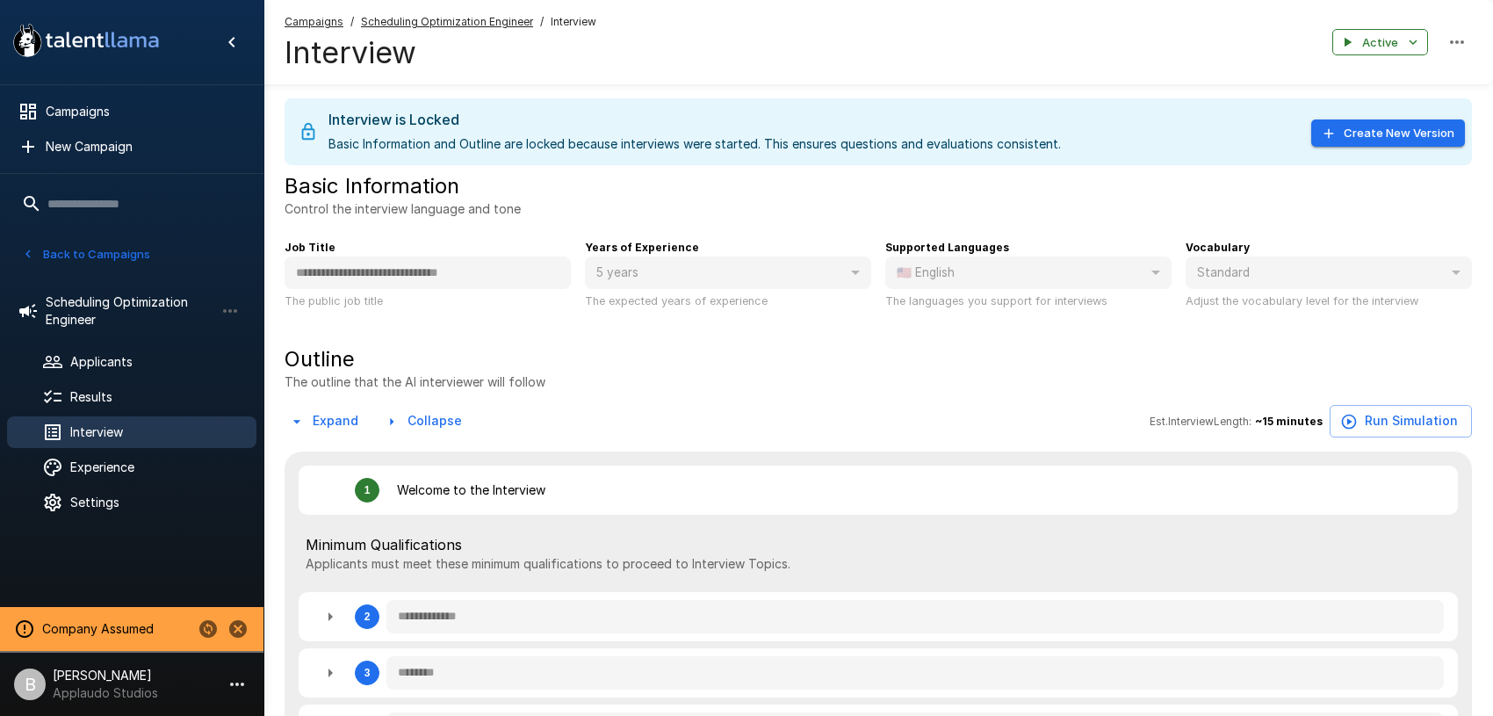
type textarea "*"
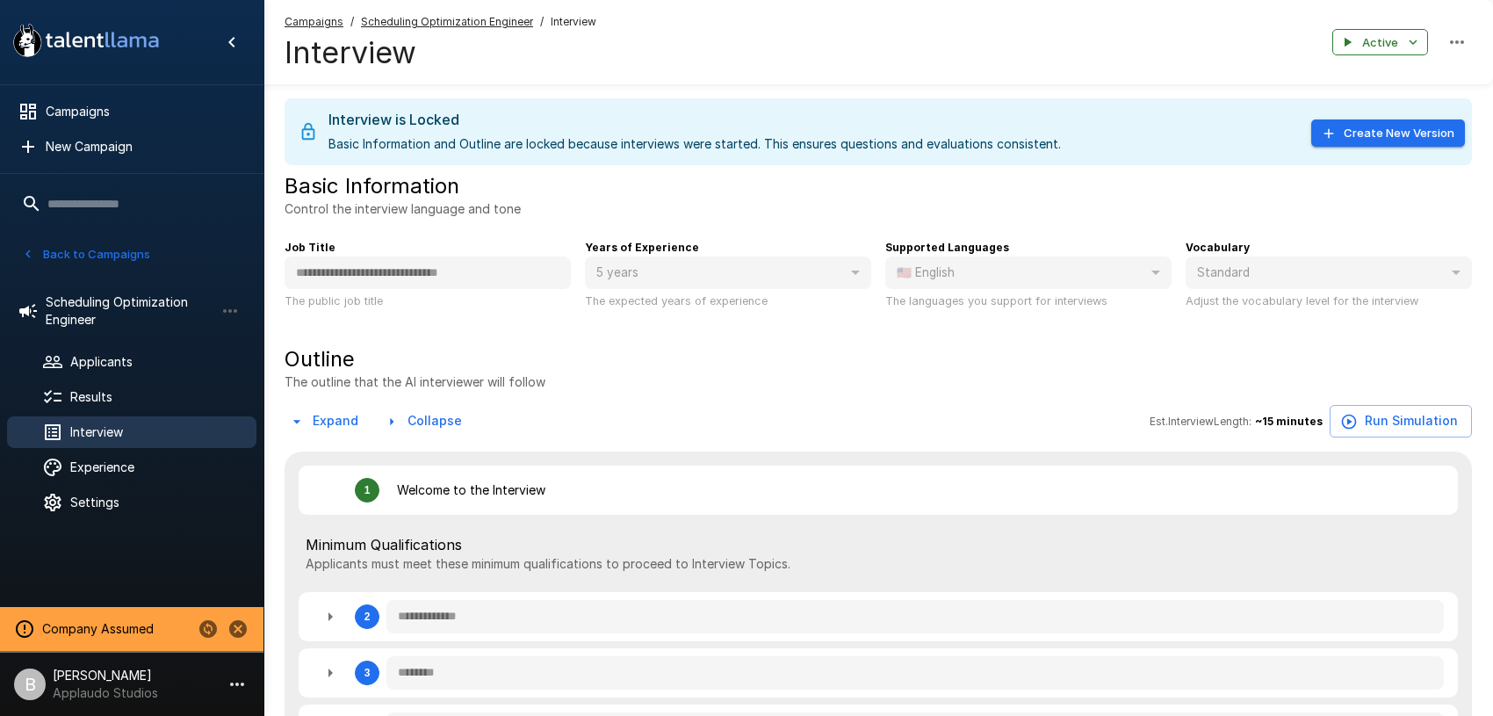
type textarea "*"
click at [112, 451] on div "Experience" at bounding box center [131, 467] width 249 height 32
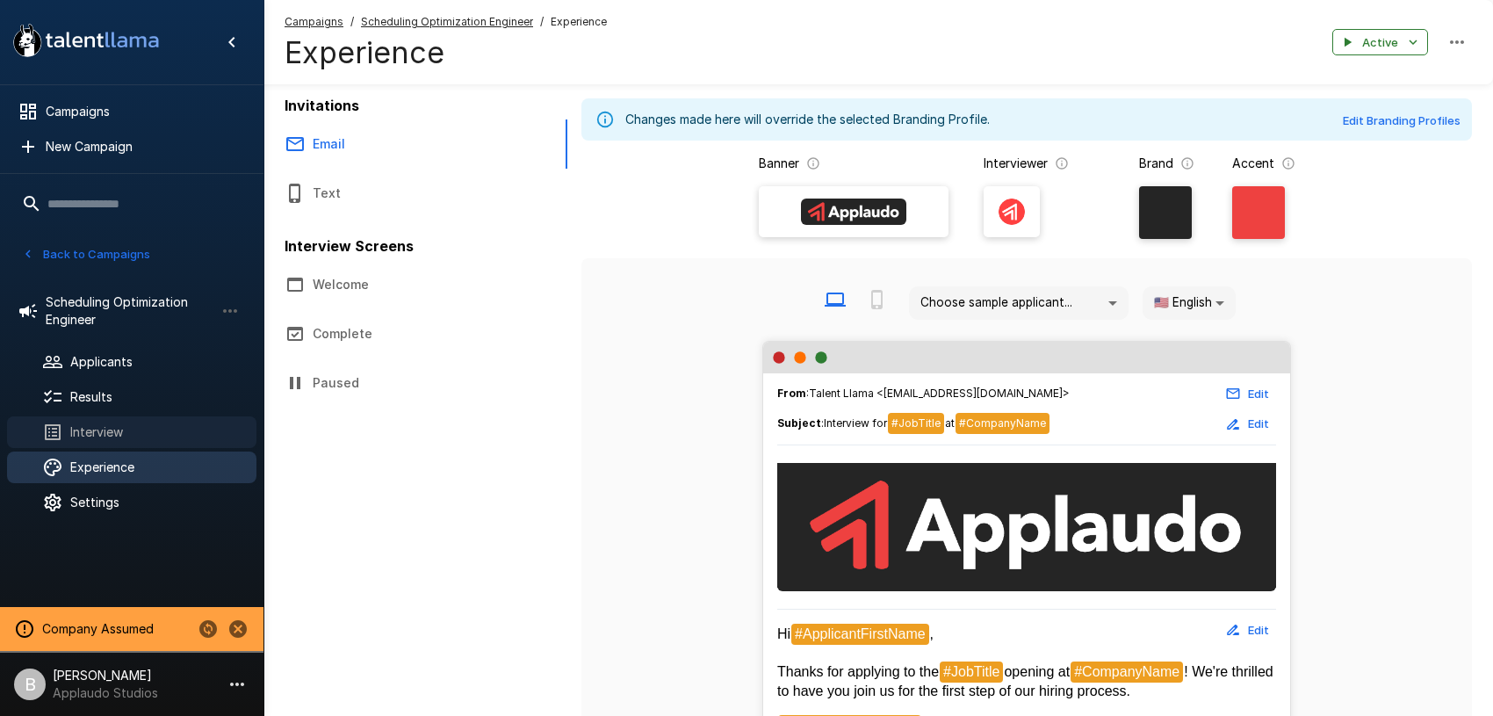
click at [103, 421] on div "Interview" at bounding box center [131, 432] width 249 height 32
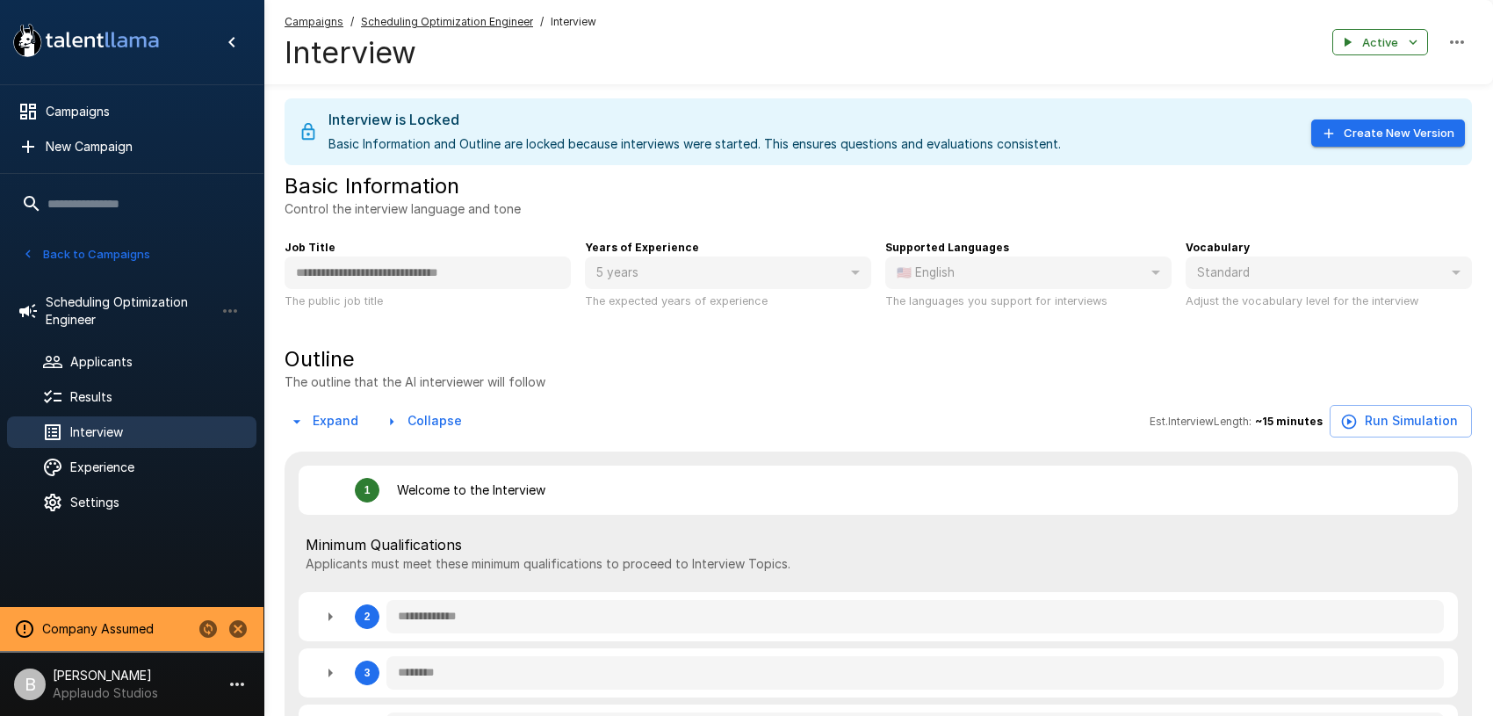
type textarea "*"
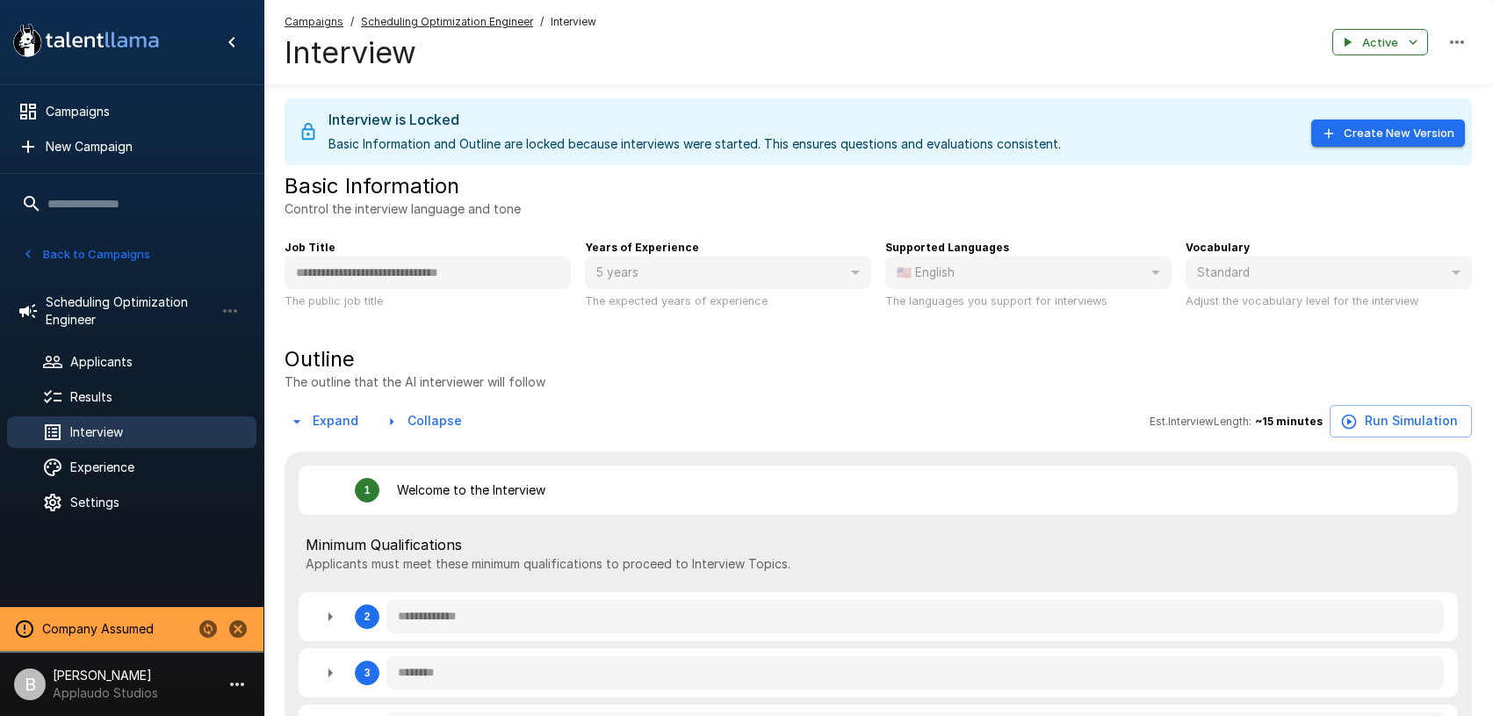
type textarea "*"
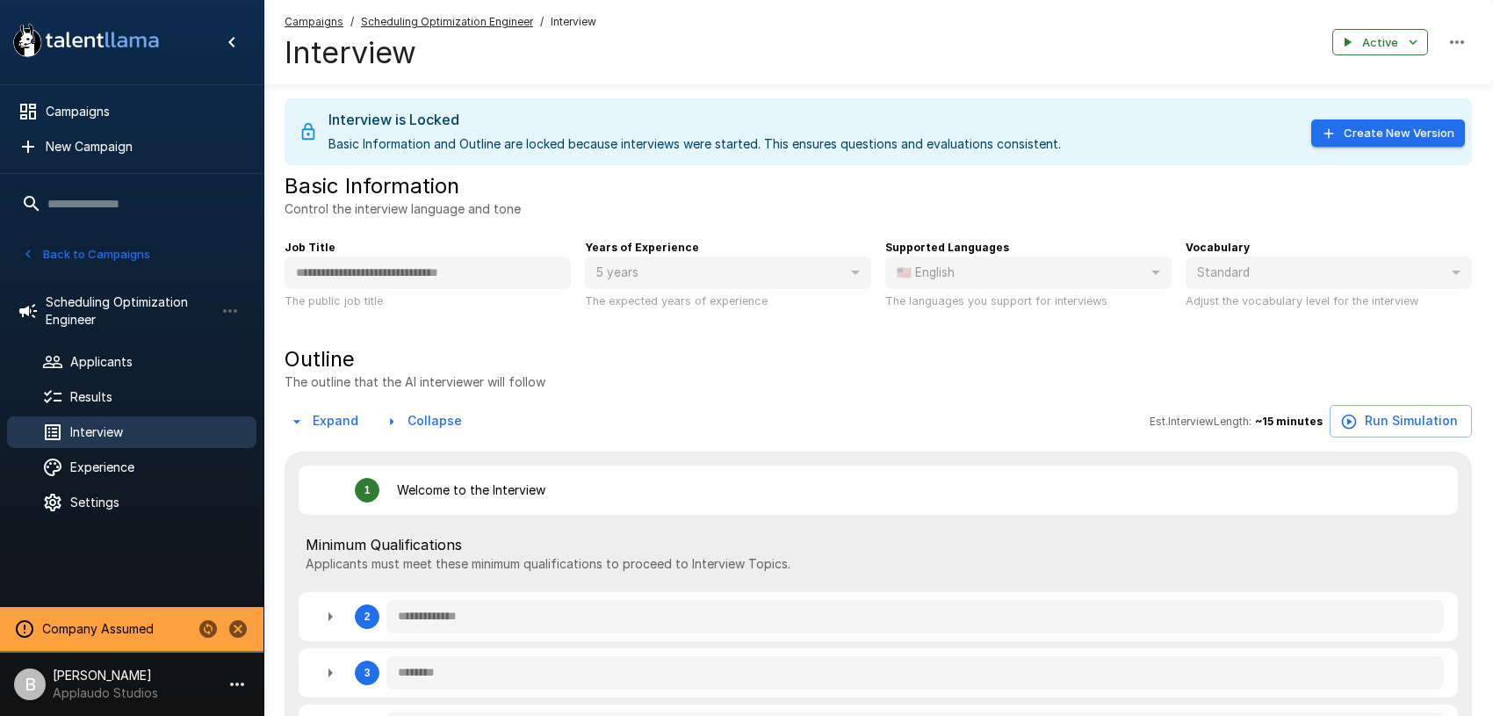
type textarea "*"
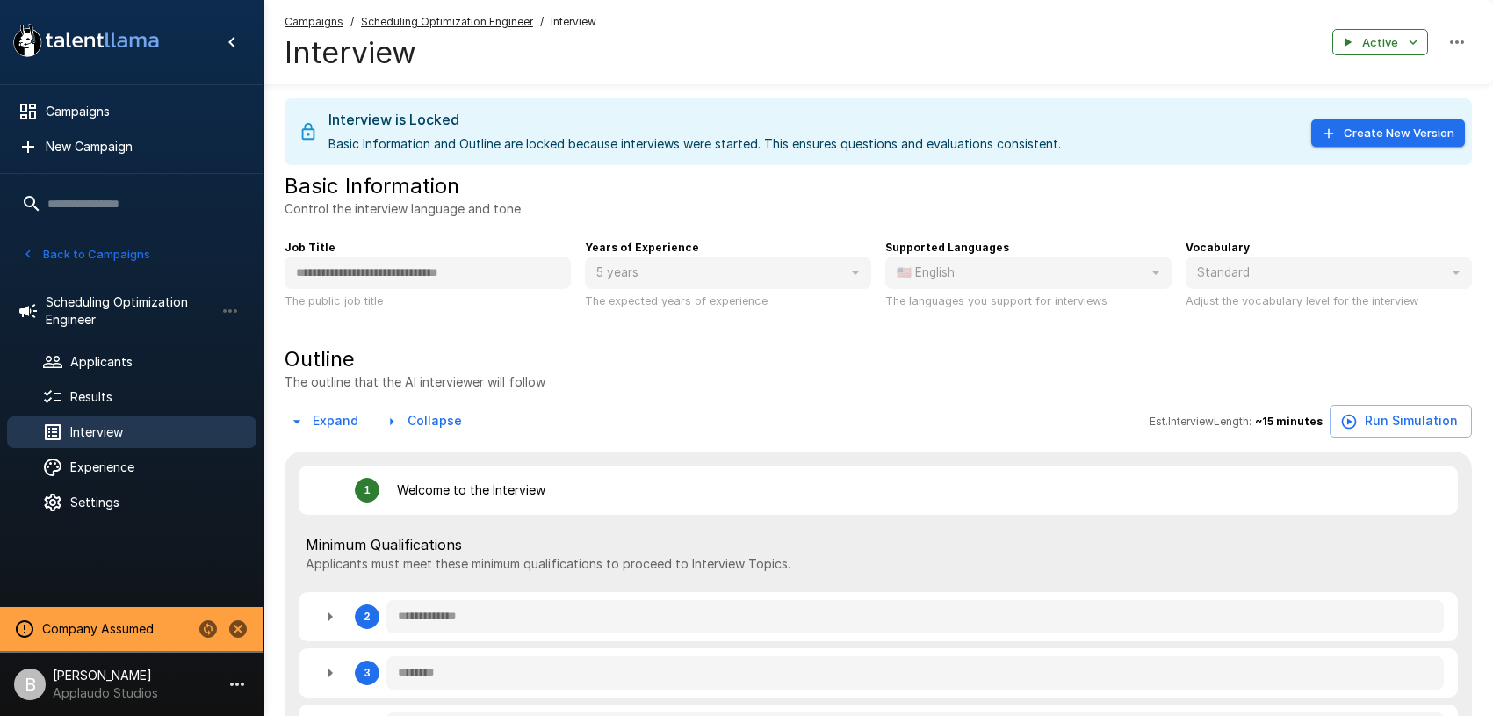
type textarea "*"
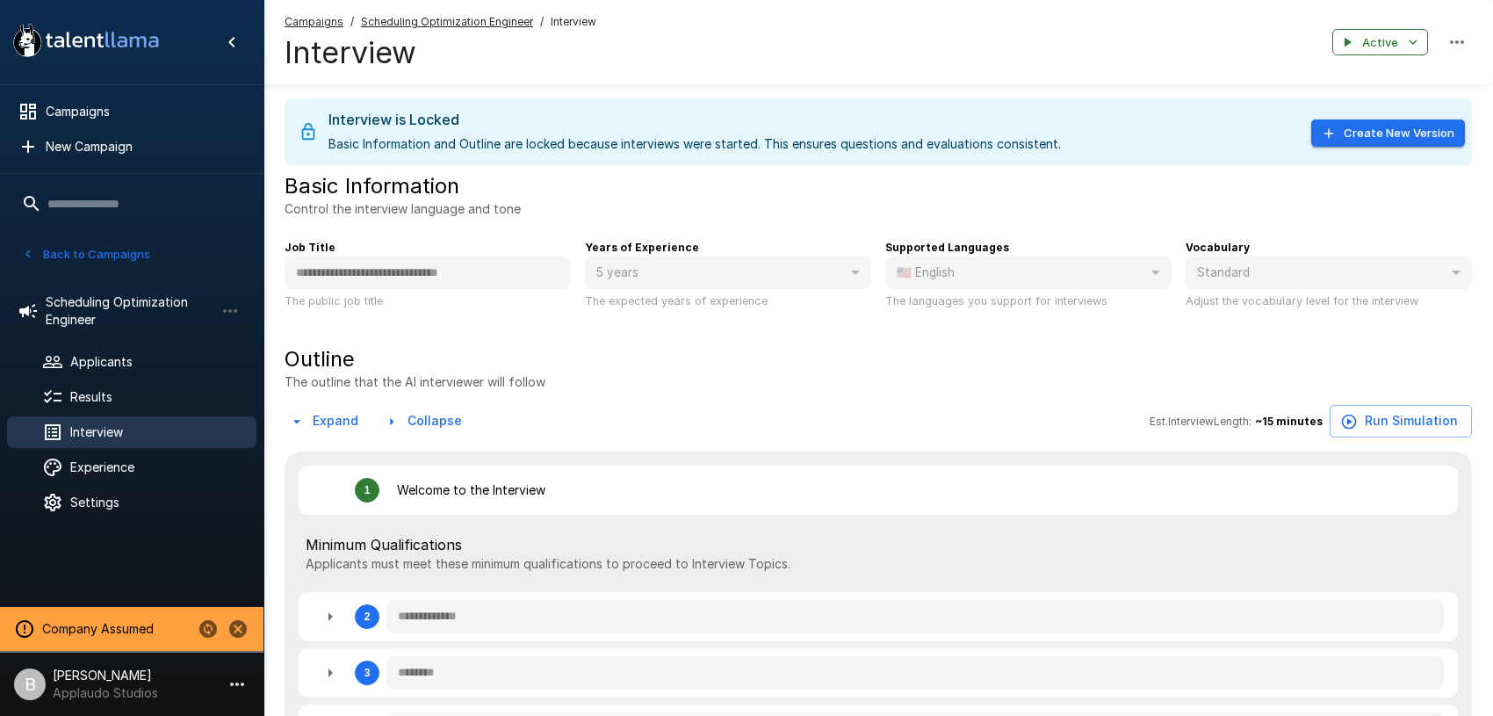
type textarea "*"
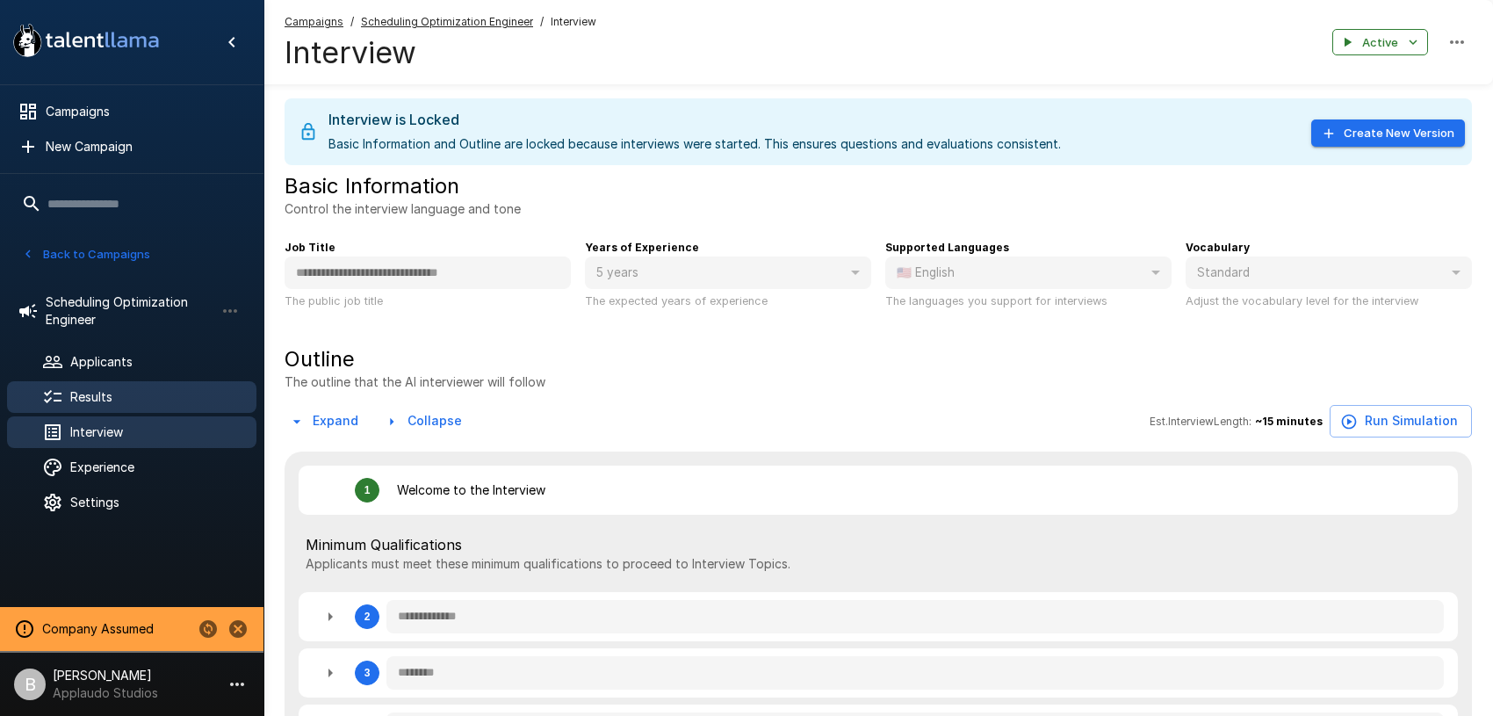
type textarea "*"
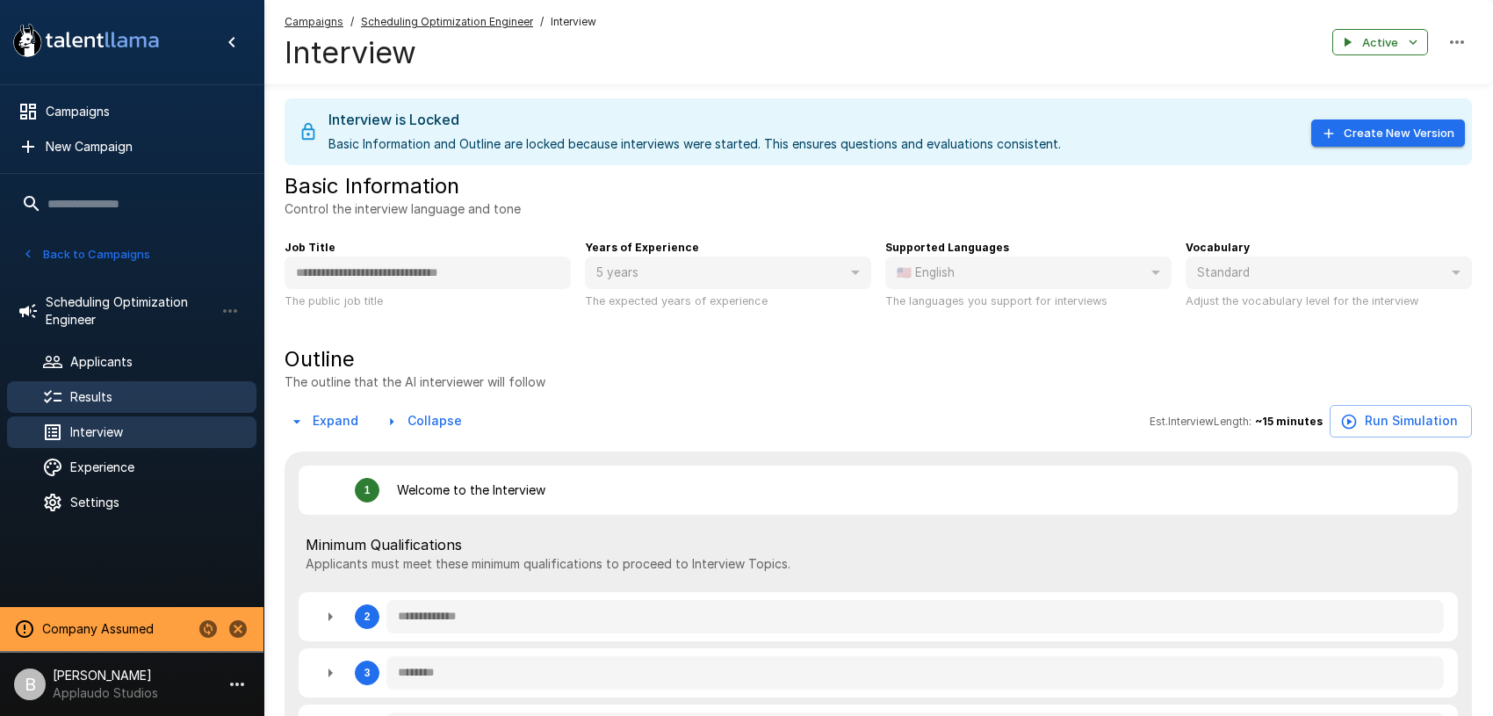
type textarea "*"
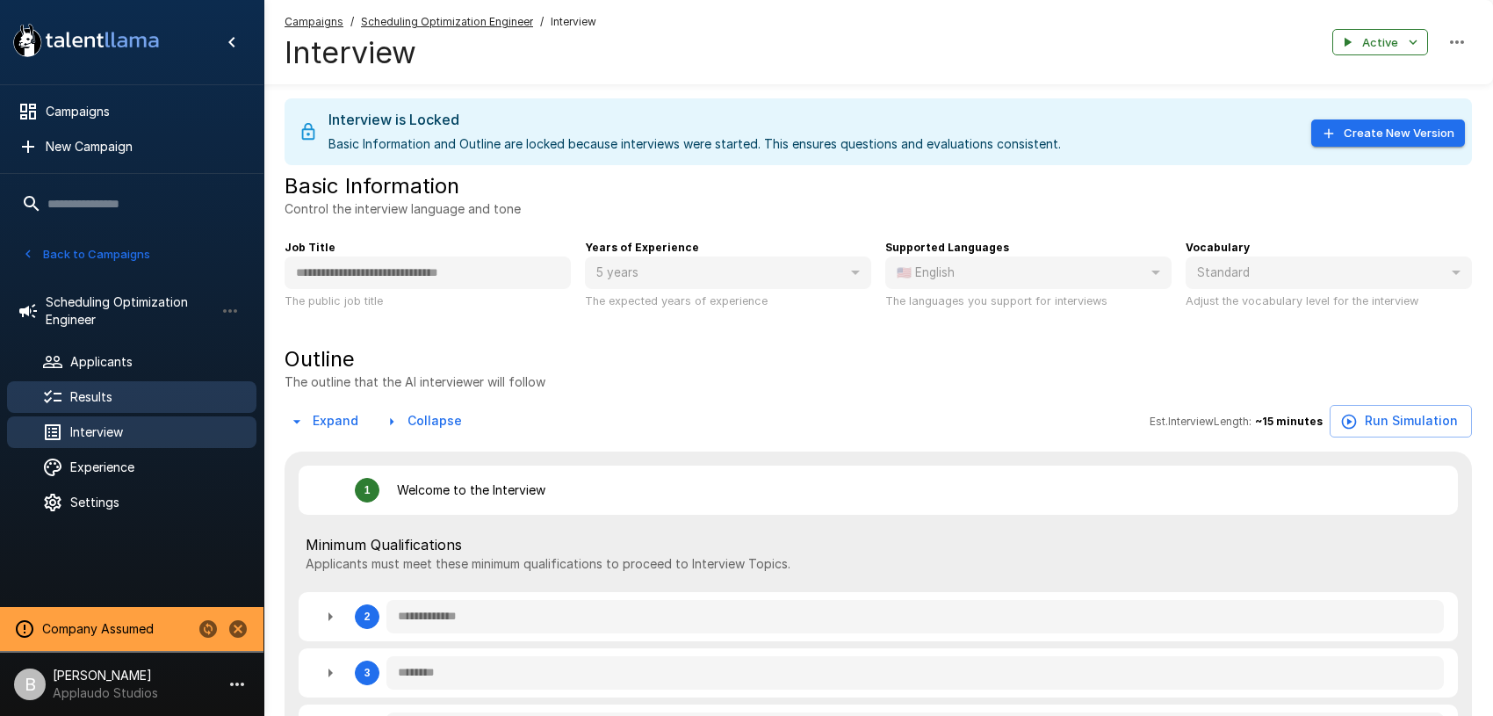
type textarea "*"
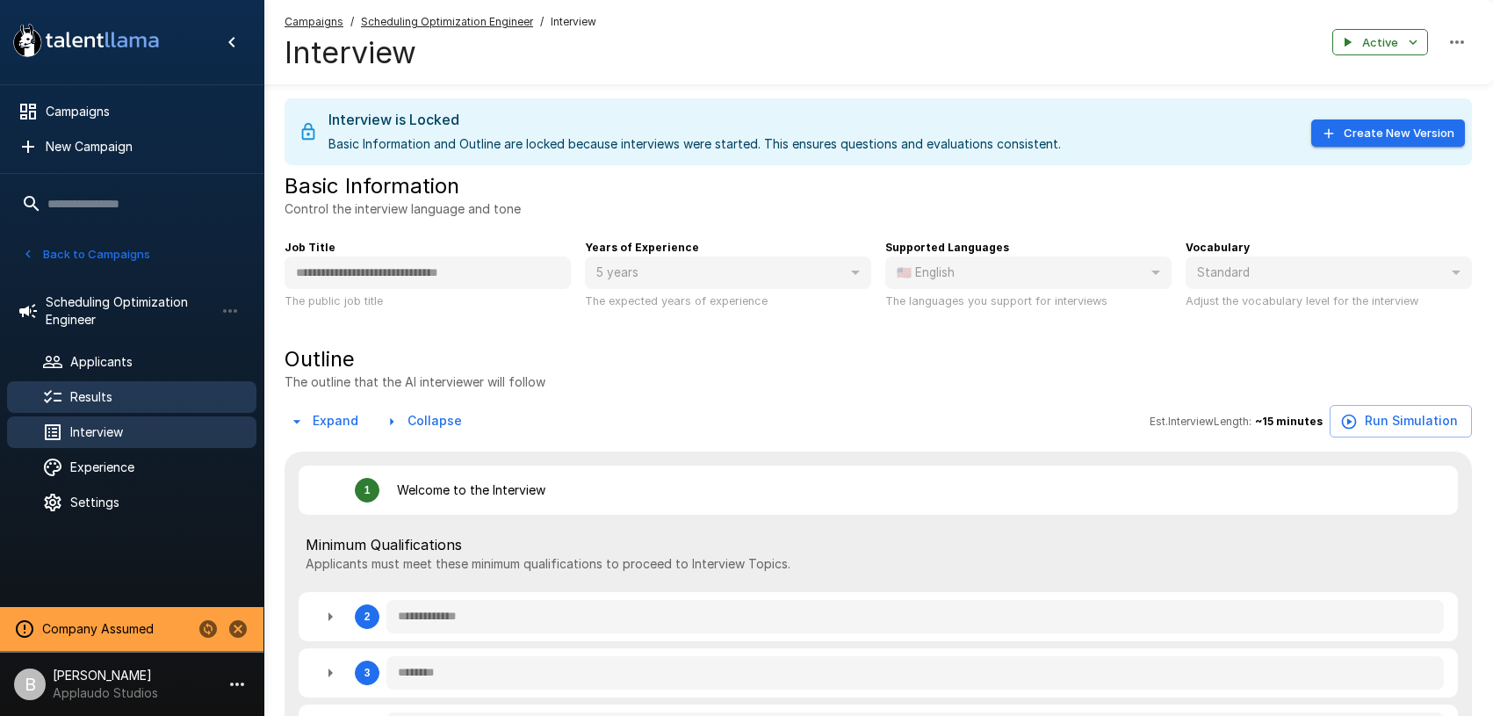
type textarea "*"
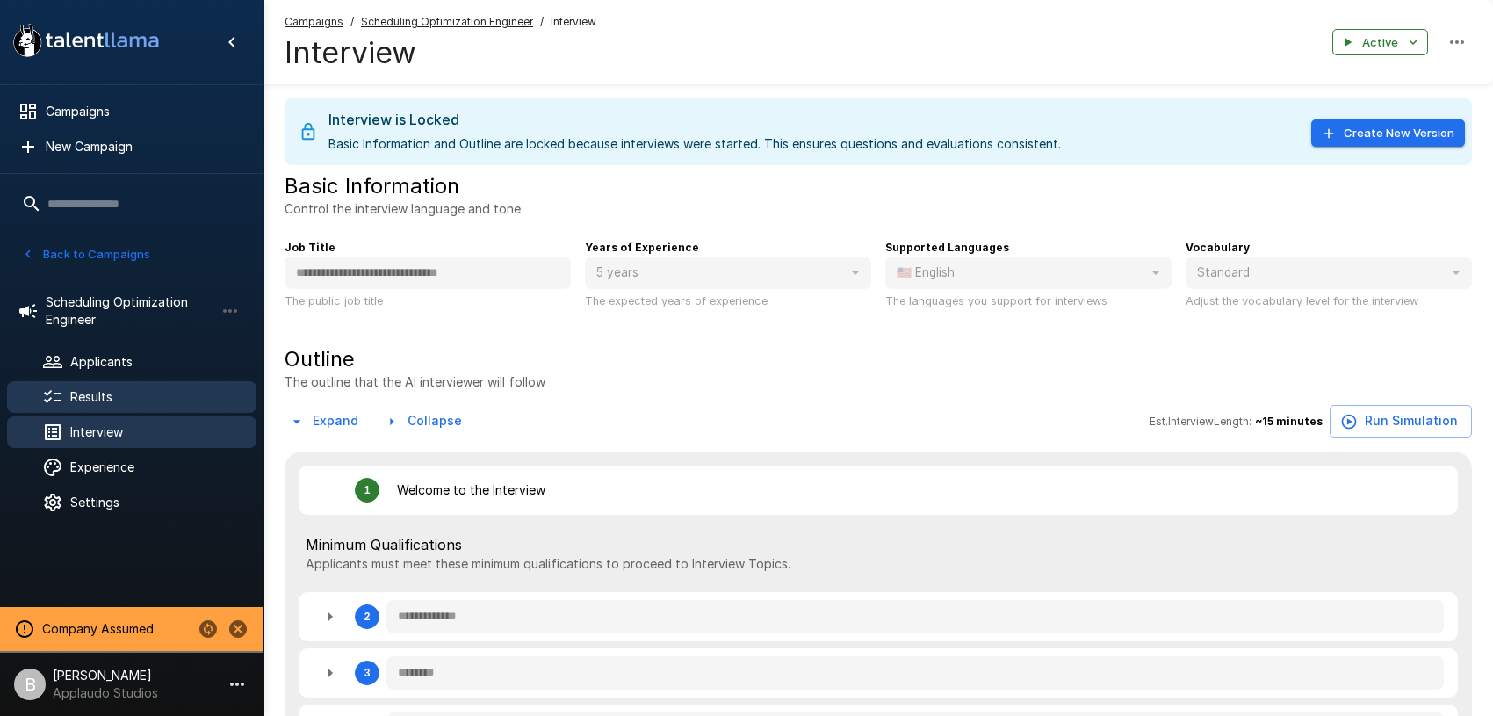
type textarea "*"
click at [111, 400] on span "Results" at bounding box center [156, 397] width 172 height 18
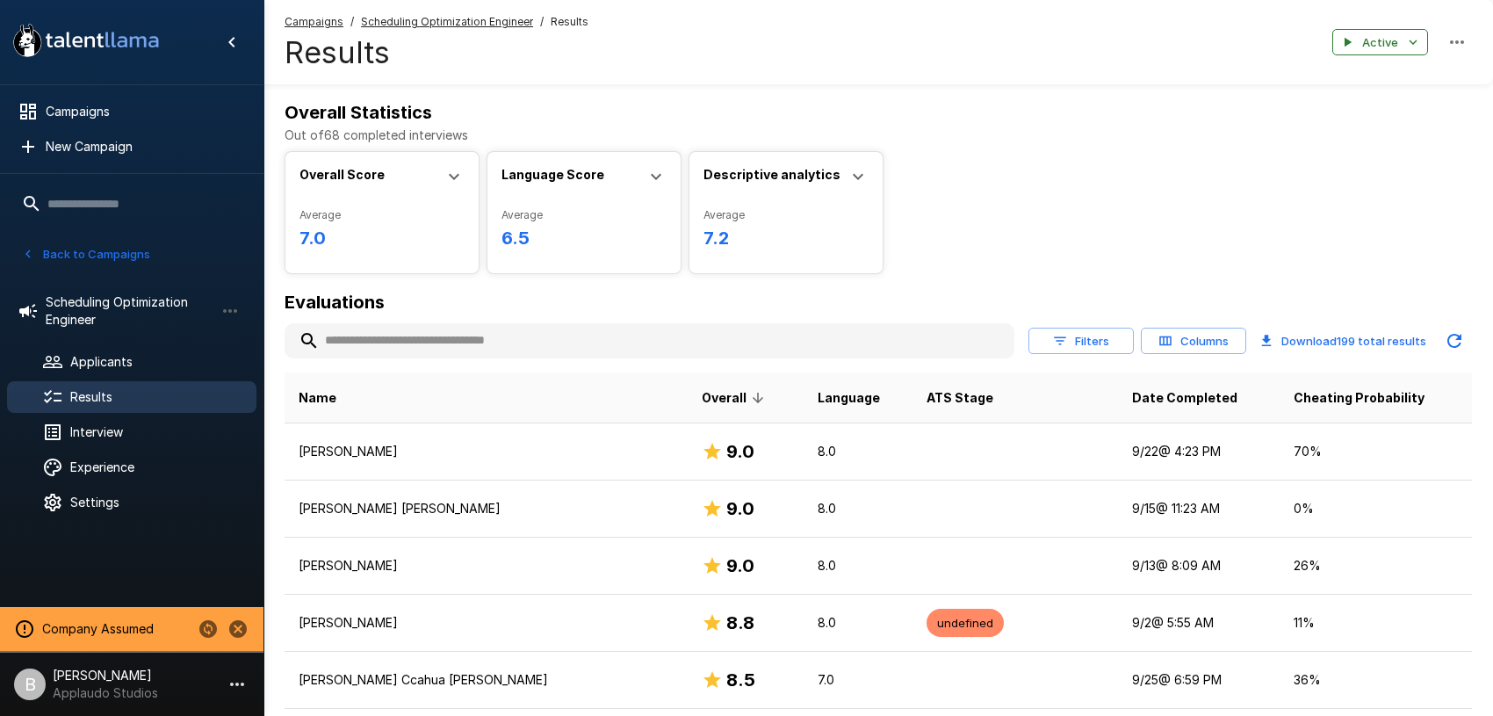
click at [32, 249] on icon "button" at bounding box center [28, 254] width 16 height 16
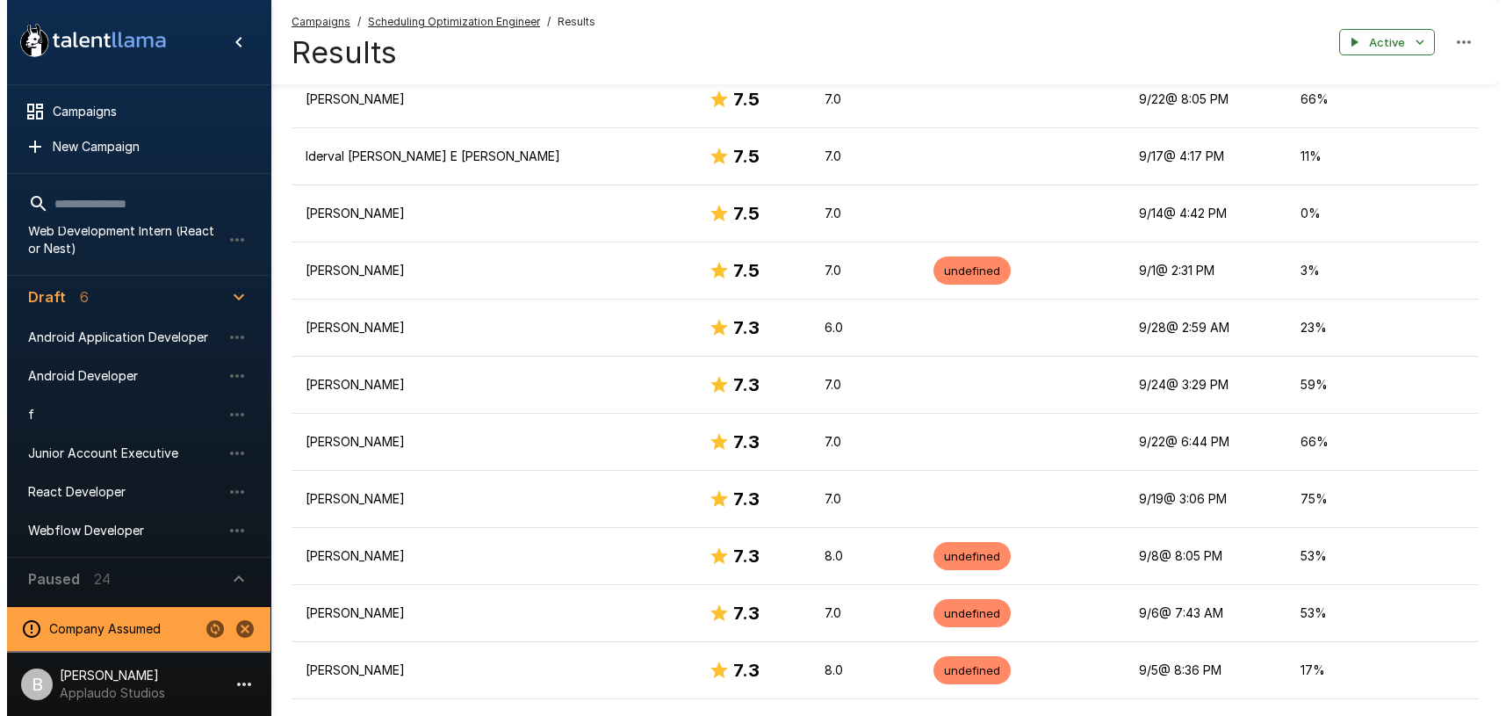
scroll to position [1555, 0]
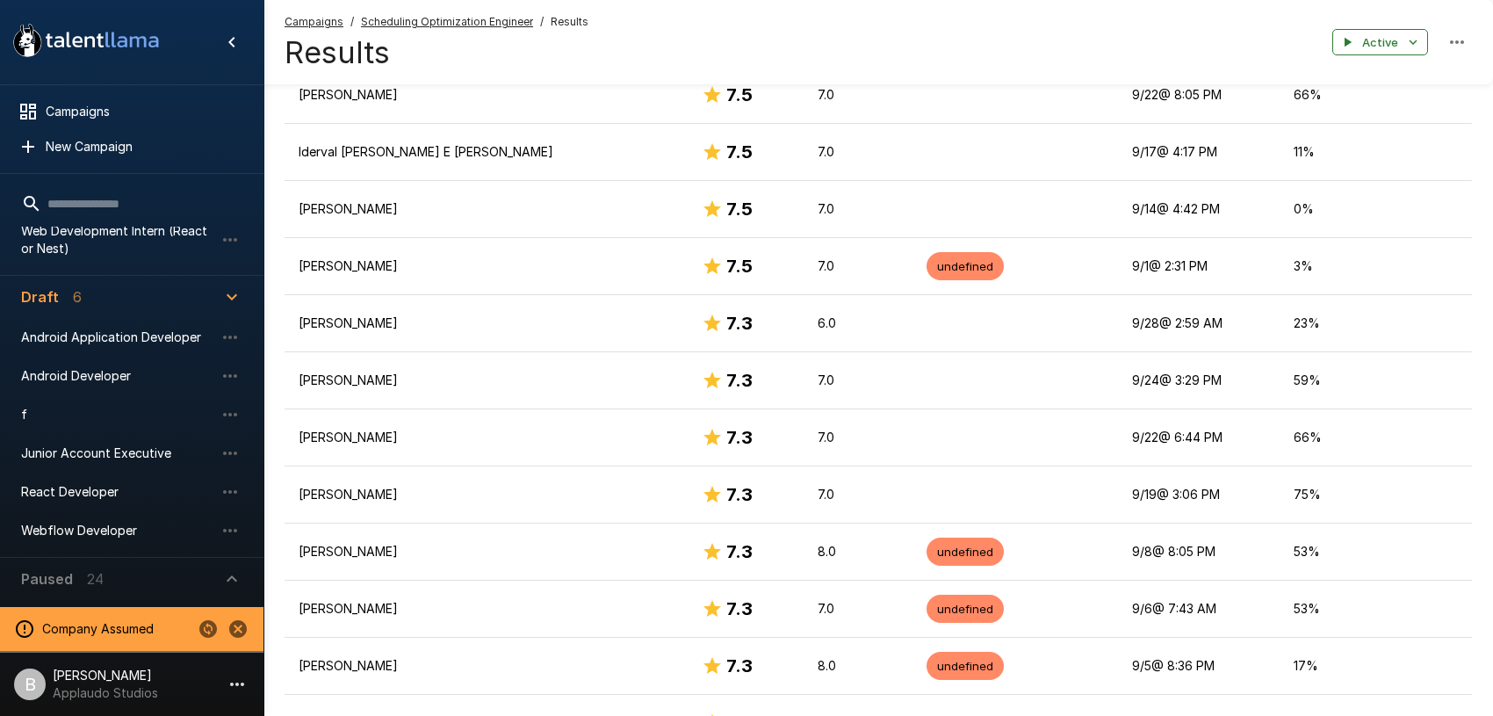
click at [138, 688] on p "Applaudo Studios" at bounding box center [105, 693] width 105 height 18
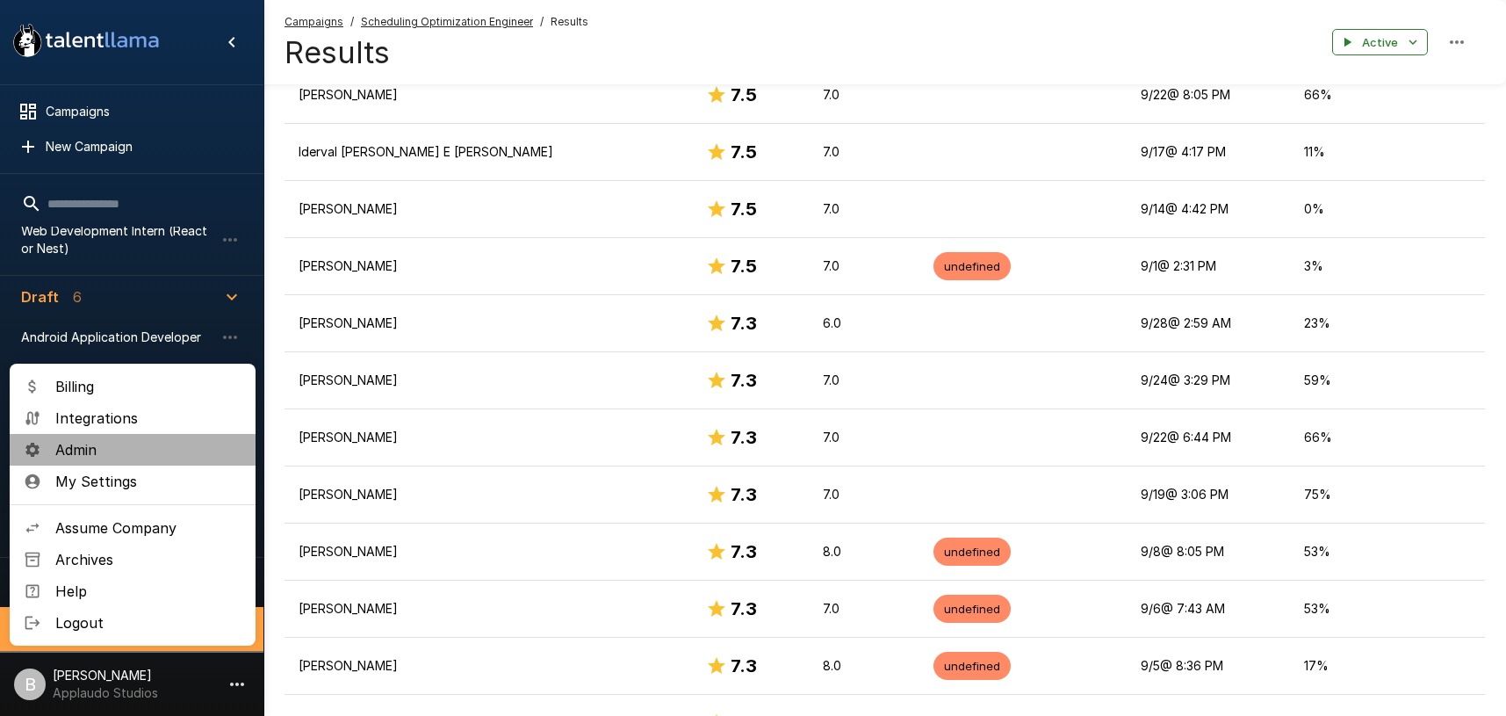
click at [94, 456] on span "Admin" at bounding box center [148, 449] width 186 height 21
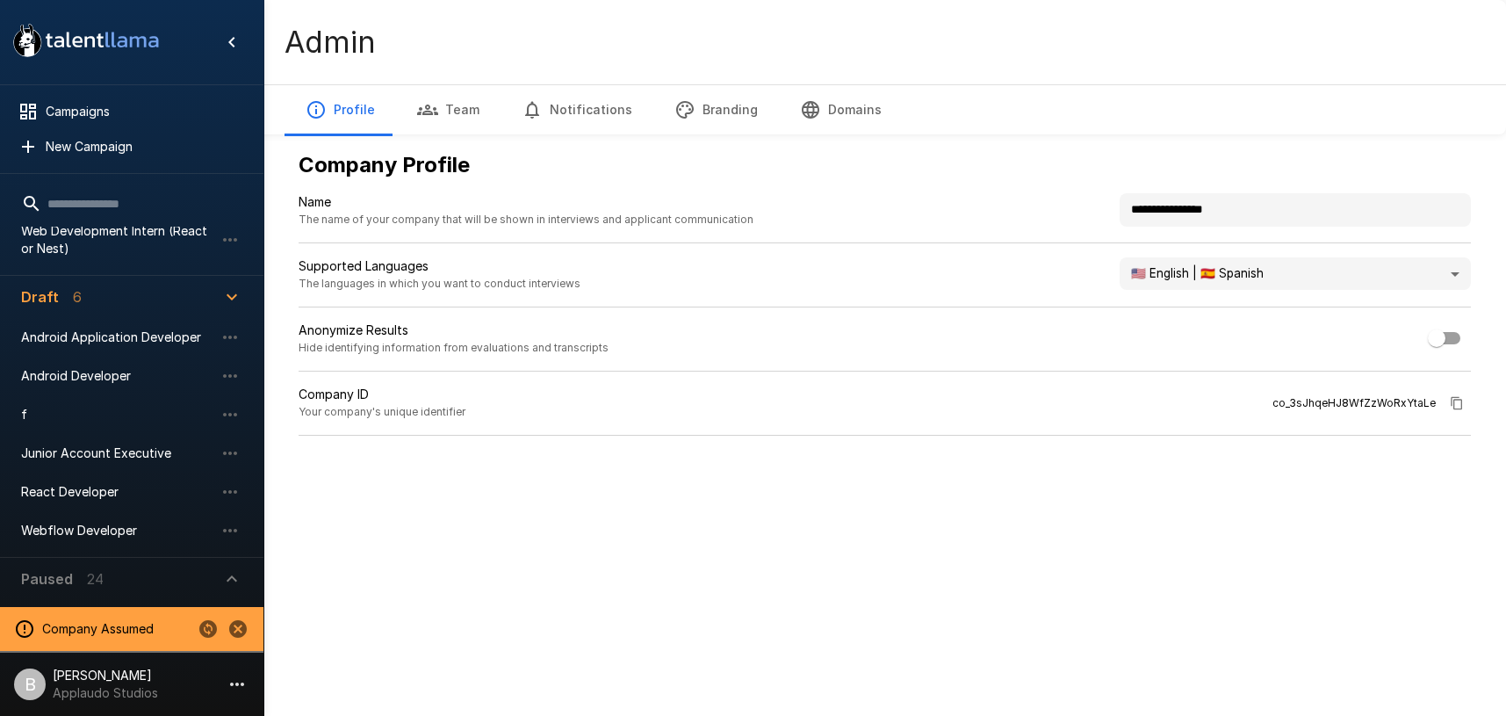
click at [605, 110] on button "Notifications" at bounding box center [577, 109] width 153 height 49
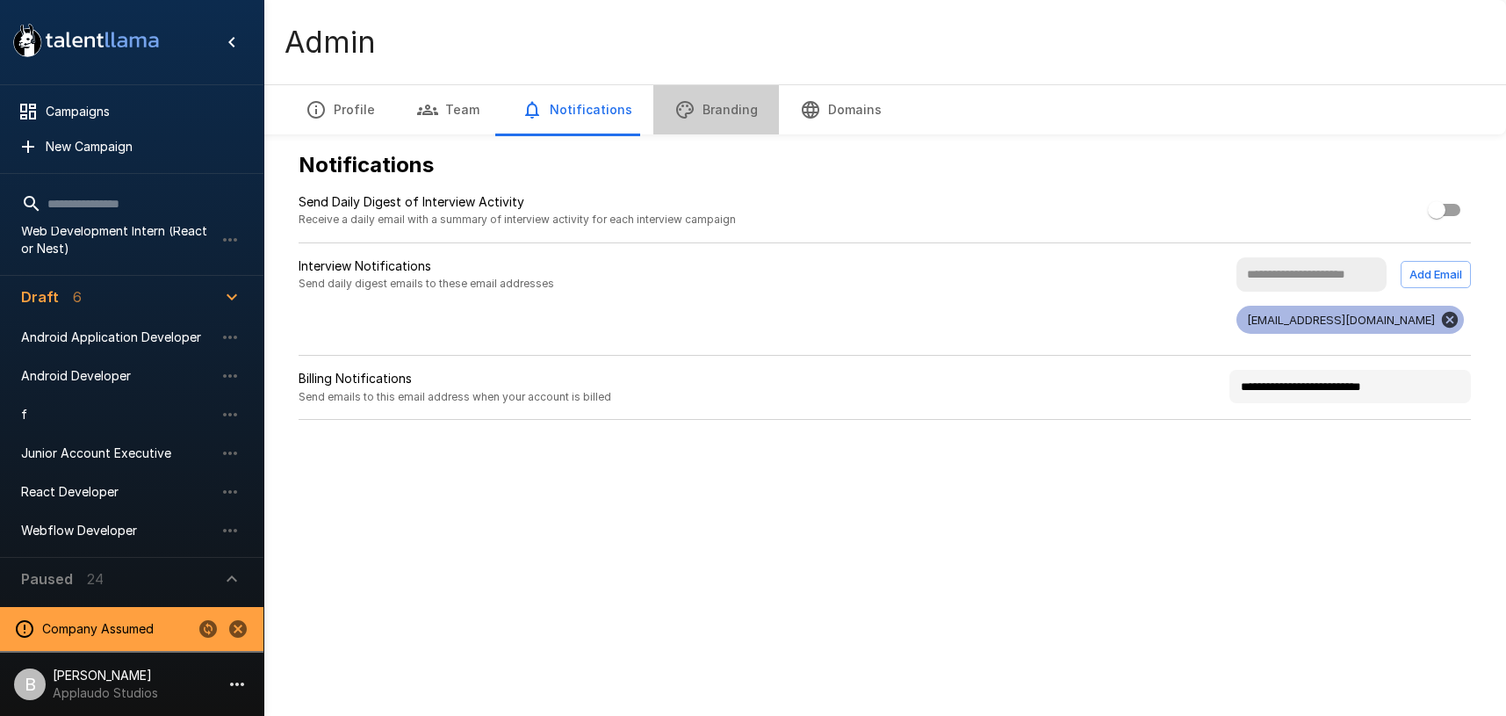
click at [721, 101] on button "Branding" at bounding box center [716, 109] width 126 height 49
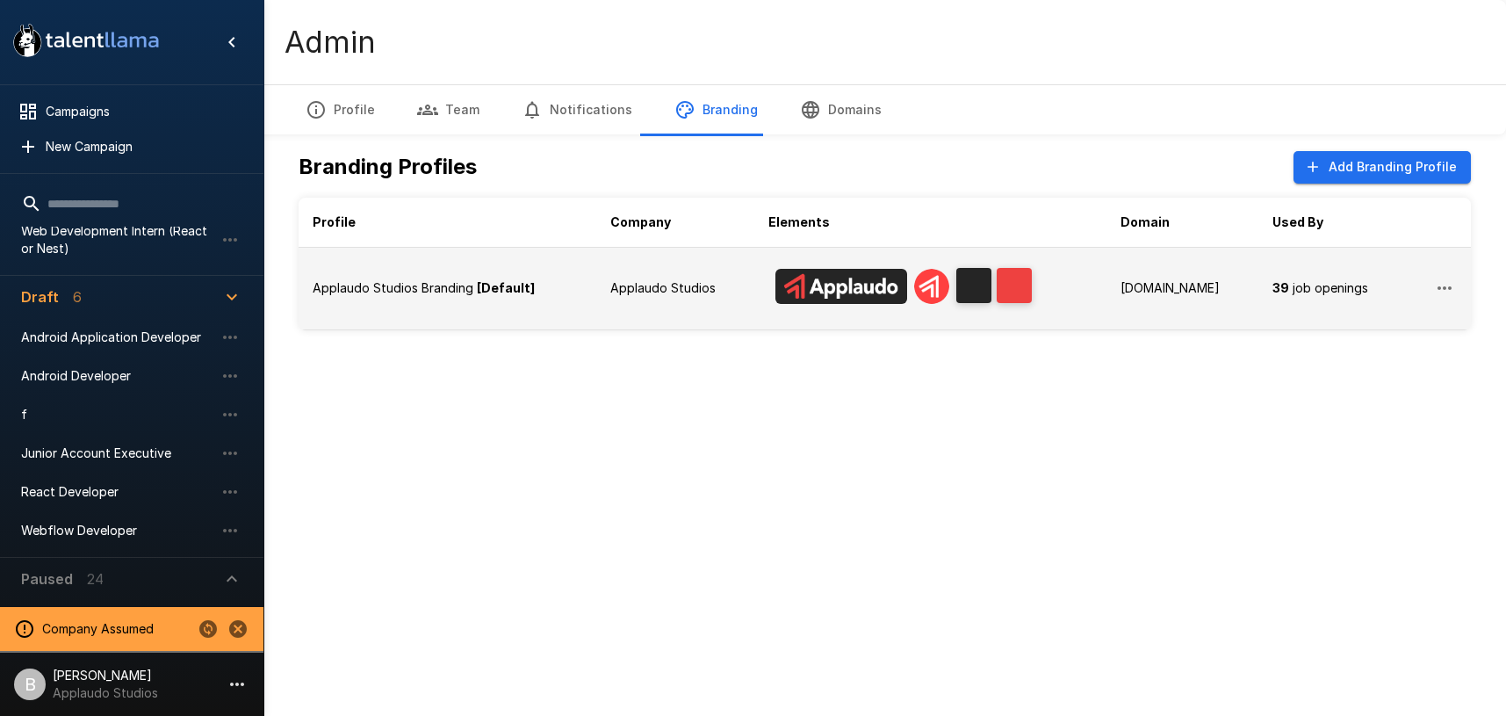
click at [551, 292] on div "Applaudo Studios Branding [Default]" at bounding box center [448, 288] width 270 height 18
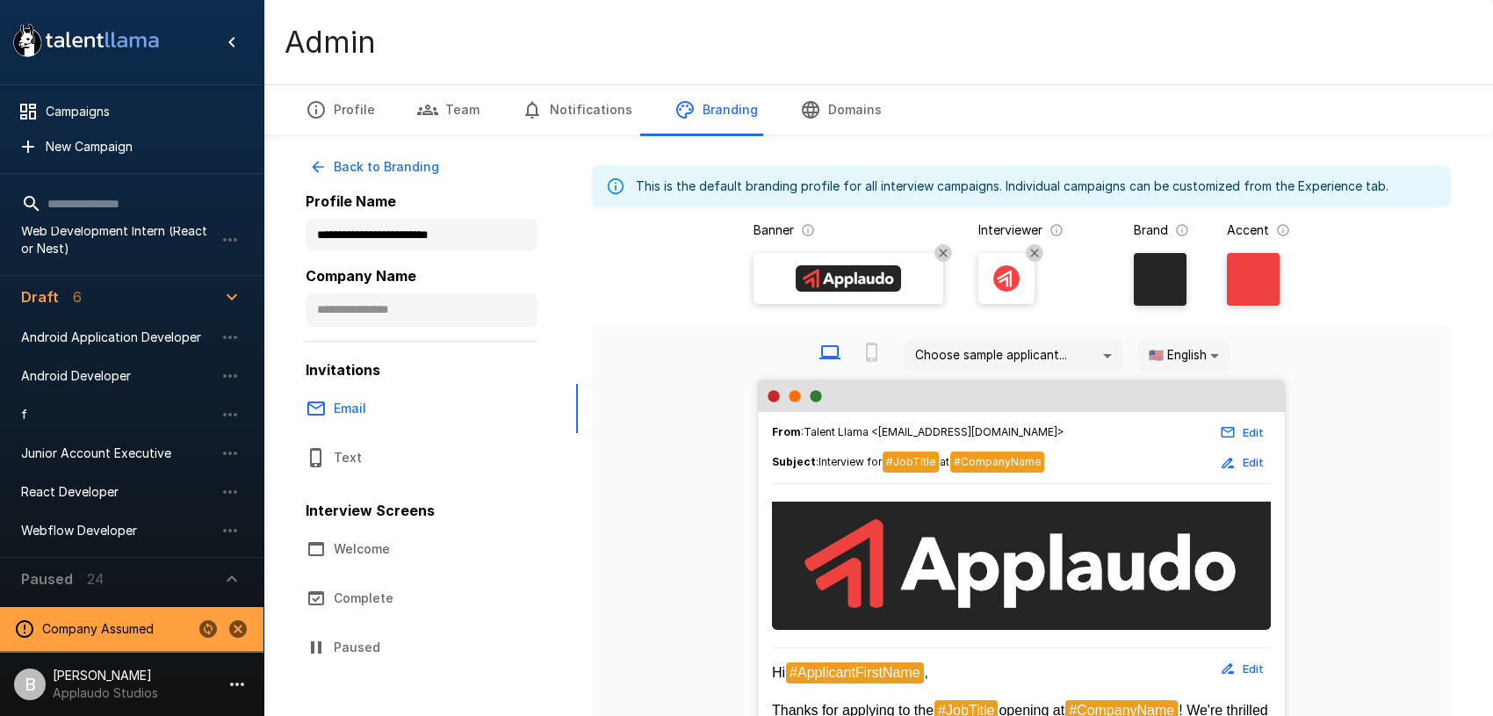
click at [1247, 435] on button "Edit" at bounding box center [1242, 432] width 56 height 27
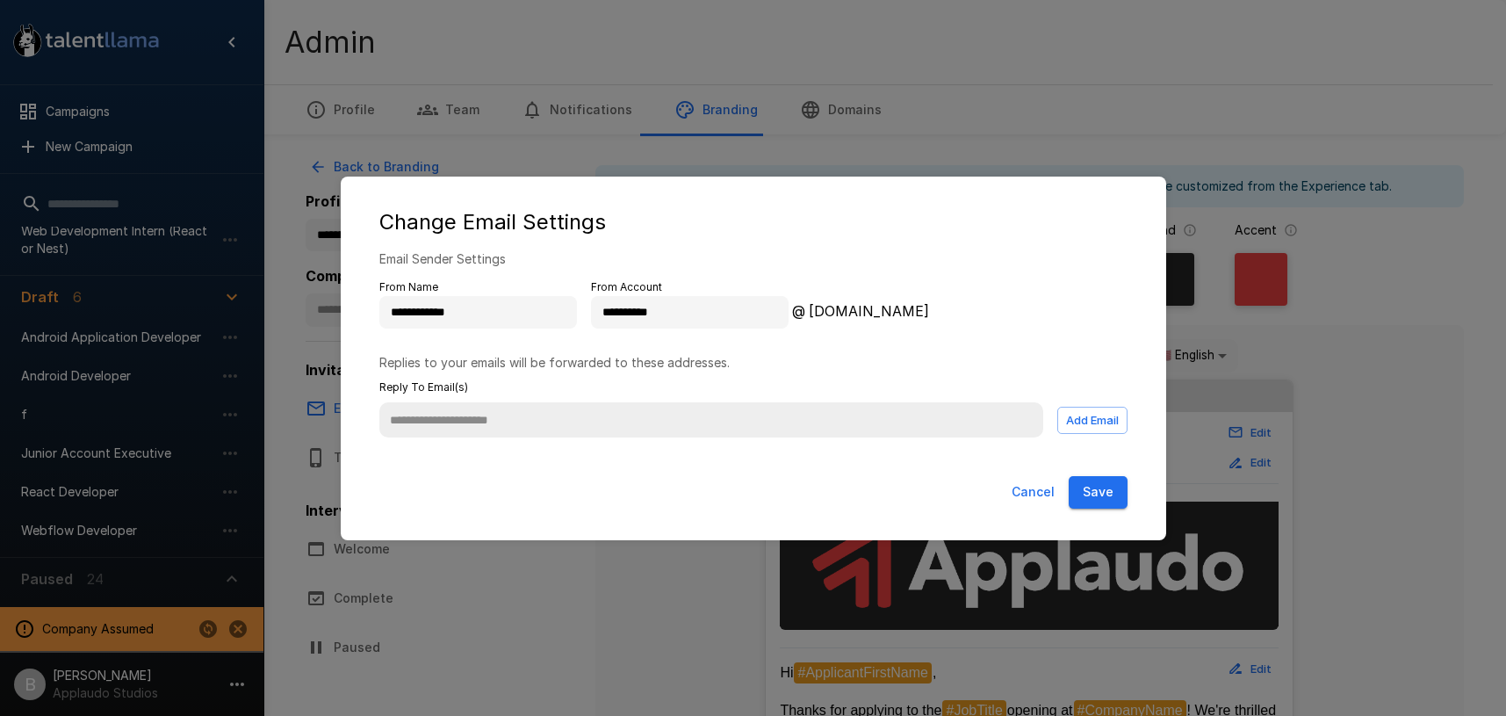
click at [860, 311] on p "talentllama.com" at bounding box center [968, 303] width 319 height 35
click at [1076, 56] on div "**********" at bounding box center [753, 358] width 1506 height 716
